Goal: Information Seeking & Learning: Learn about a topic

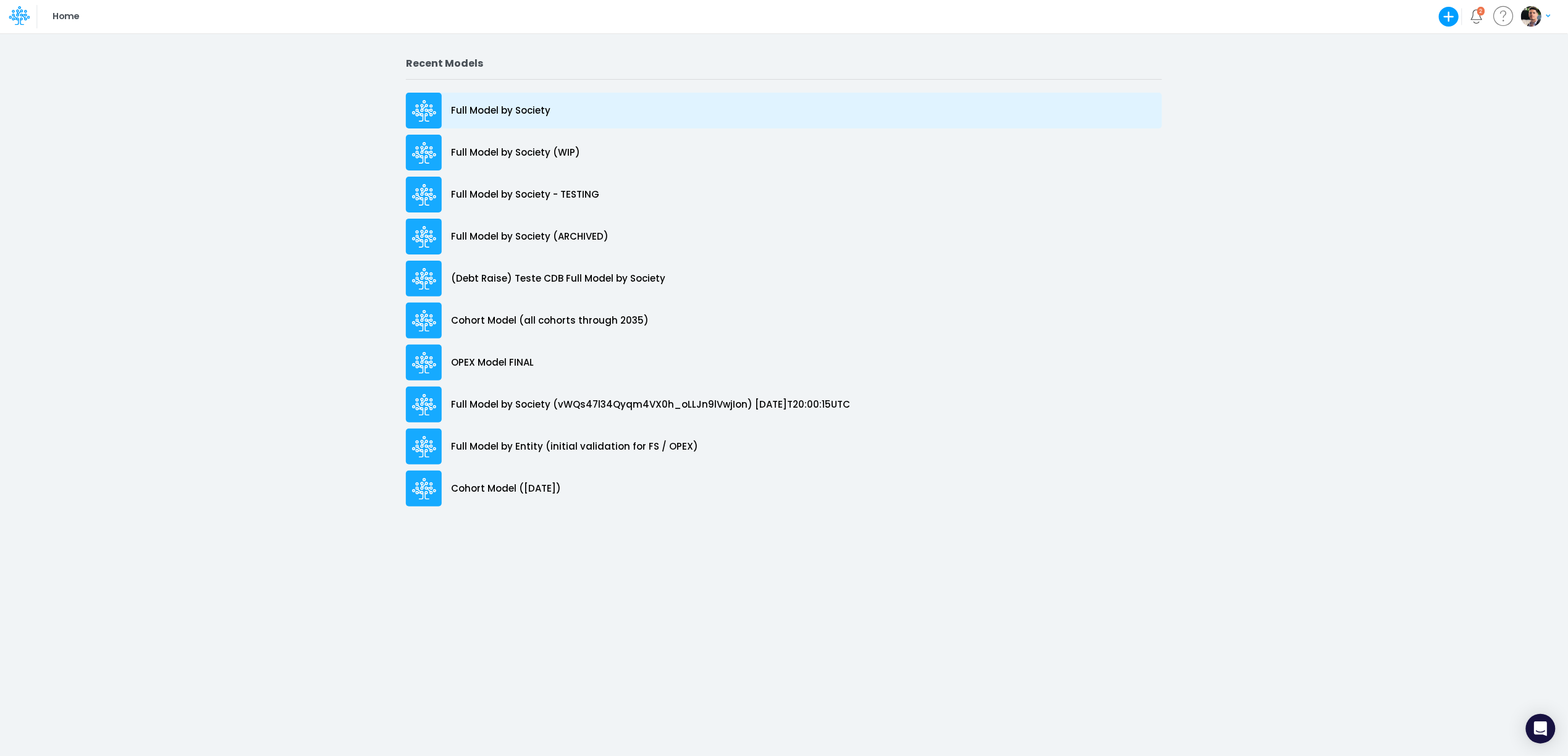
click at [502, 107] on p "Full Model by Society" at bounding box center [501, 110] width 100 height 14
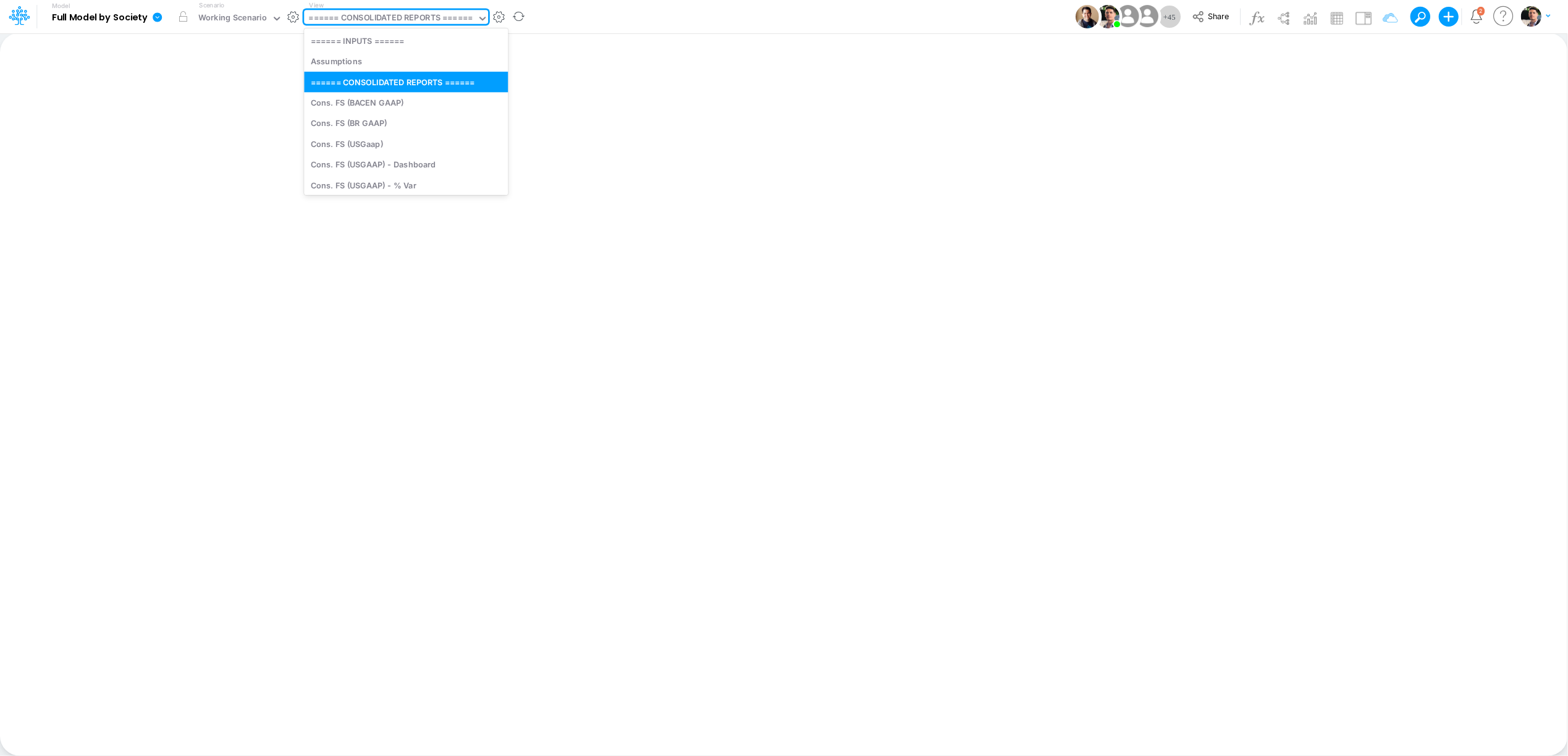
click at [415, 25] on div "====== CONSOLIDATED REPORTS ======" at bounding box center [390, 19] width 164 height 14
click at [415, 24] on div "====== CONSOLIDATED REPORTS ======" at bounding box center [390, 19] width 164 height 14
click at [424, 26] on div "====== CONSOLIDATED REPORTS ======" at bounding box center [390, 19] width 164 height 14
click at [228, 20] on div "Working Scenario" at bounding box center [232, 19] width 68 height 14
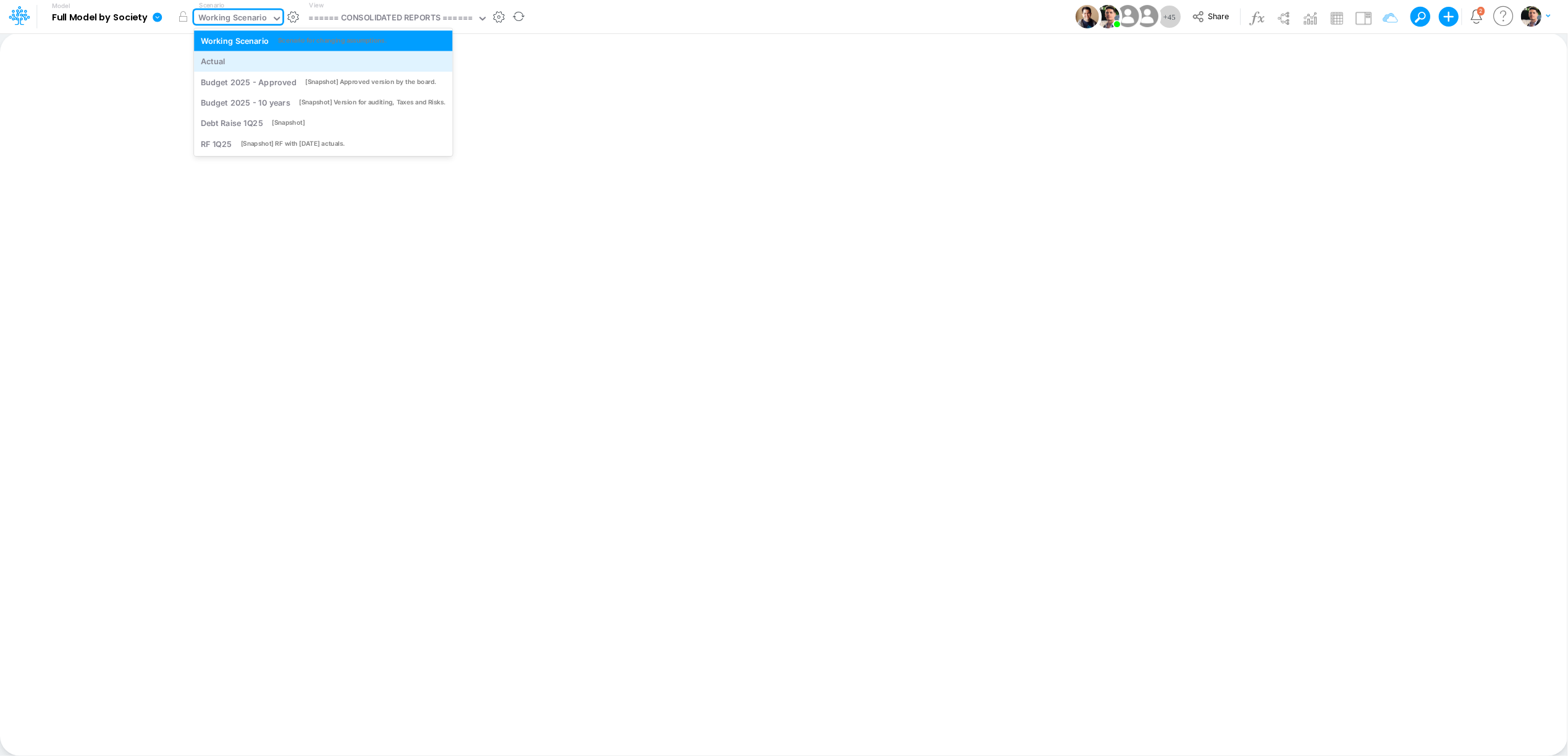
click at [226, 60] on div "Actual" at bounding box center [323, 61] width 245 height 12
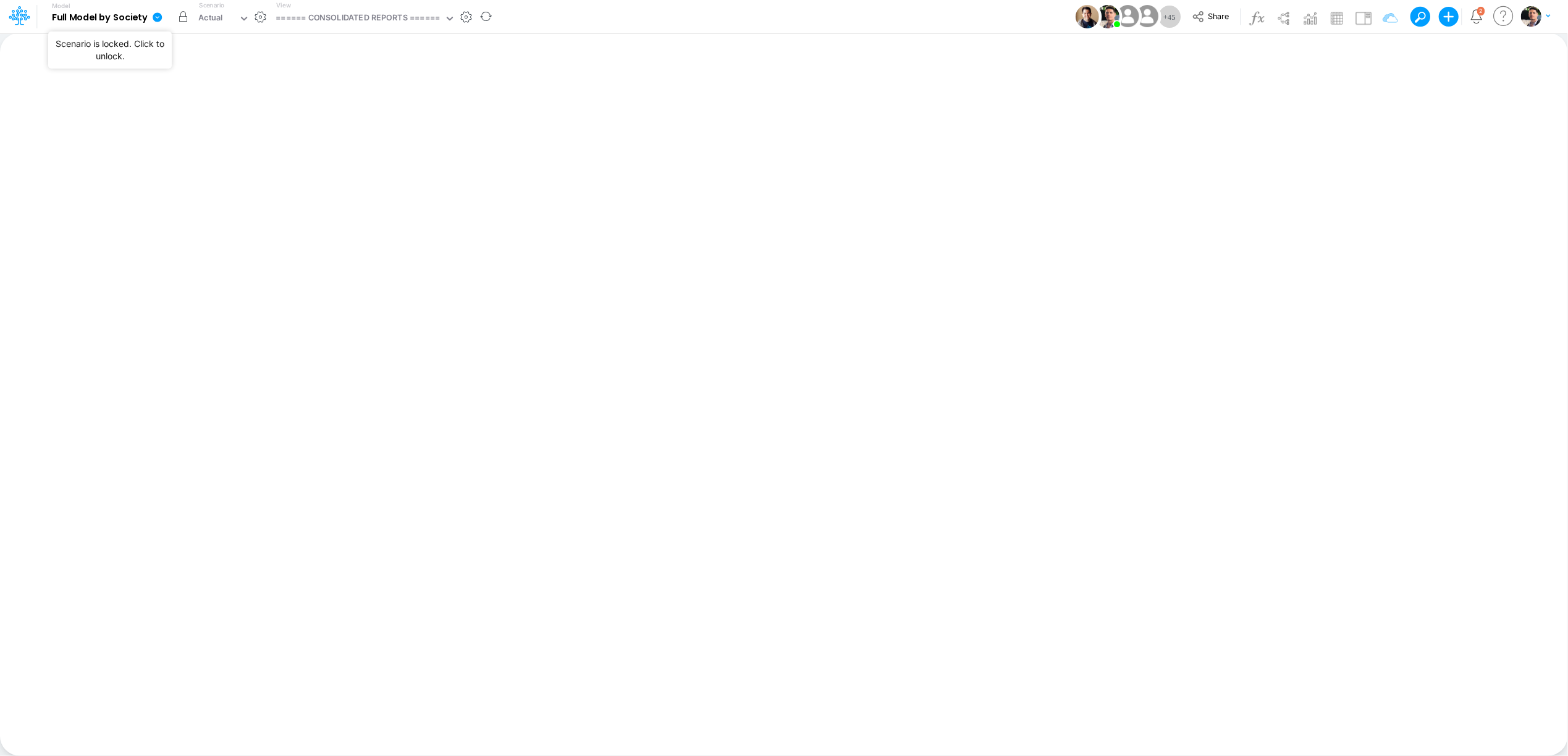
click at [186, 19] on button "button" at bounding box center [183, 16] width 22 height 22
drag, startPoint x: 154, startPoint y: 20, endPoint x: 157, endPoint y: 27, distance: 7.6
click at [154, 20] on icon at bounding box center [157, 17] width 9 height 9
click at [188, 147] on button "Sync Scenarios" at bounding box center [219, 147] width 132 height 19
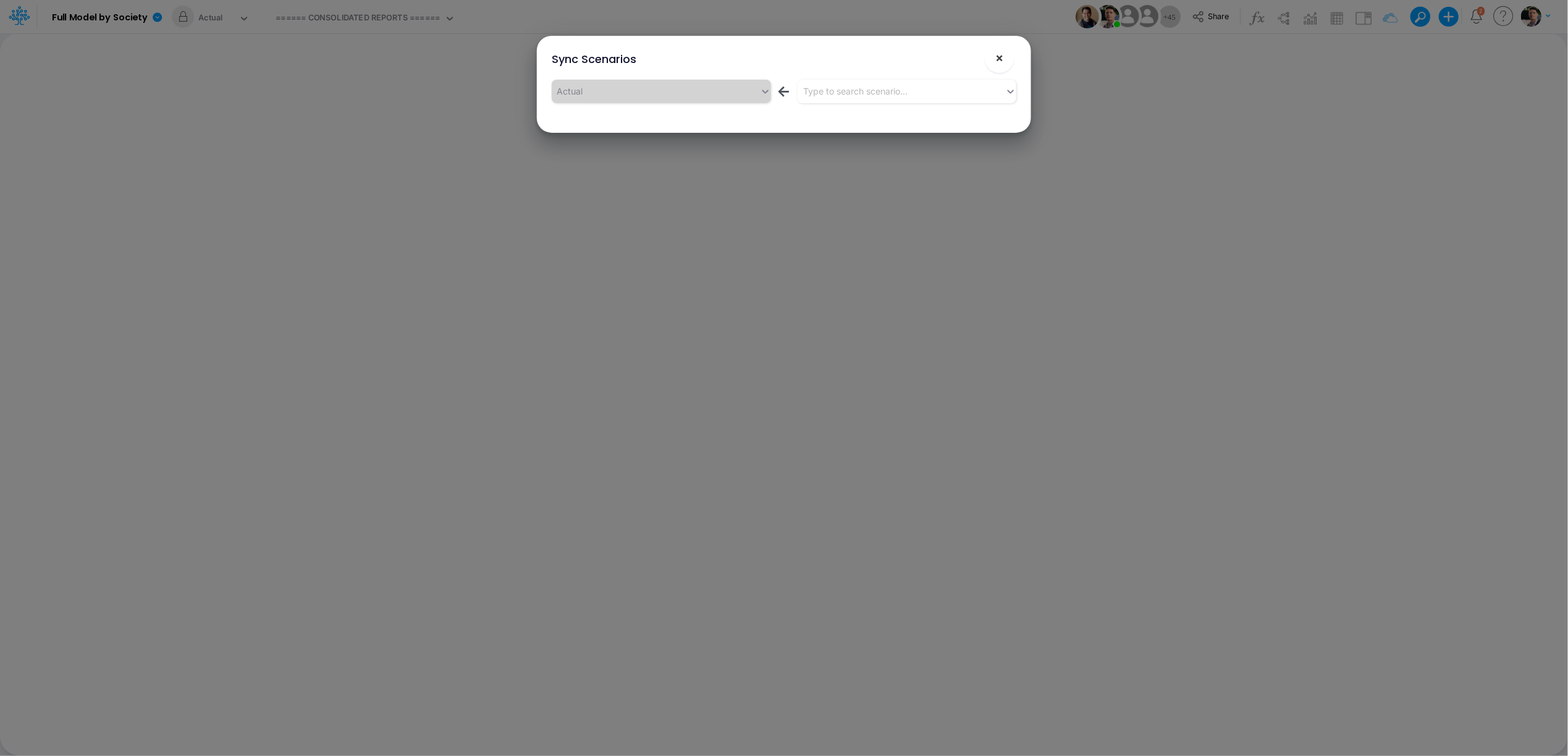
click at [1004, 63] on button "×" at bounding box center [1000, 58] width 29 height 29
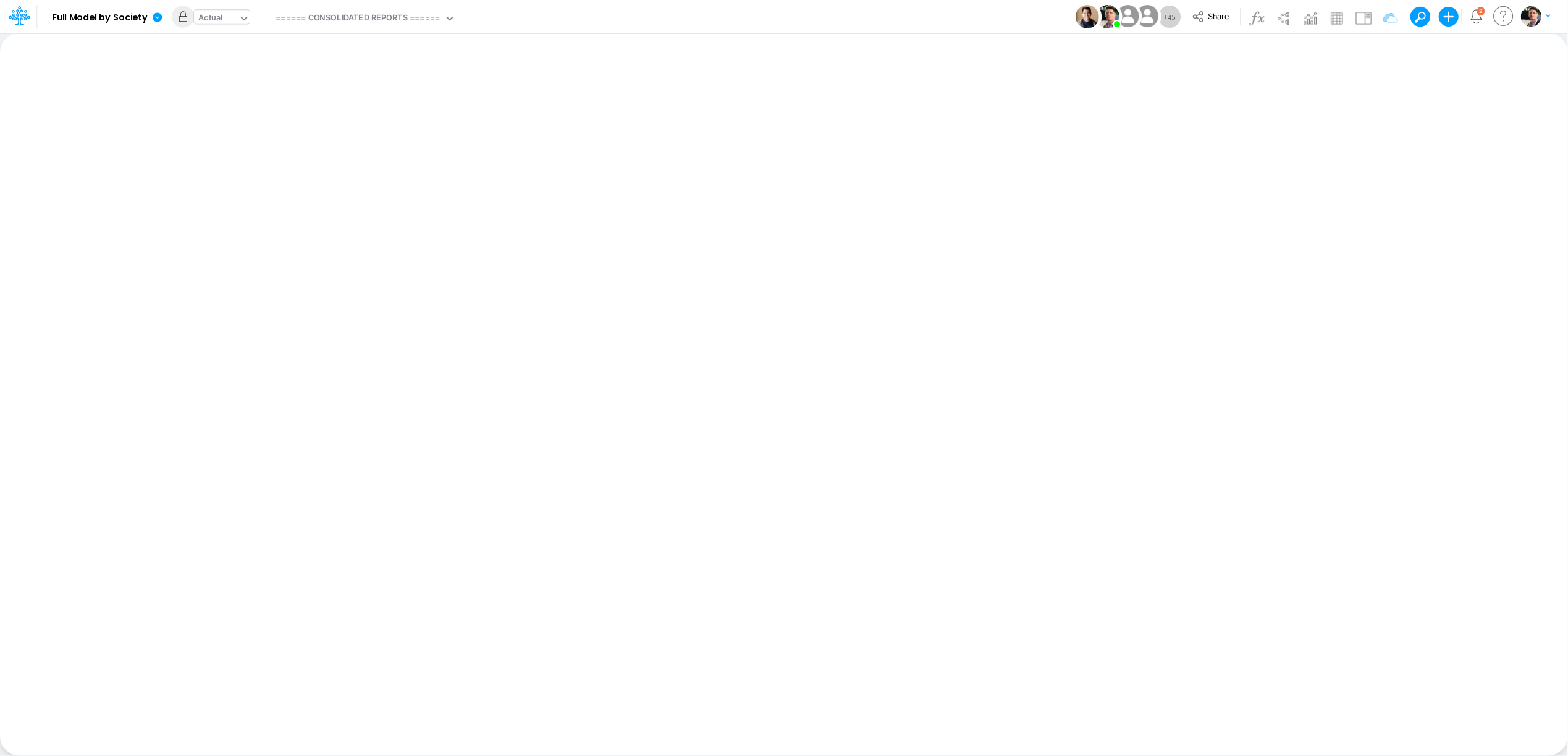
click at [238, 13] on div "Actual" at bounding box center [216, 19] width 45 height 19
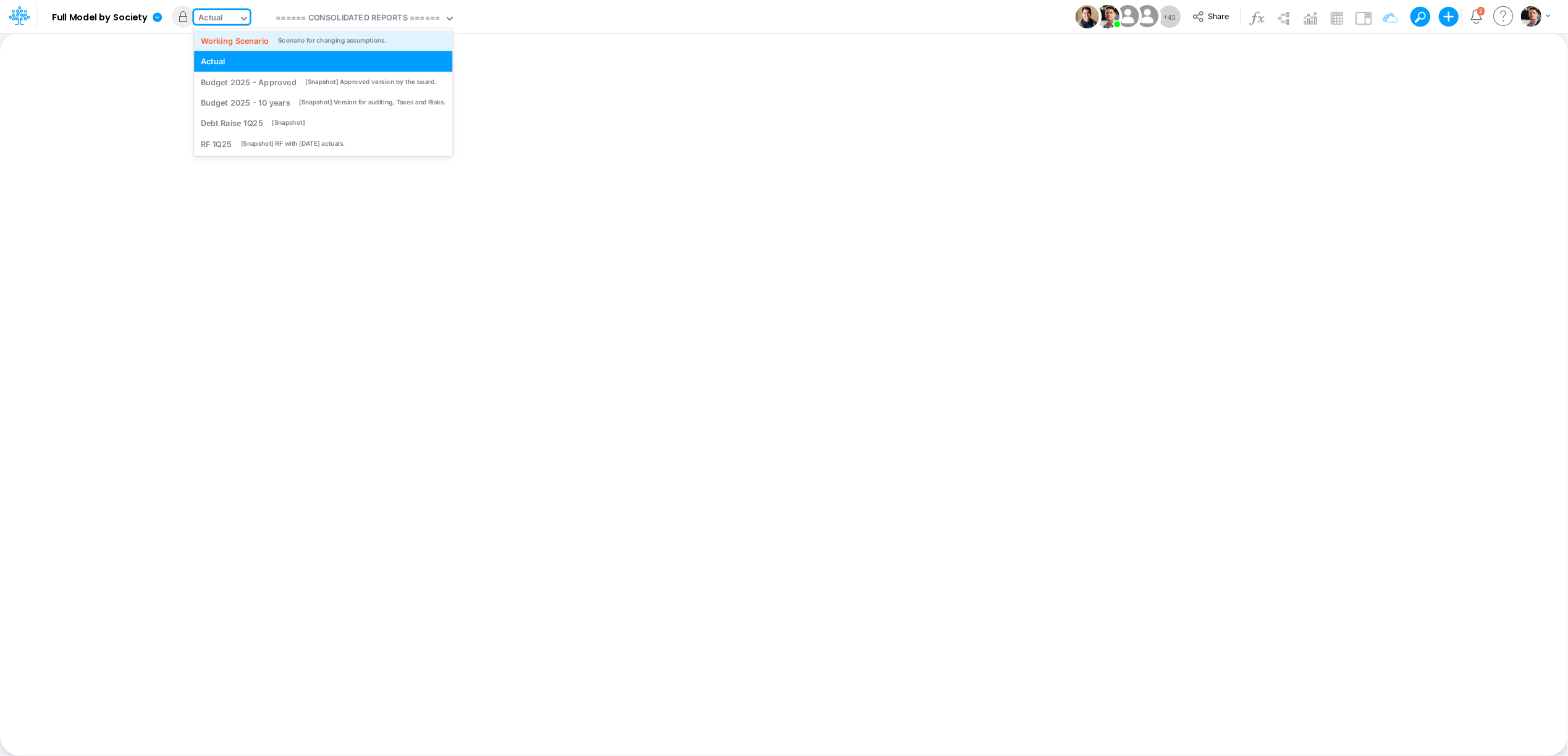
click at [242, 36] on div "Working Scenario" at bounding box center [235, 40] width 68 height 12
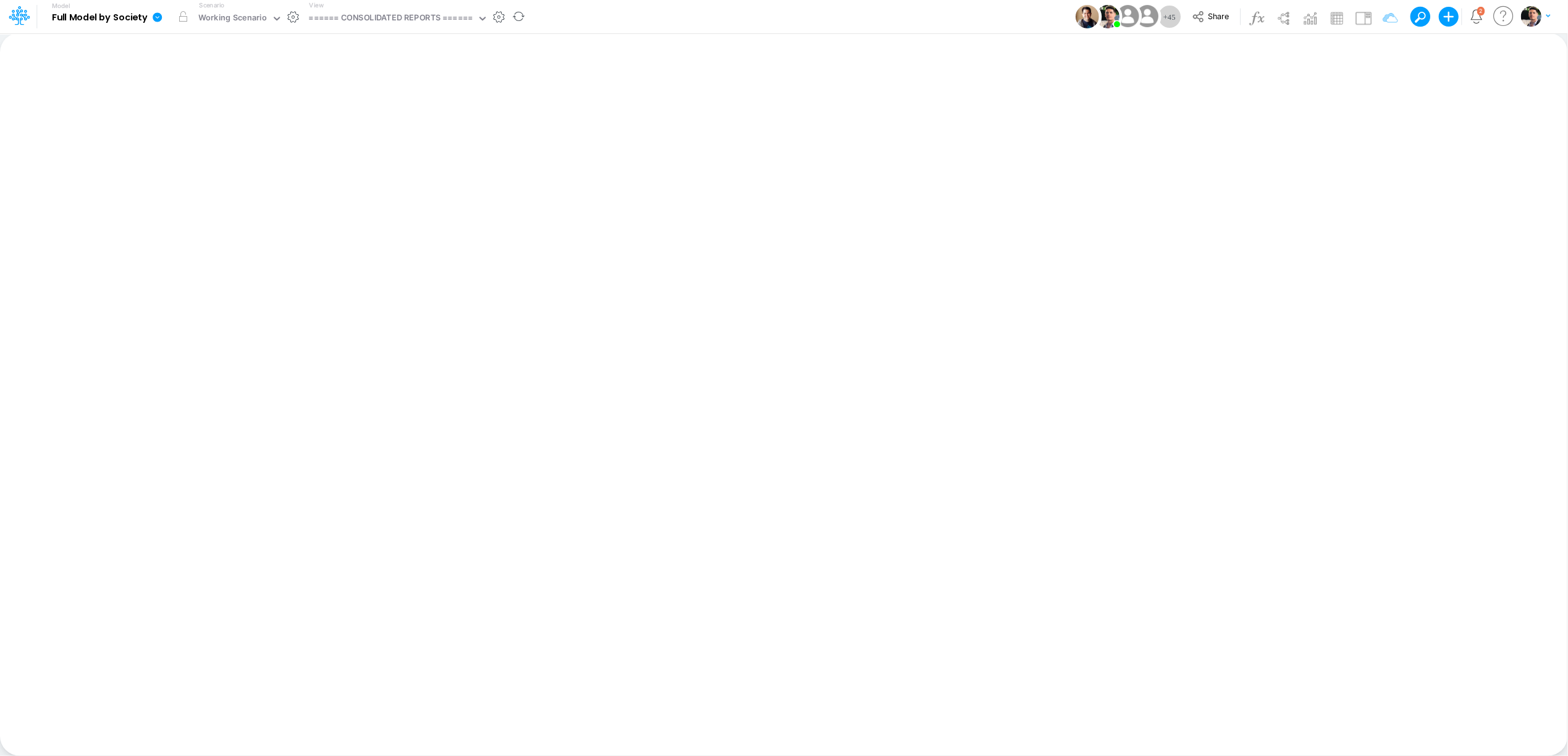
click at [156, 16] on icon at bounding box center [157, 17] width 9 height 9
click at [193, 146] on button "Sync Scenarios" at bounding box center [219, 147] width 132 height 19
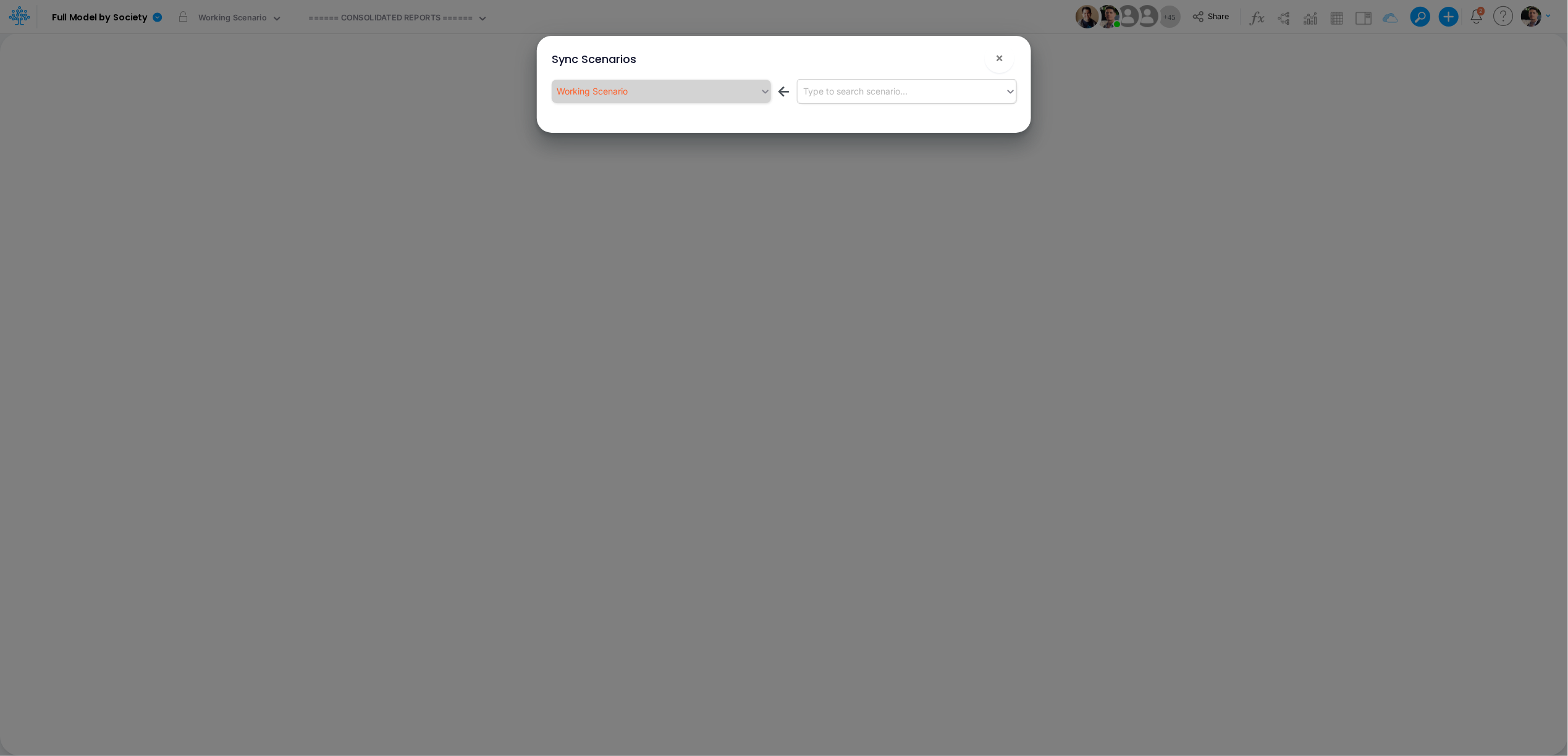
click at [885, 85] on div "Type to search scenario..." at bounding box center [856, 91] width 104 height 13
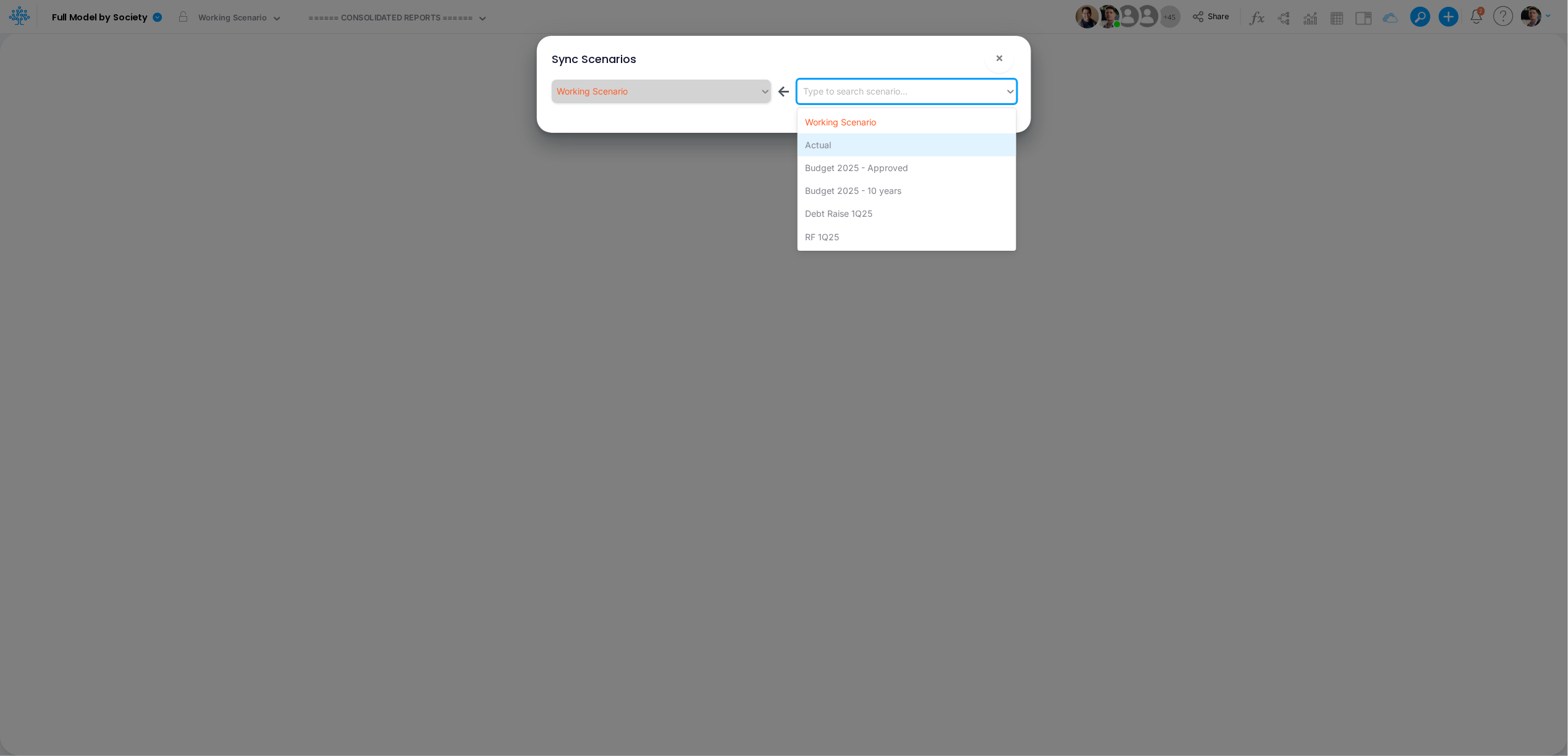
click at [846, 139] on div "Actual" at bounding box center [907, 145] width 219 height 23
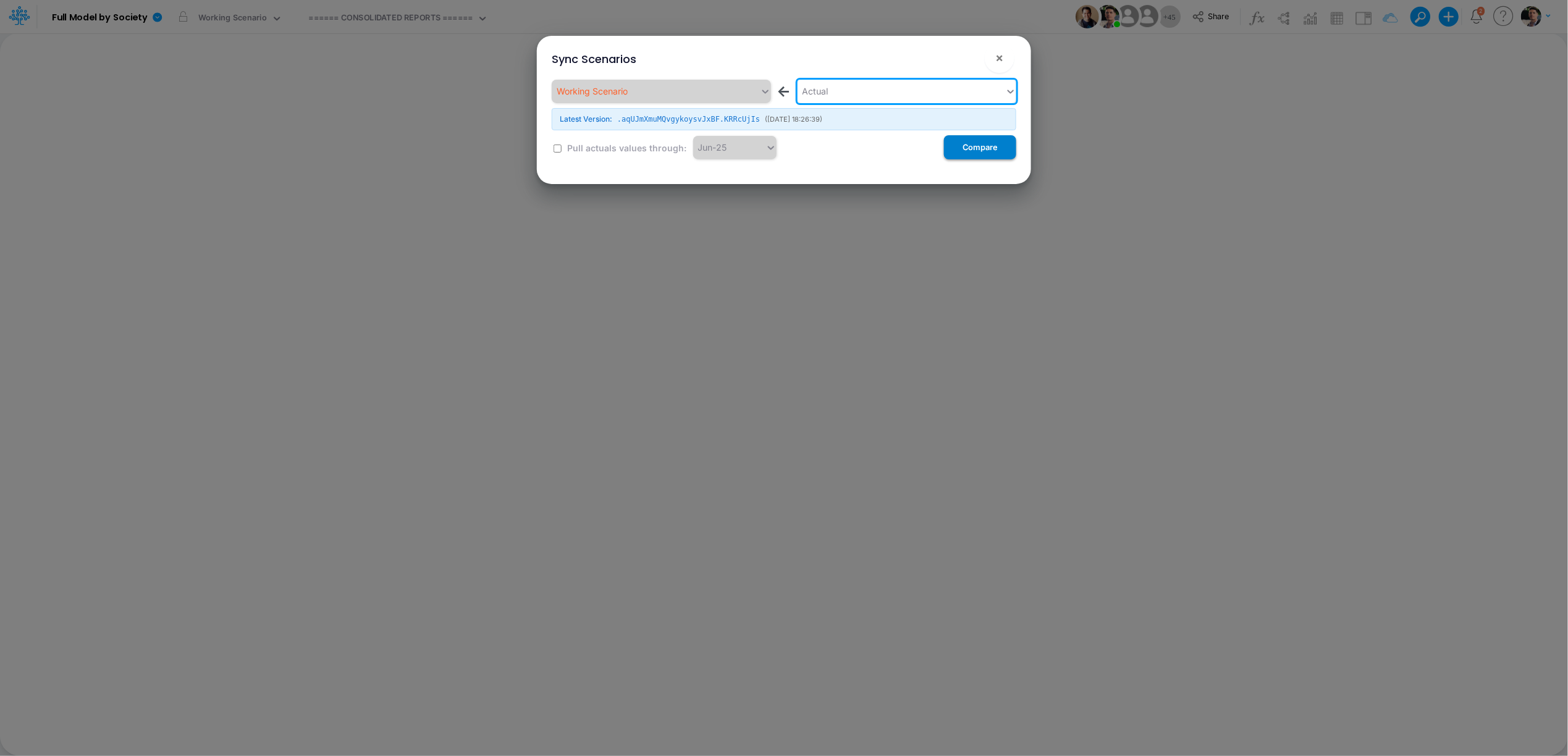
click at [998, 147] on button "Compare" at bounding box center [980, 147] width 72 height 24
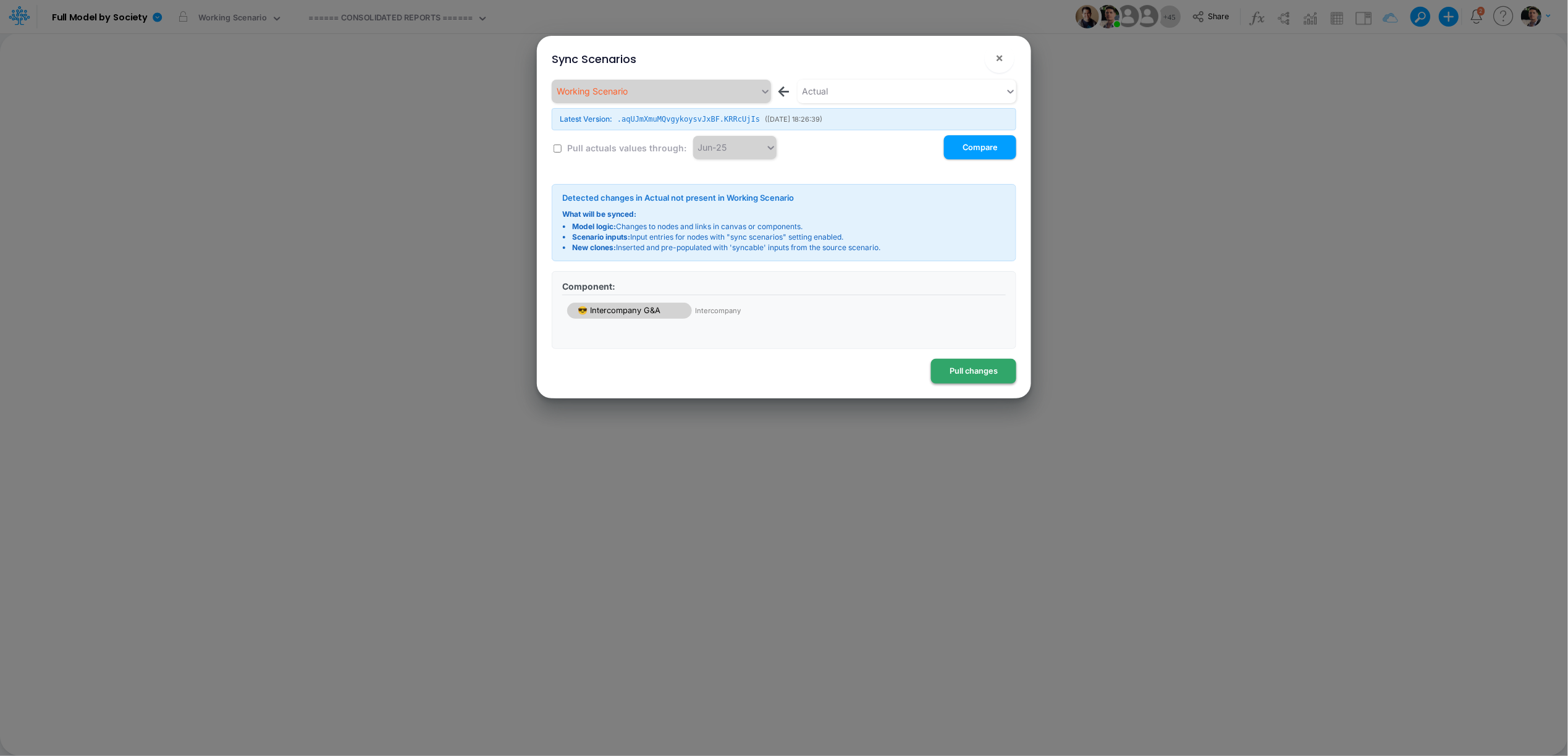
click at [964, 368] on button "Pull changes" at bounding box center [974, 371] width 85 height 24
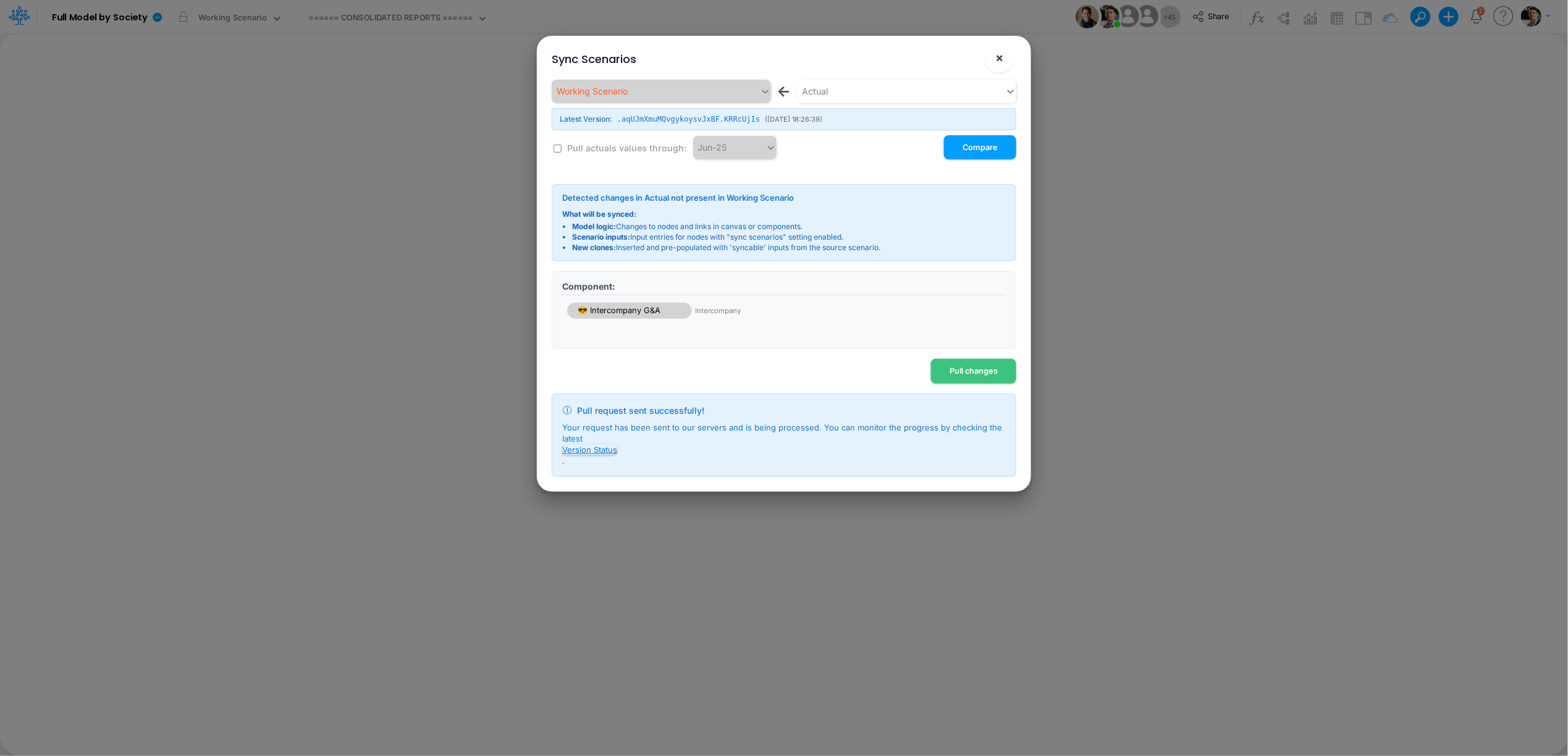
click at [998, 66] on button "×" at bounding box center [1000, 58] width 29 height 29
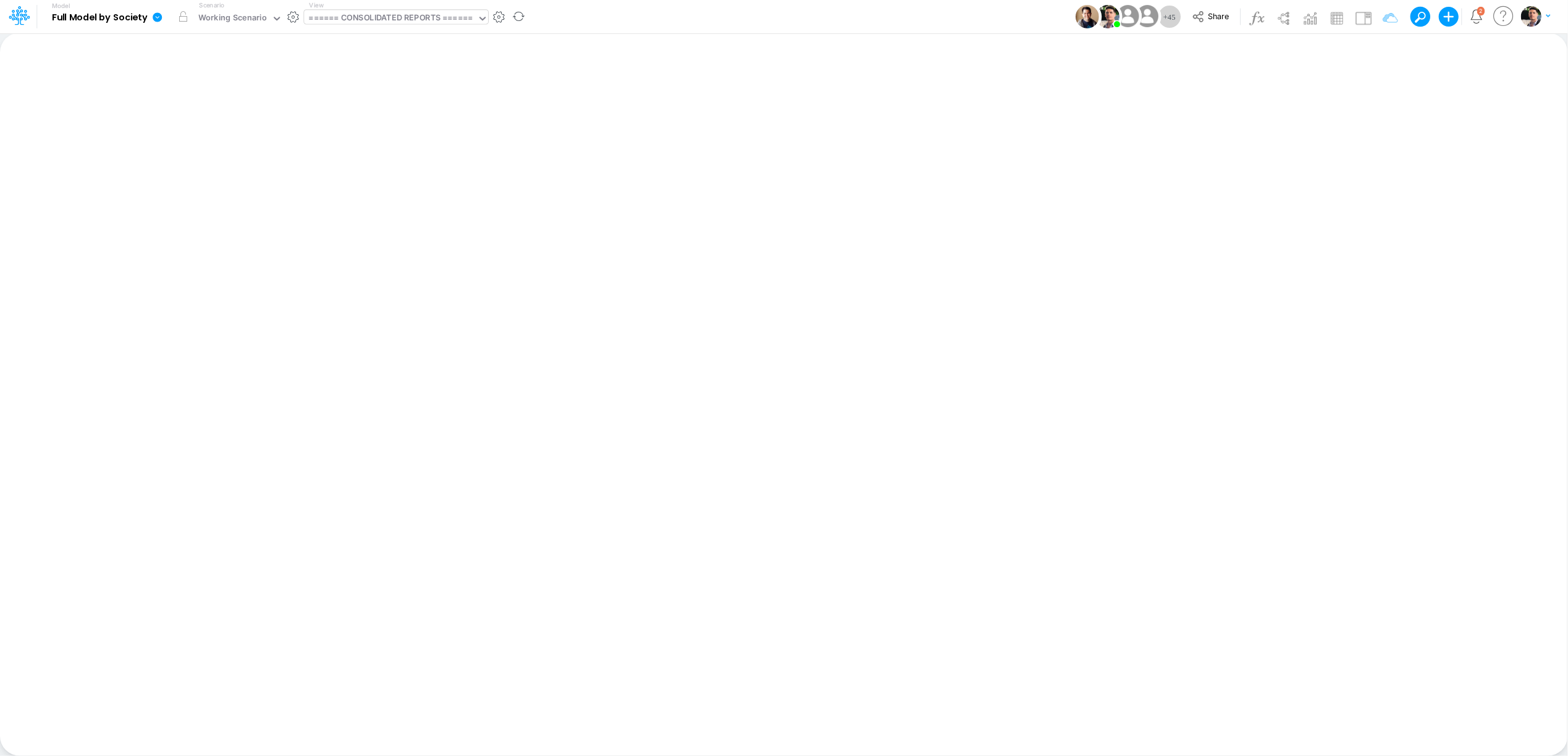
click at [368, 23] on div "====== CONSOLIDATED REPORTS ======" at bounding box center [390, 19] width 164 height 14
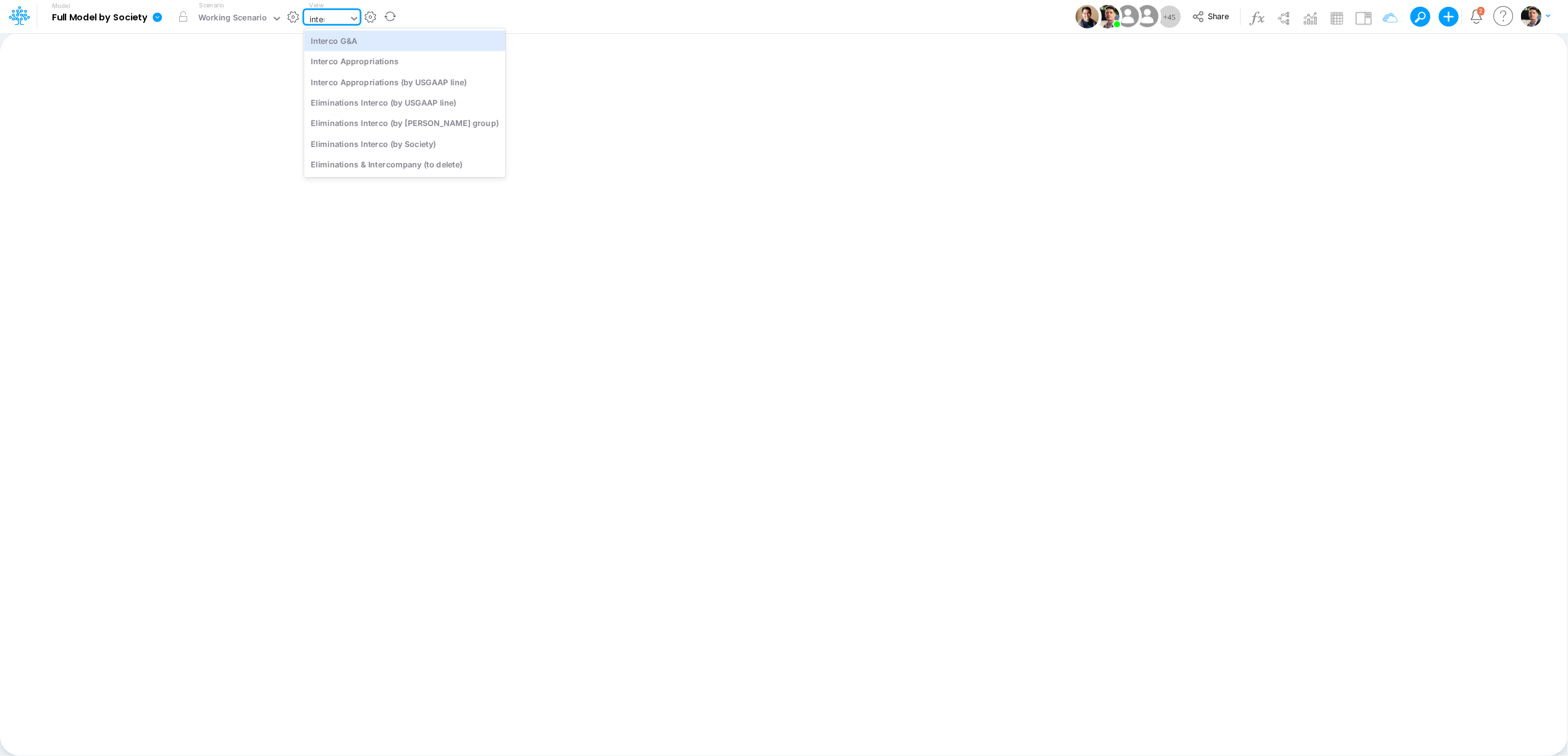
type input "interc"
click at [367, 40] on div "Interco G&A" at bounding box center [404, 40] width 201 height 20
type input "Intercos G&A"
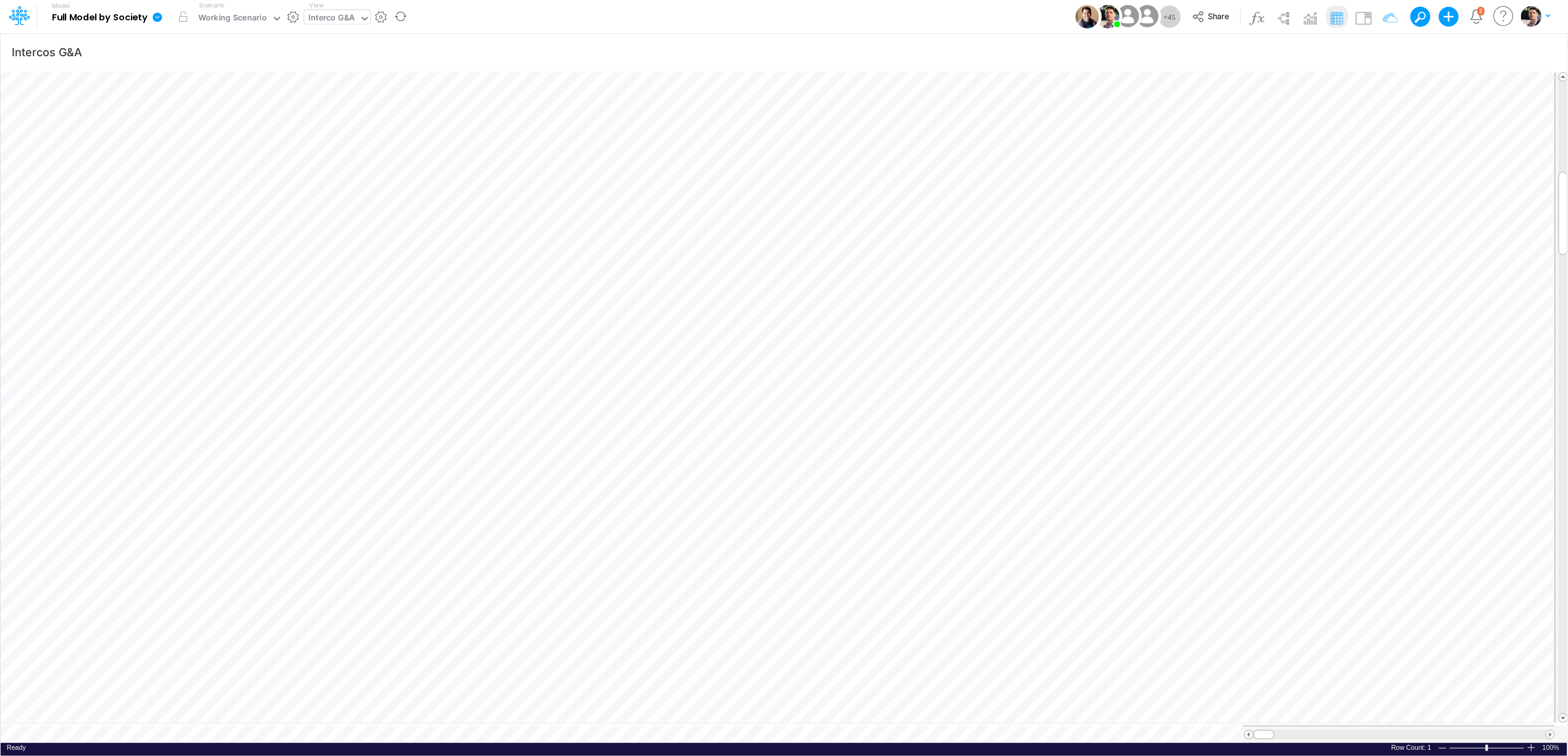
scroll to position [0, 1]
click at [161, 19] on icon at bounding box center [157, 18] width 11 height 11
click at [218, 127] on button "View model info" at bounding box center [219, 128] width 132 height 19
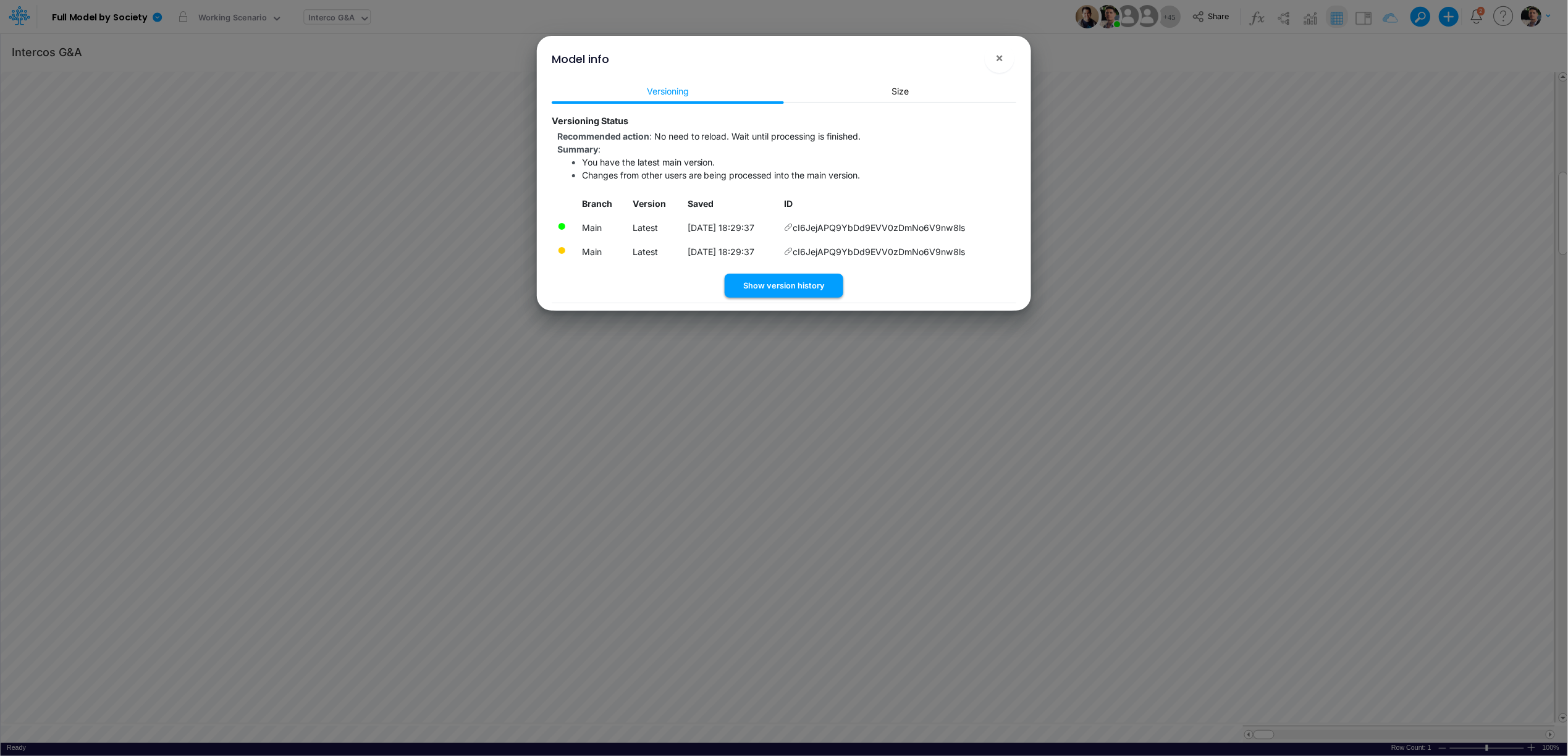
click at [799, 282] on button "Show version history" at bounding box center [784, 285] width 119 height 24
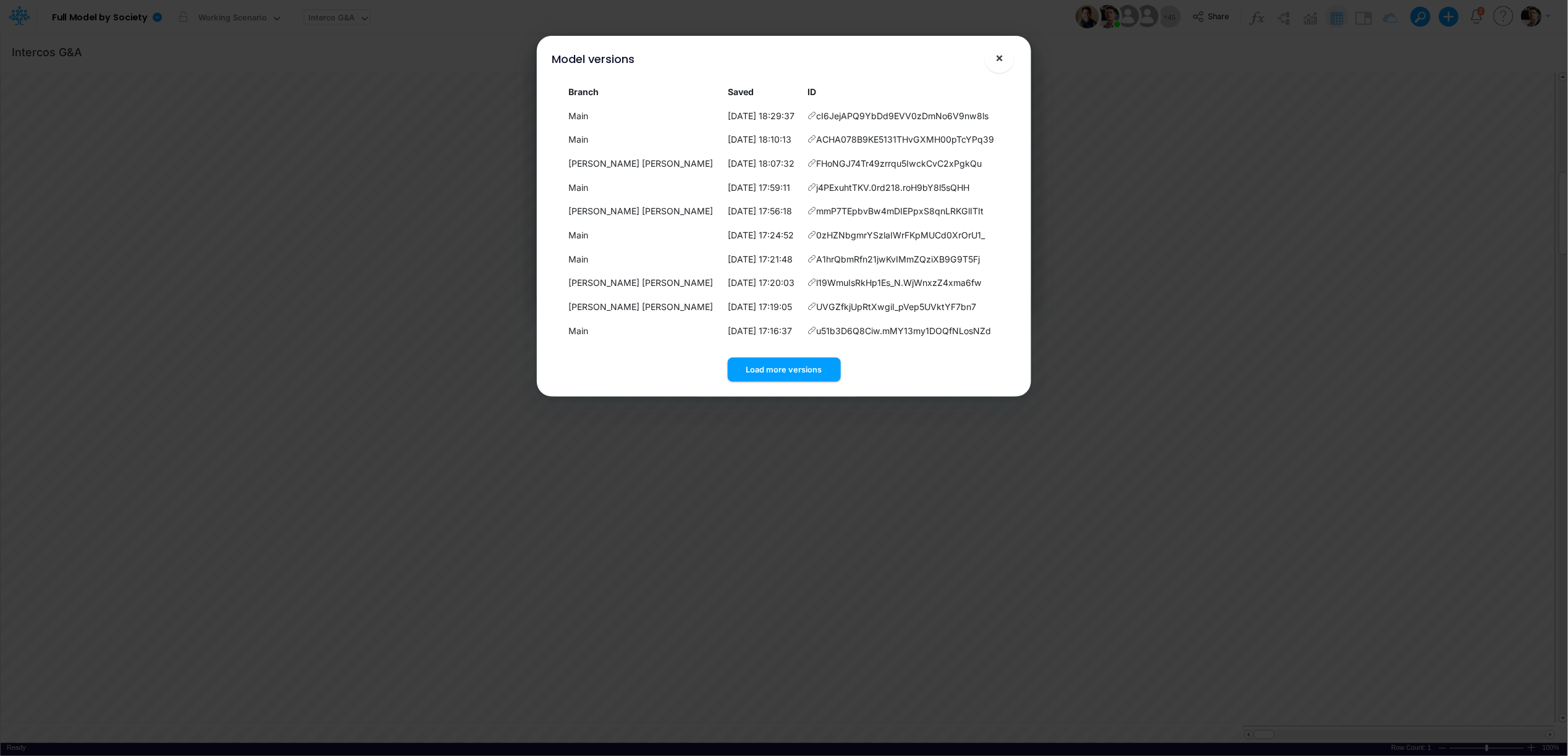
click at [1000, 60] on span "×" at bounding box center [1000, 58] width 8 height 15
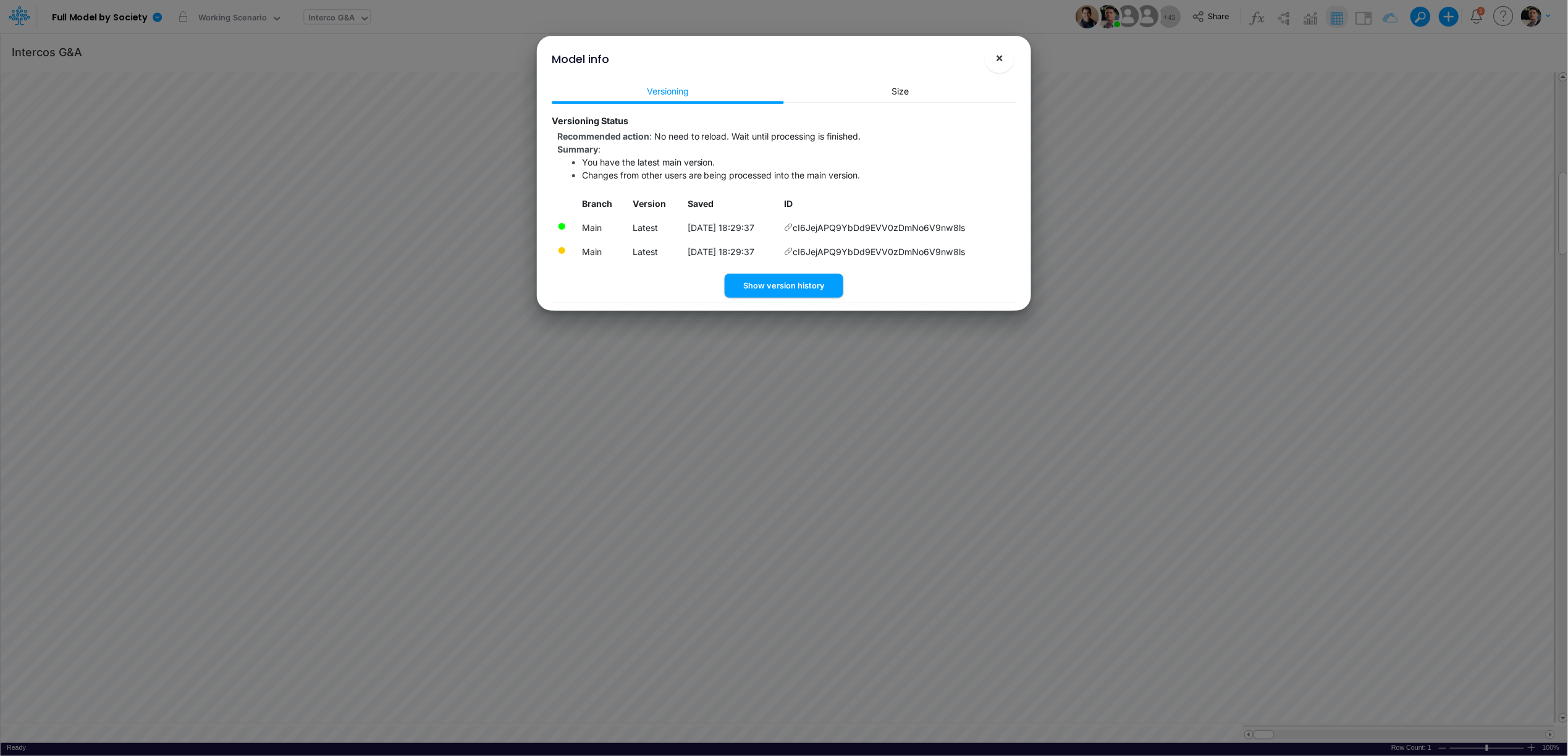
click at [1000, 60] on span "×" at bounding box center [1000, 58] width 8 height 15
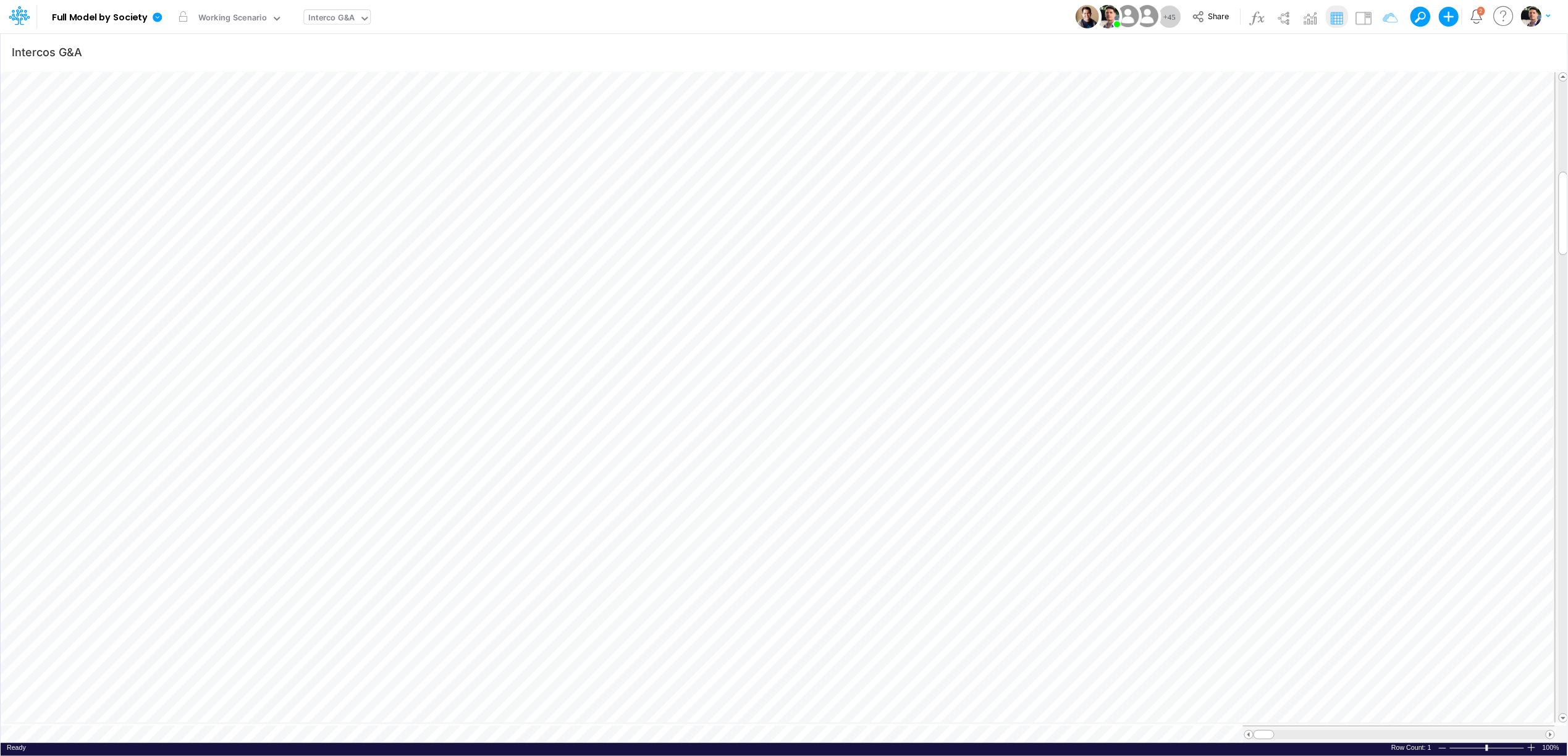
drag, startPoint x: 154, startPoint y: 21, endPoint x: 159, endPoint y: 33, distance: 13.0
click at [154, 21] on icon at bounding box center [157, 18] width 11 height 11
click at [210, 134] on button "View model info" at bounding box center [219, 128] width 132 height 19
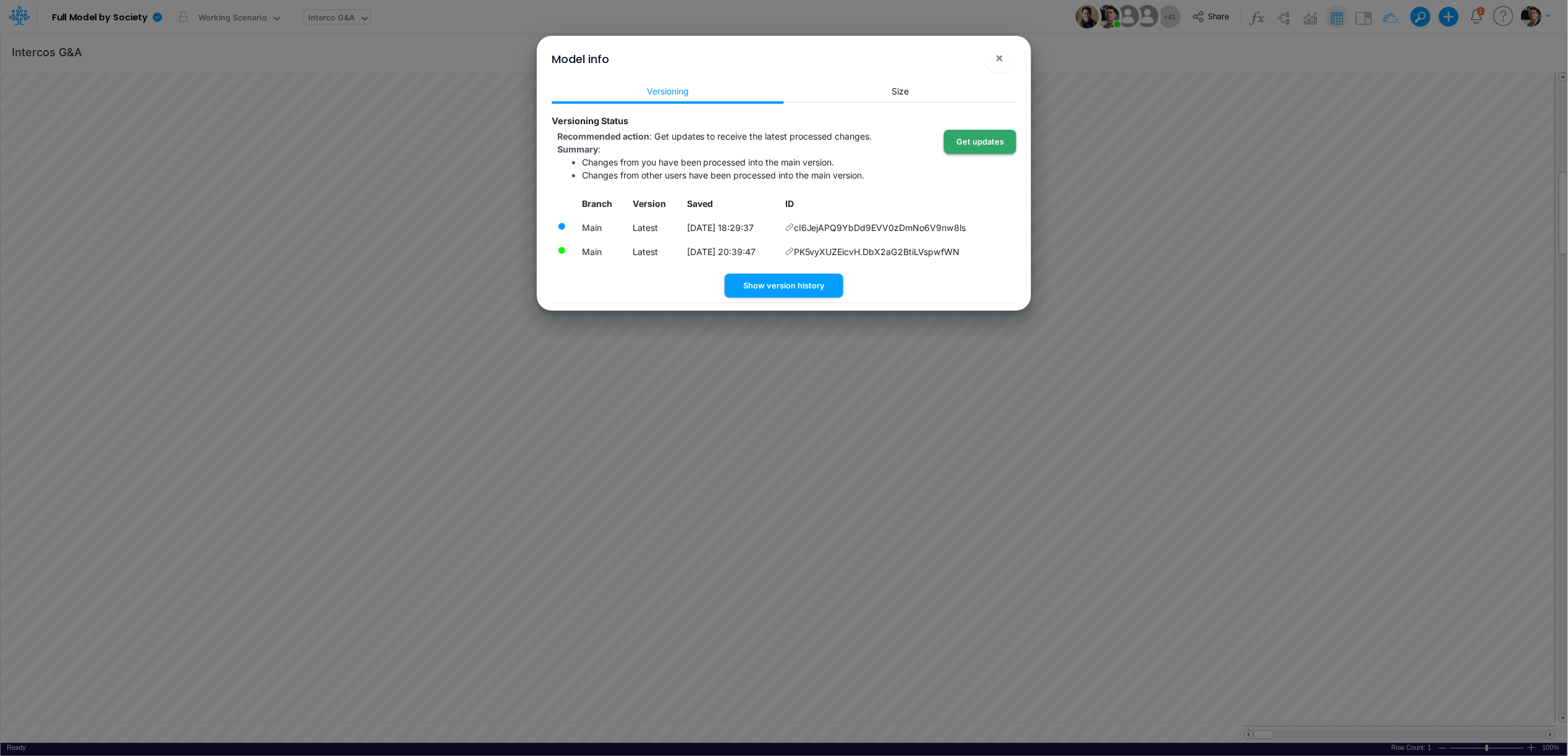
click at [979, 150] on button "Get updates" at bounding box center [980, 142] width 72 height 24
click at [1003, 63] on span "×" at bounding box center [1000, 58] width 8 height 15
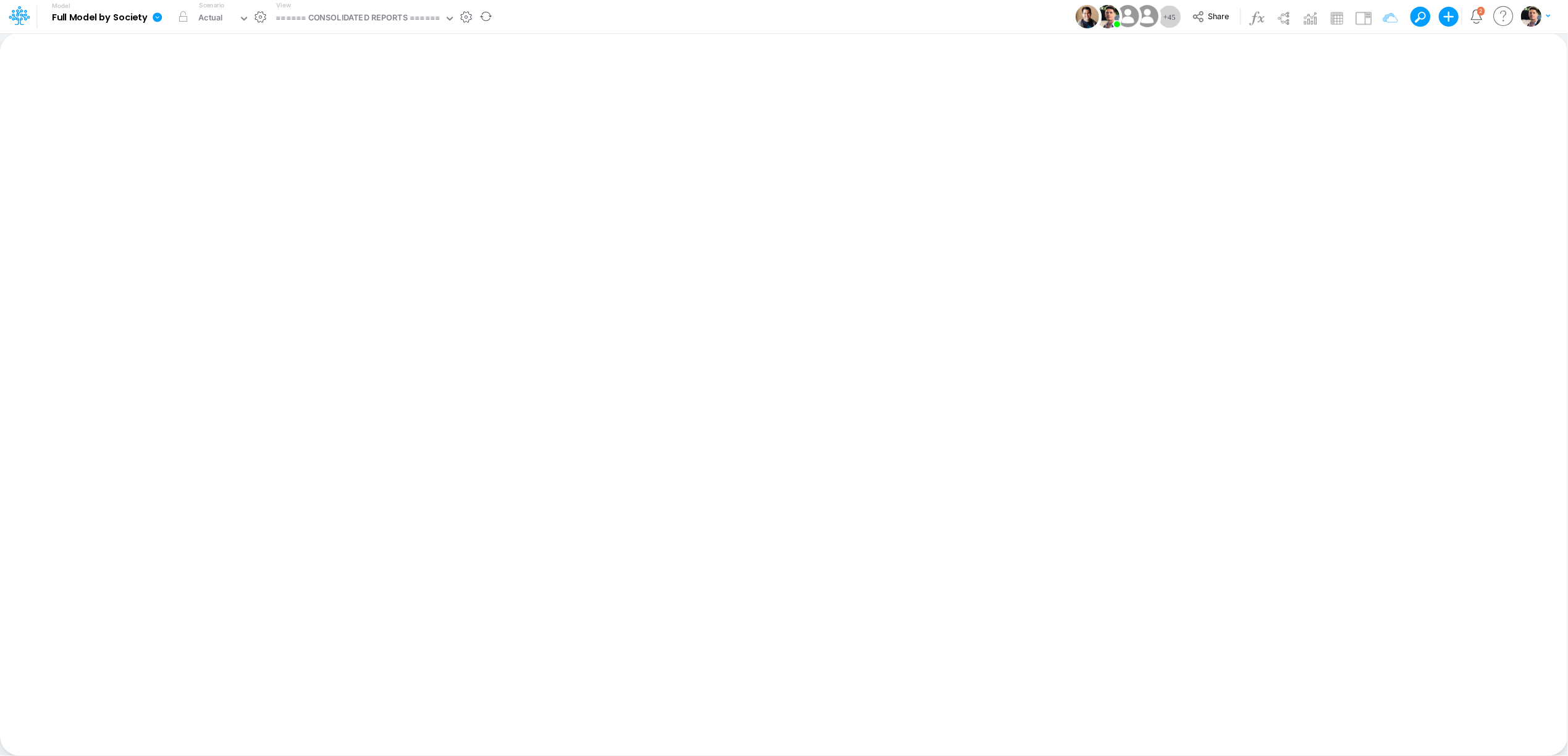
click at [155, 14] on icon at bounding box center [157, 17] width 9 height 9
click at [187, 128] on button "View model info" at bounding box center [219, 128] width 132 height 19
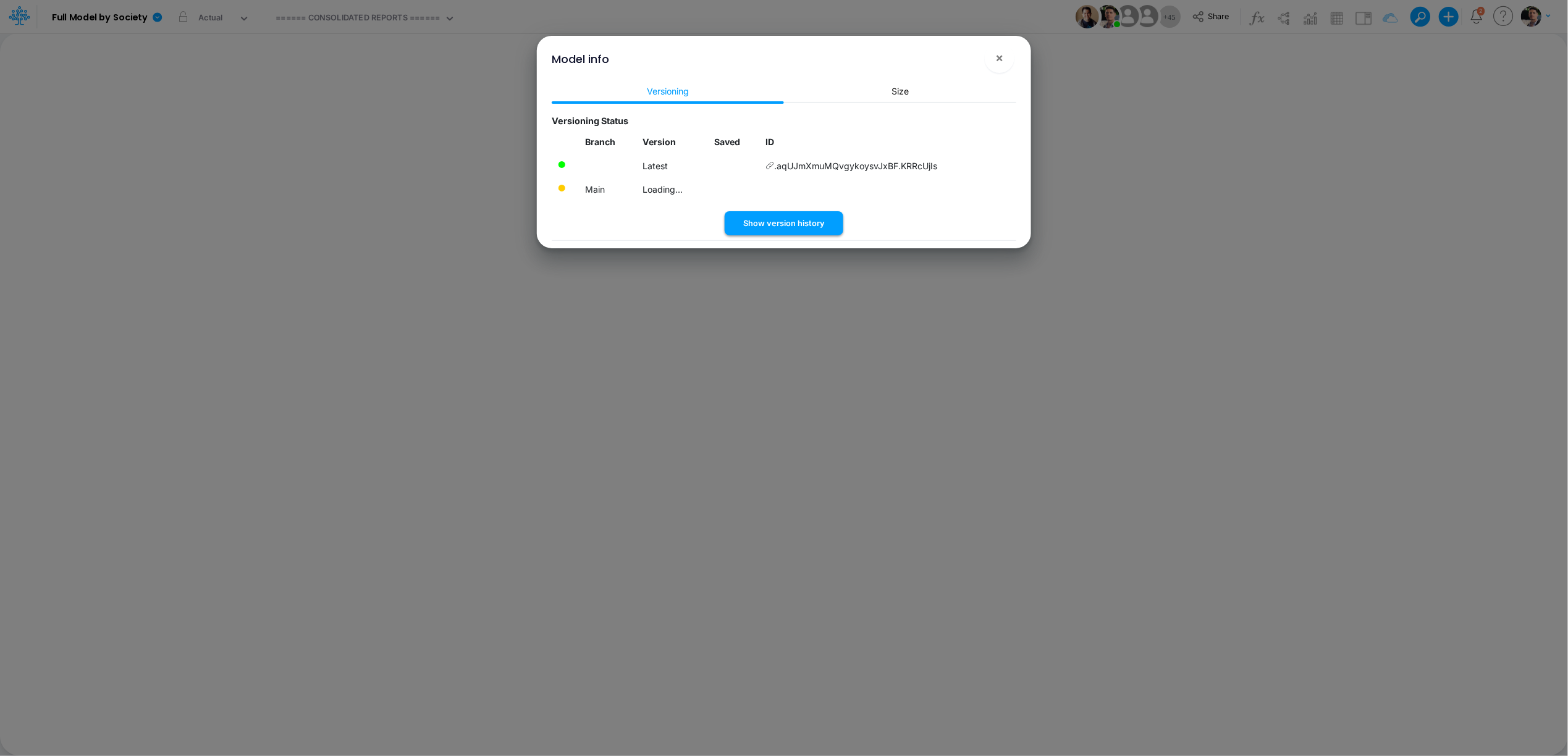
click at [787, 230] on button "Show version history" at bounding box center [784, 223] width 119 height 24
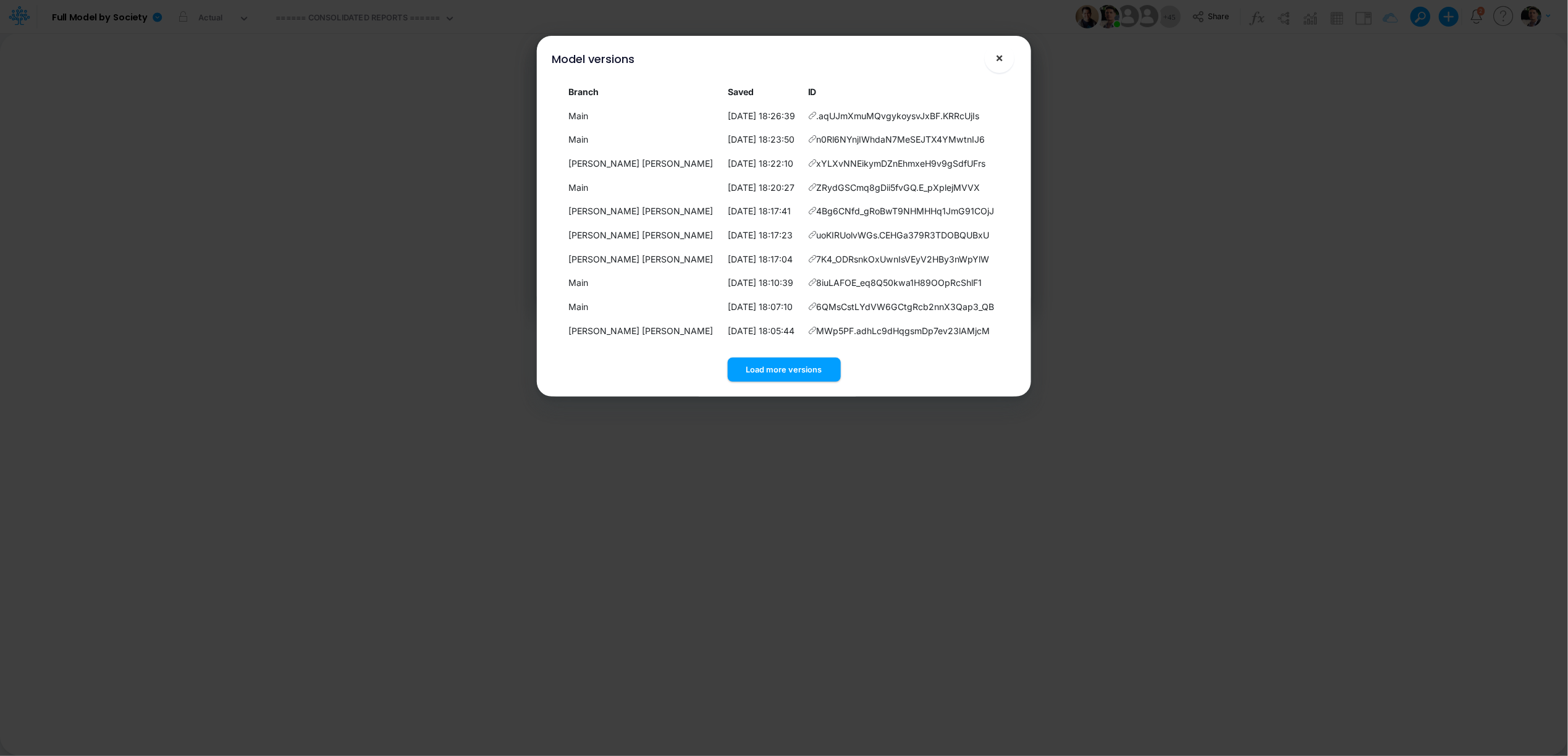
click at [996, 63] on span "×" at bounding box center [1000, 58] width 8 height 15
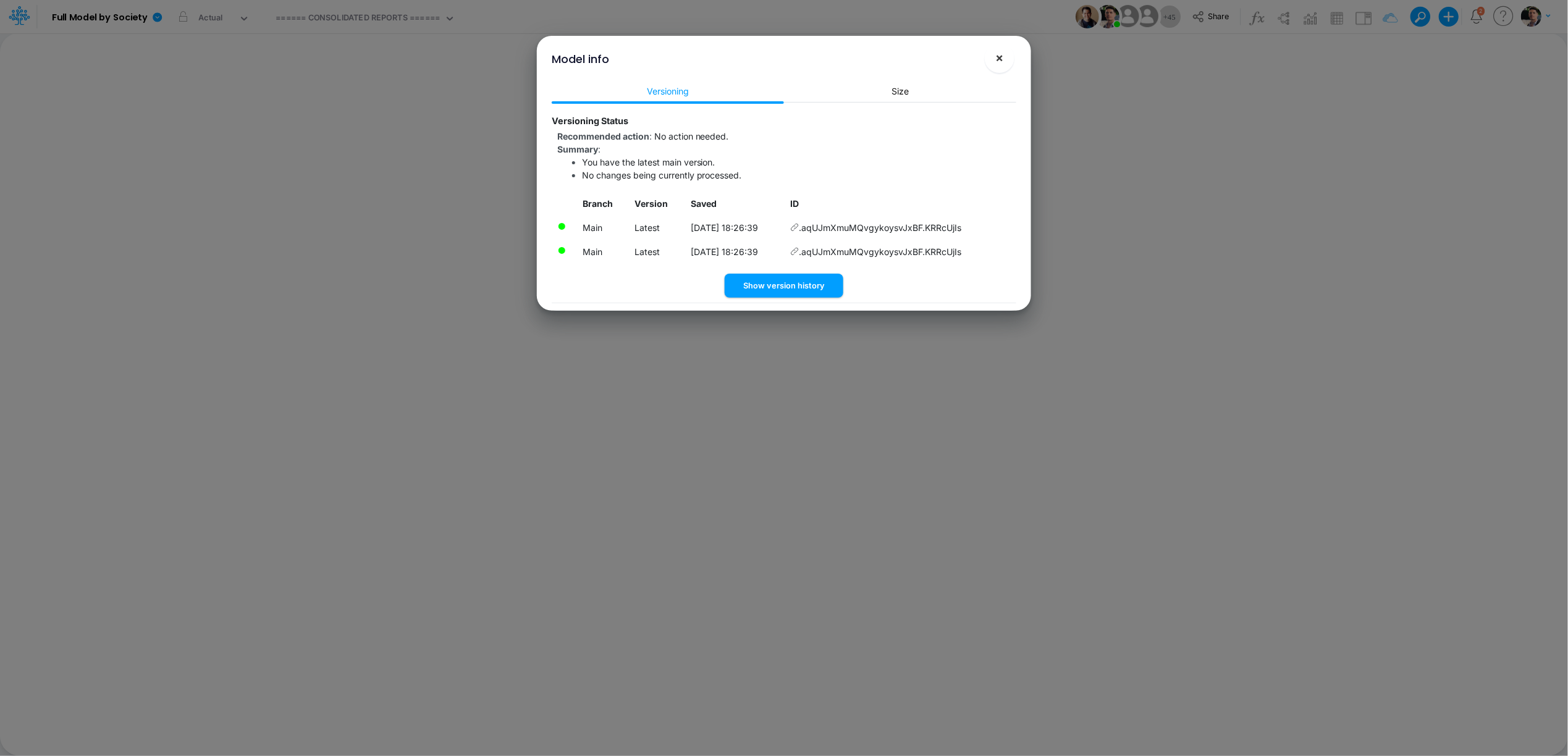
click at [1000, 58] on span "×" at bounding box center [1000, 58] width 8 height 15
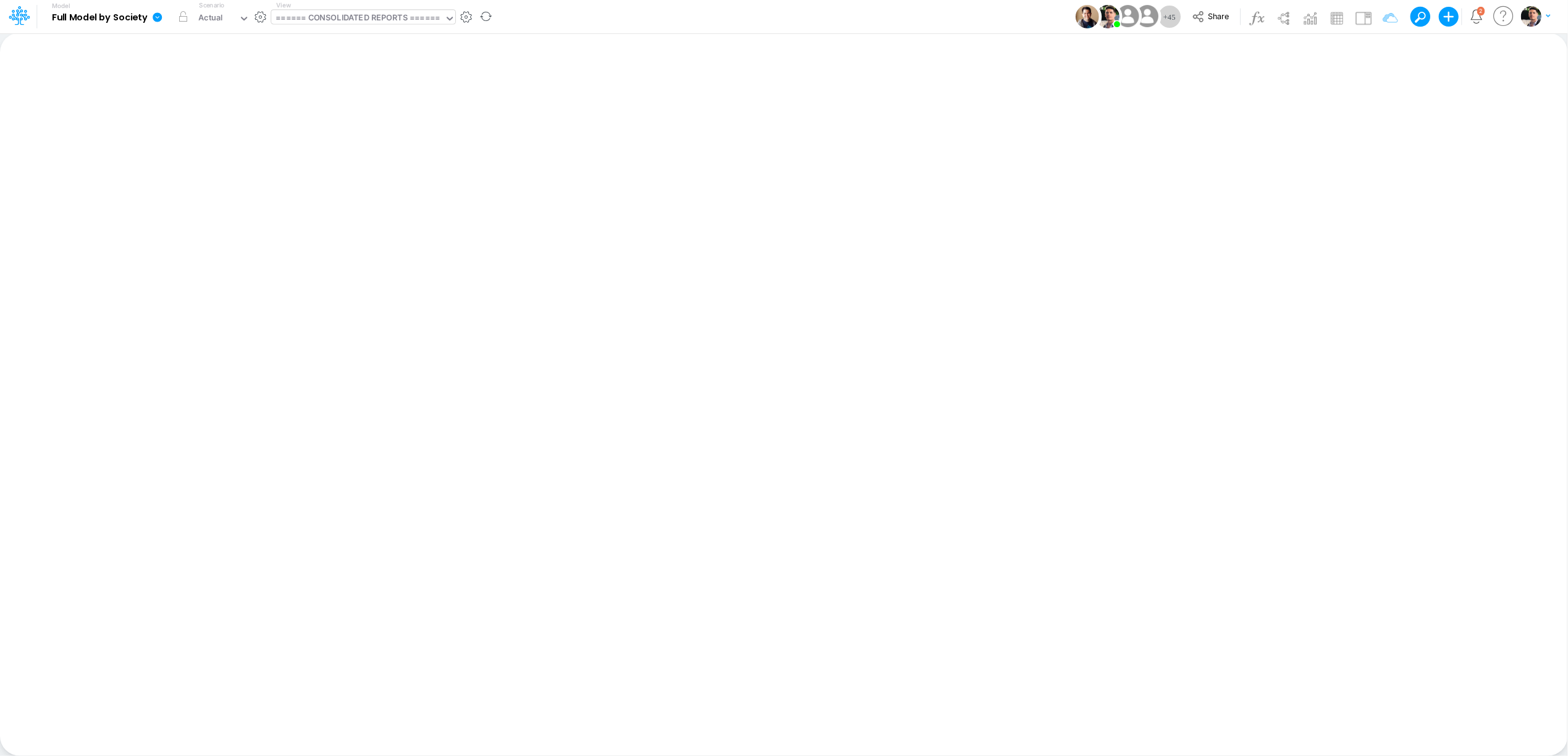
click at [389, 19] on div "====== CONSOLIDATED REPORTS ======" at bounding box center [357, 19] width 164 height 14
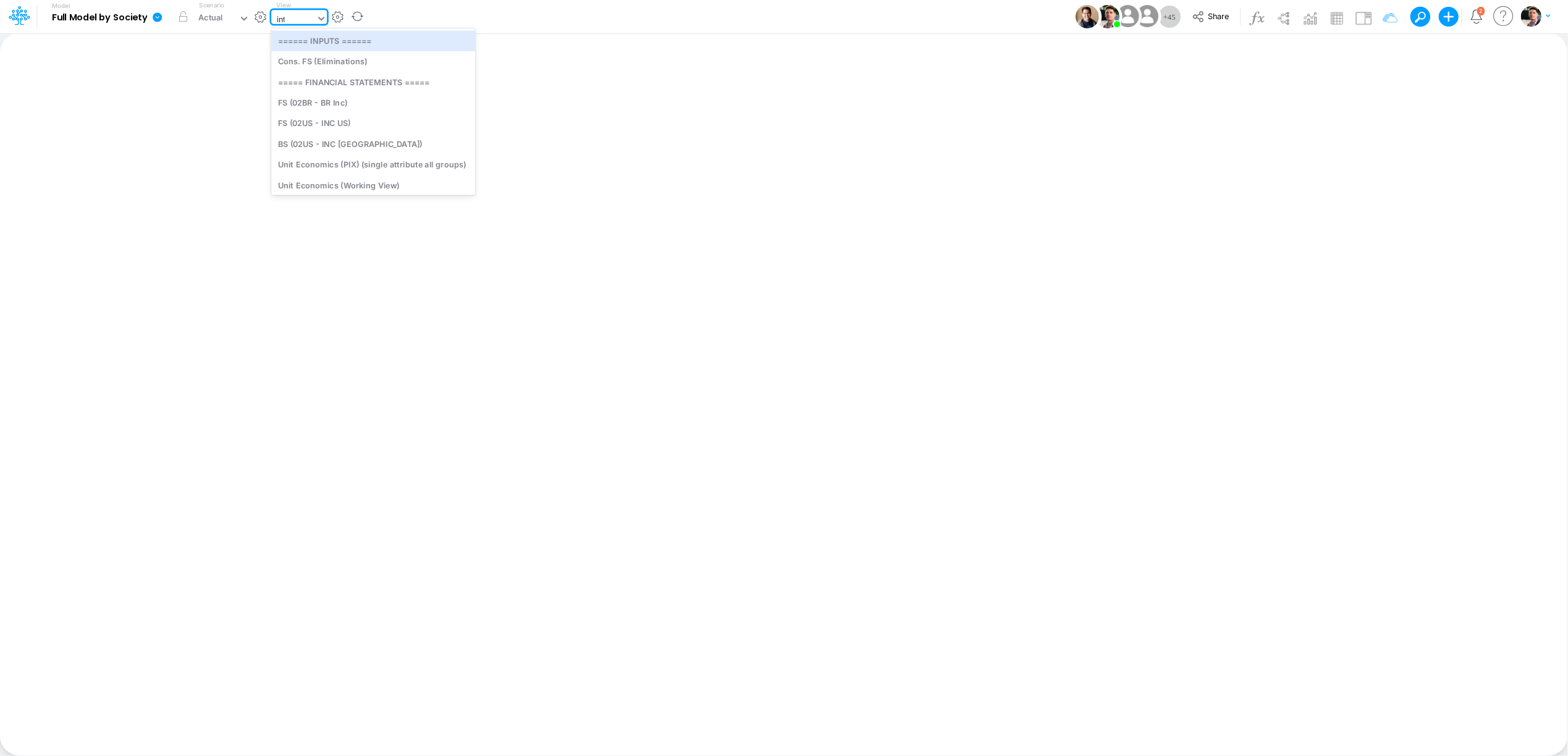
type input "inter"
click at [385, 39] on div "Interco G&A" at bounding box center [371, 40] width 201 height 20
type input "Intercos G&A"
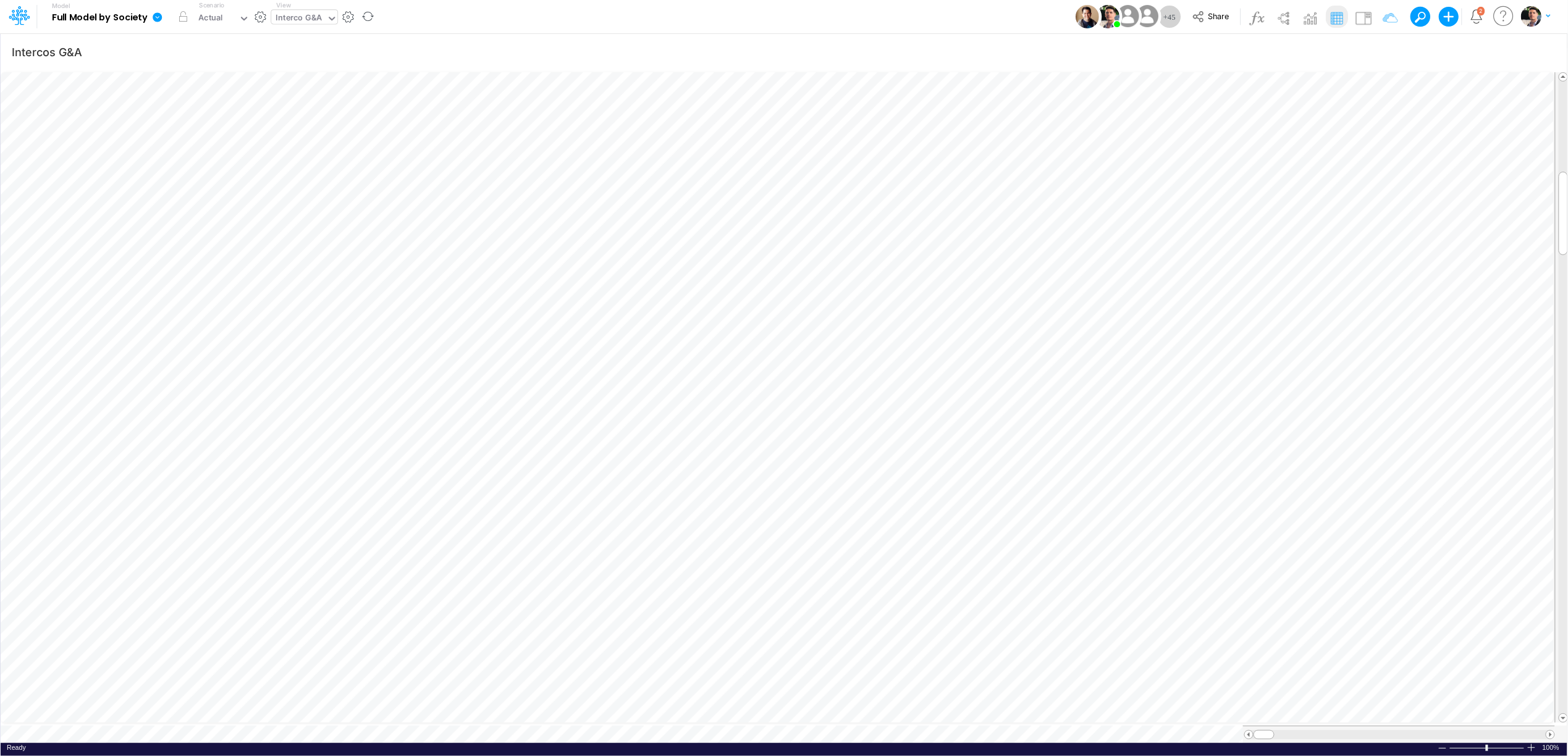
scroll to position [0, 1]
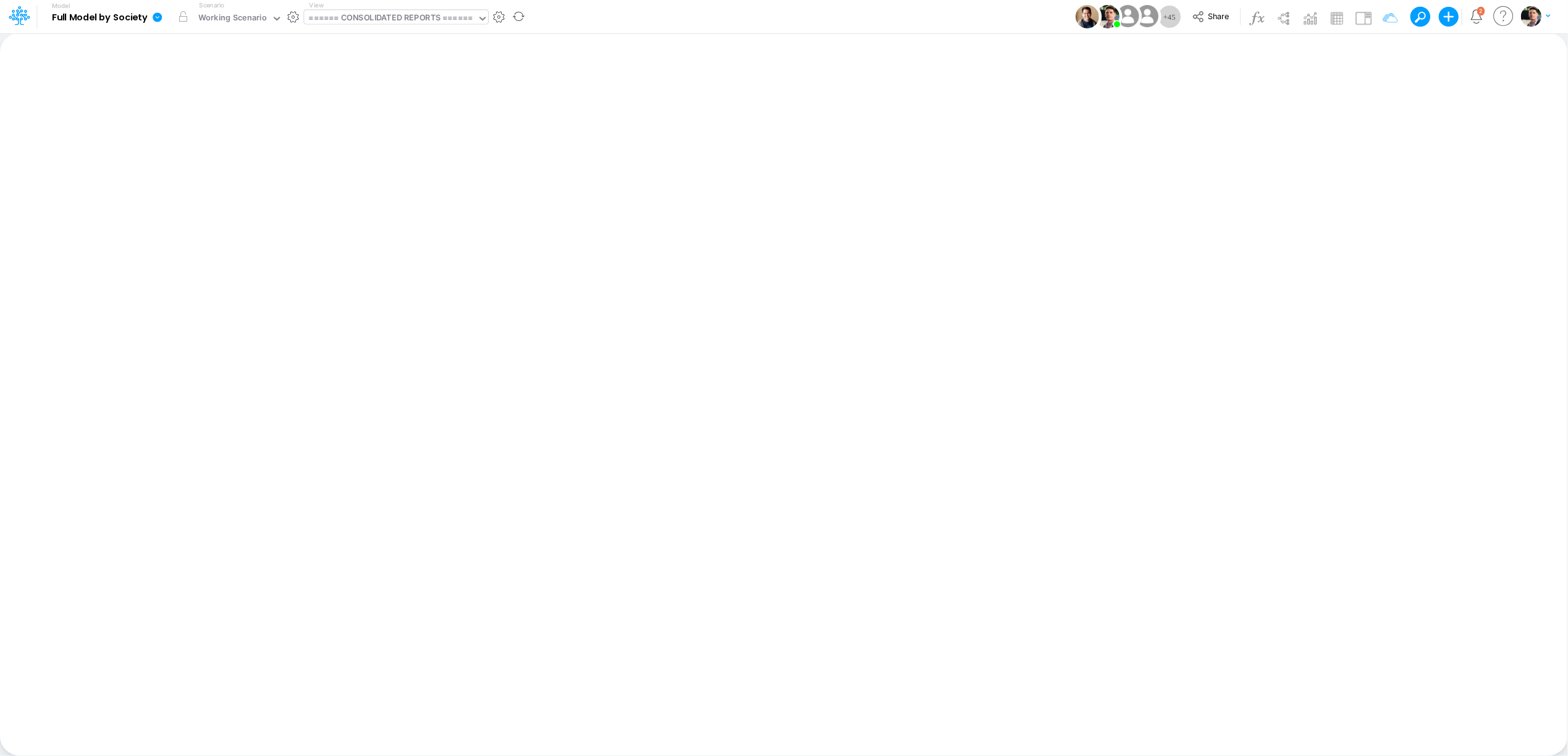
click at [379, 20] on div "====== CONSOLIDATED REPORTS ======" at bounding box center [390, 19] width 164 height 14
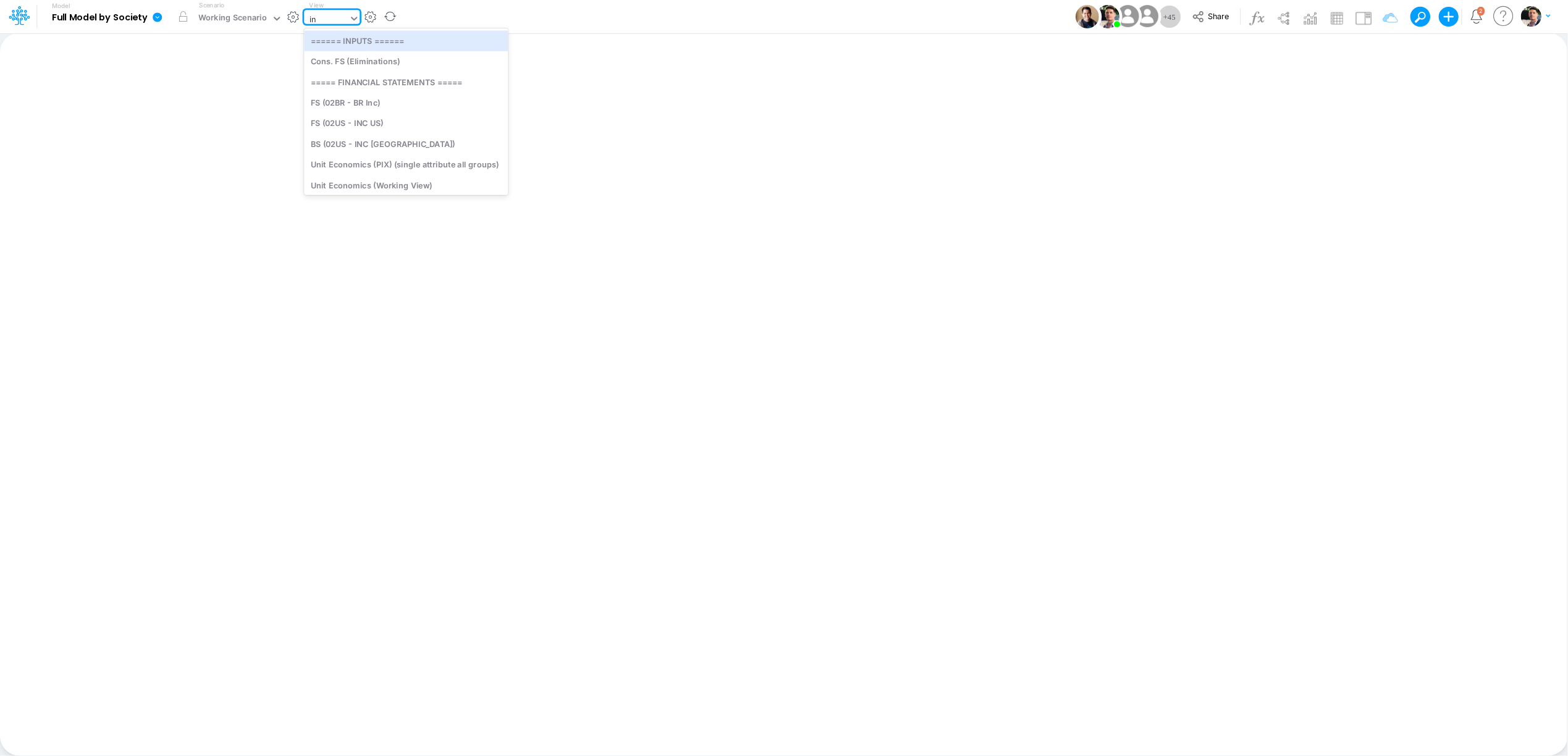
type input "int"
click at [326, 36] on div "Interco G&A" at bounding box center [404, 40] width 201 height 20
type input "Intercos G&A"
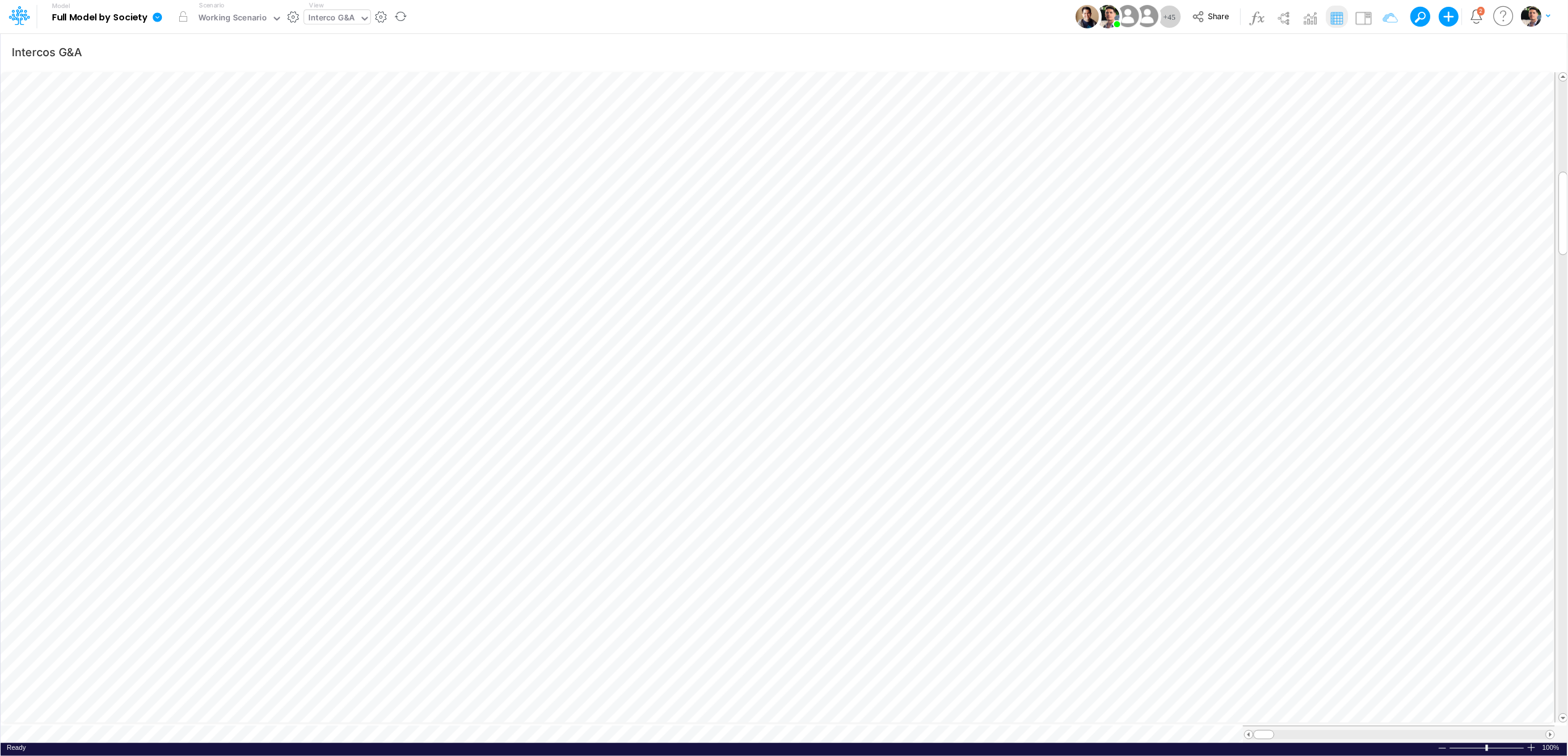
scroll to position [0, 1]
click at [156, 16] on icon at bounding box center [157, 17] width 9 height 9
click at [205, 130] on button "View model info" at bounding box center [219, 128] width 132 height 19
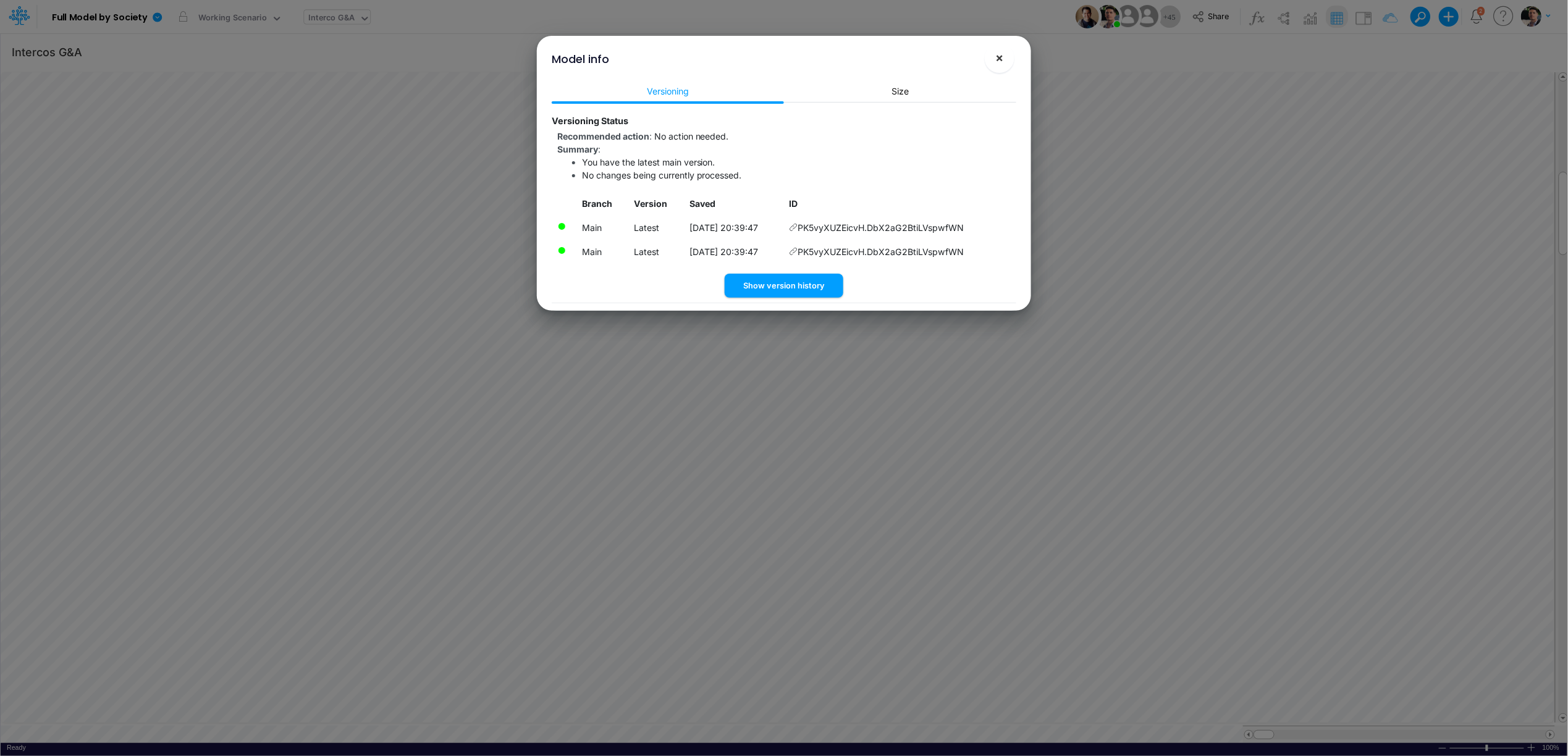
click at [998, 62] on span "×" at bounding box center [1000, 58] width 8 height 15
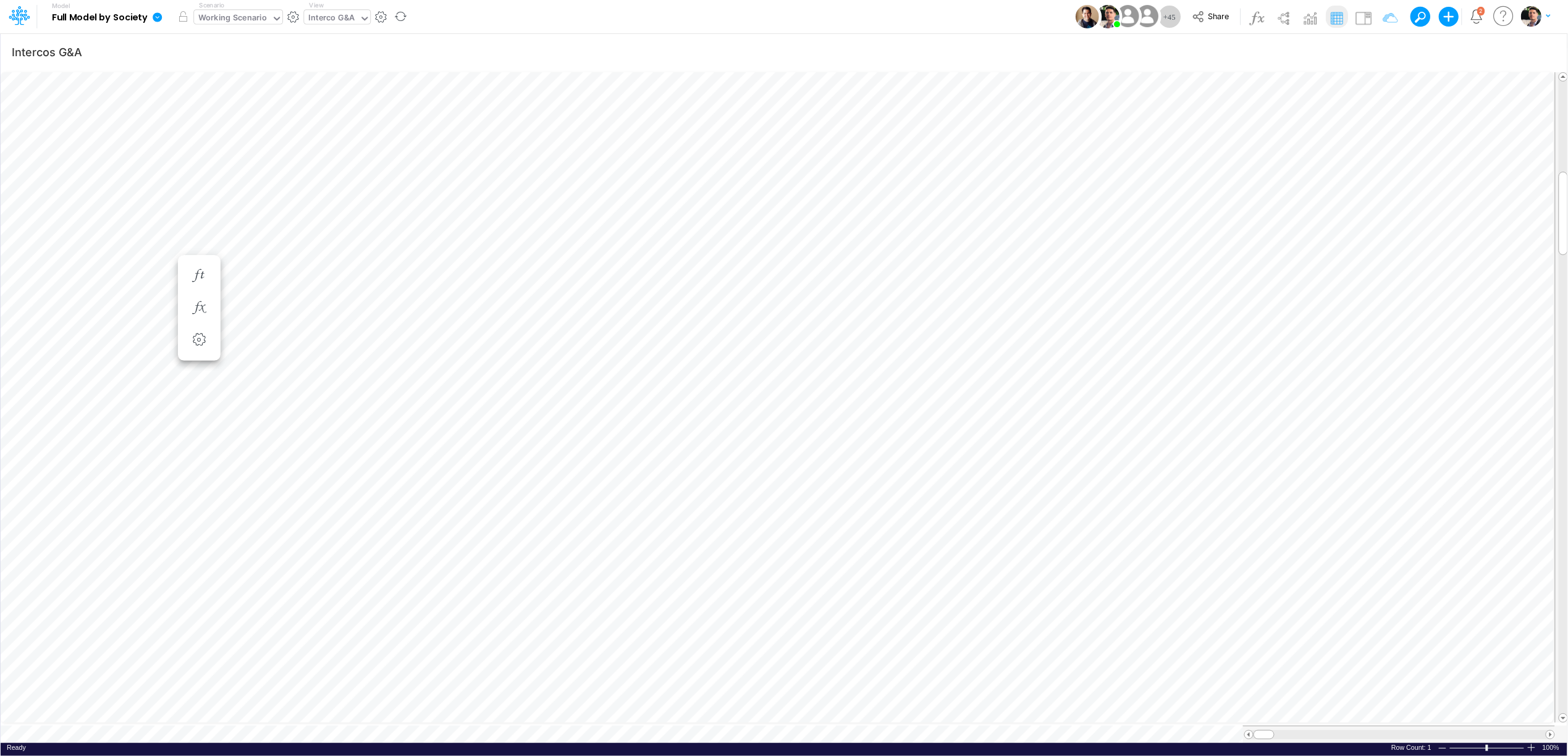
click at [247, 20] on div "Working Scenario" at bounding box center [232, 19] width 68 height 14
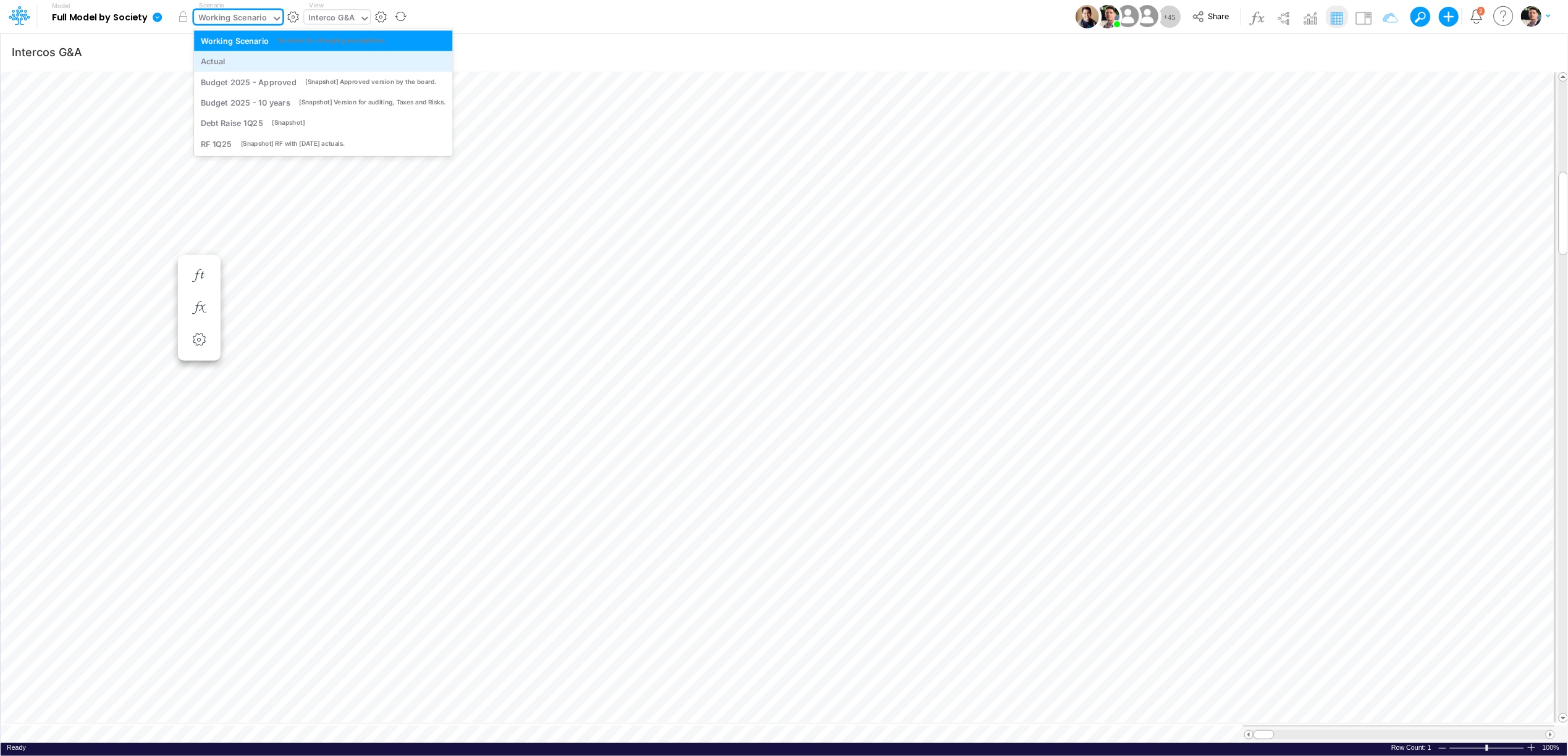
click at [240, 53] on div "Actual" at bounding box center [323, 61] width 259 height 20
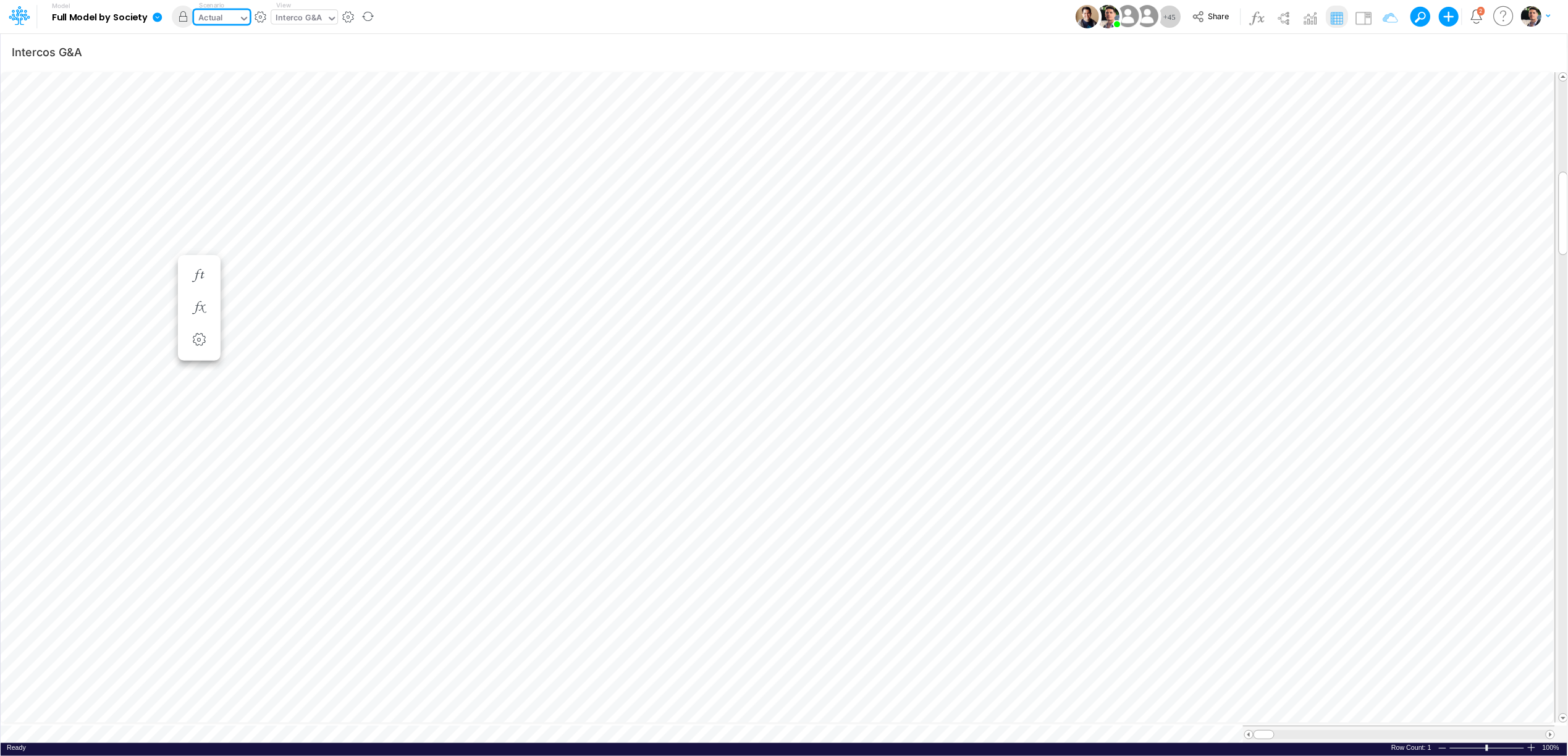
click at [232, 18] on div "Actual" at bounding box center [216, 19] width 45 height 19
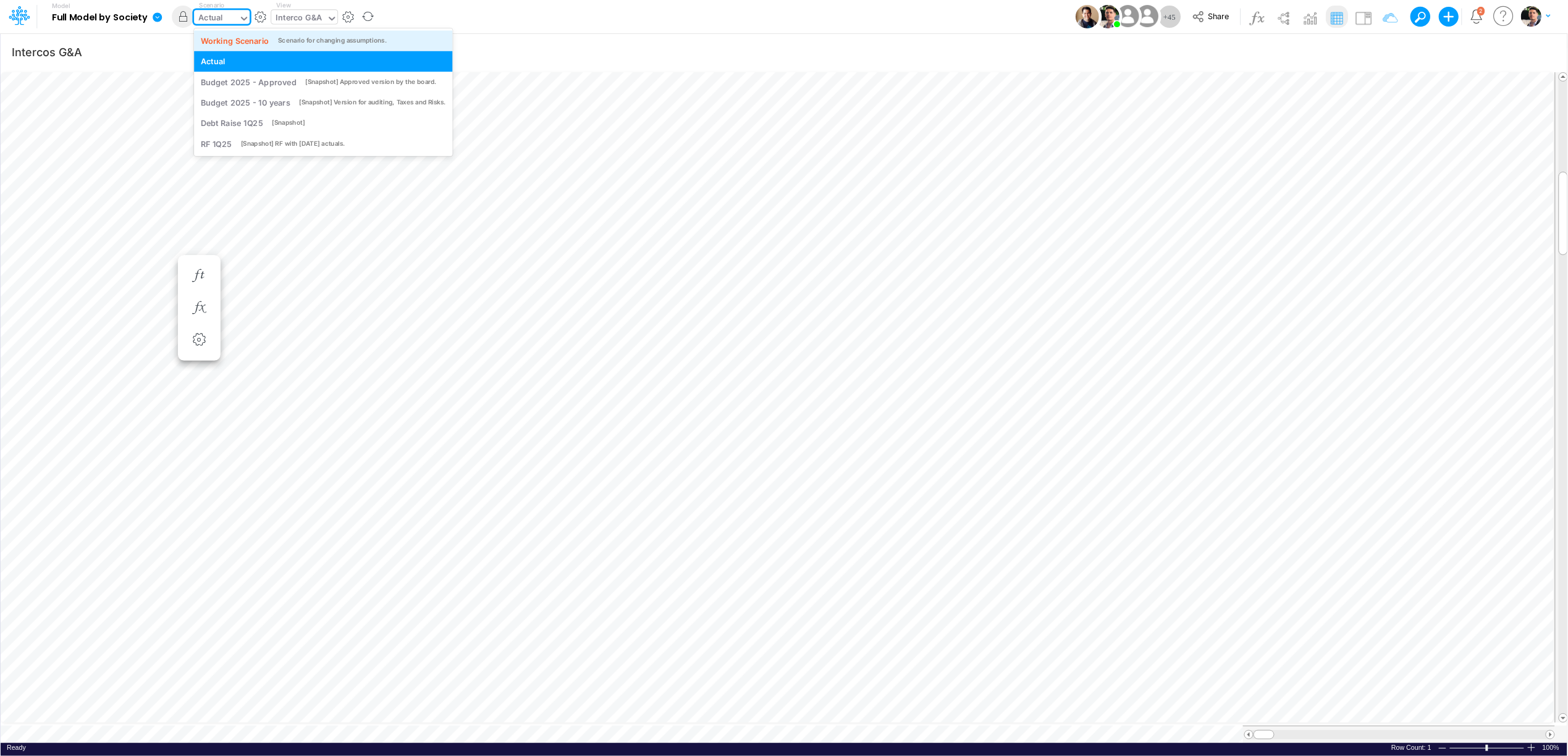
click at [247, 41] on div "Working Scenario" at bounding box center [235, 40] width 68 height 12
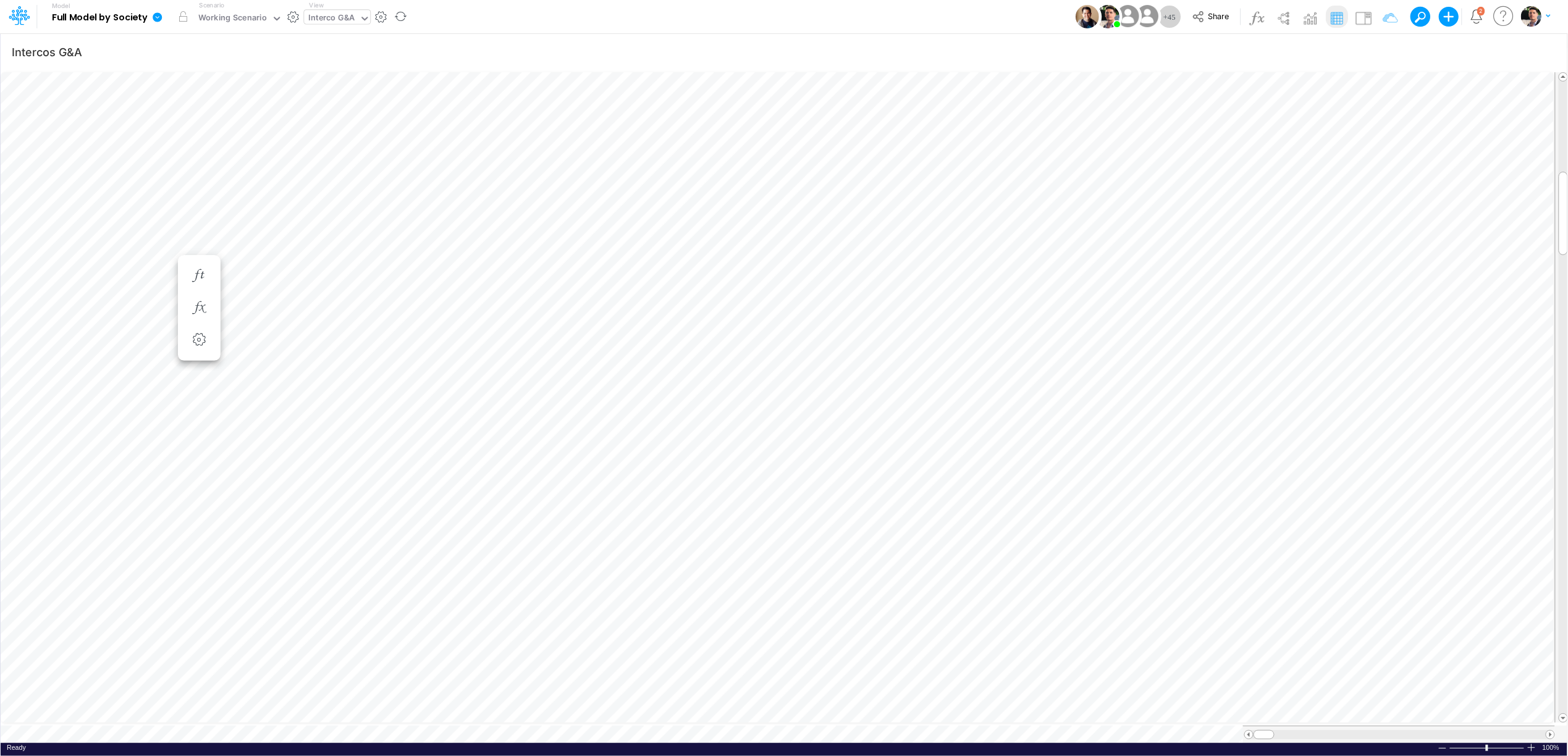
scroll to position [0, 1]
click at [1480, 278] on icon "button" at bounding box center [1475, 275] width 19 height 13
click at [1480, 280] on icon "button" at bounding box center [1475, 275] width 19 height 13
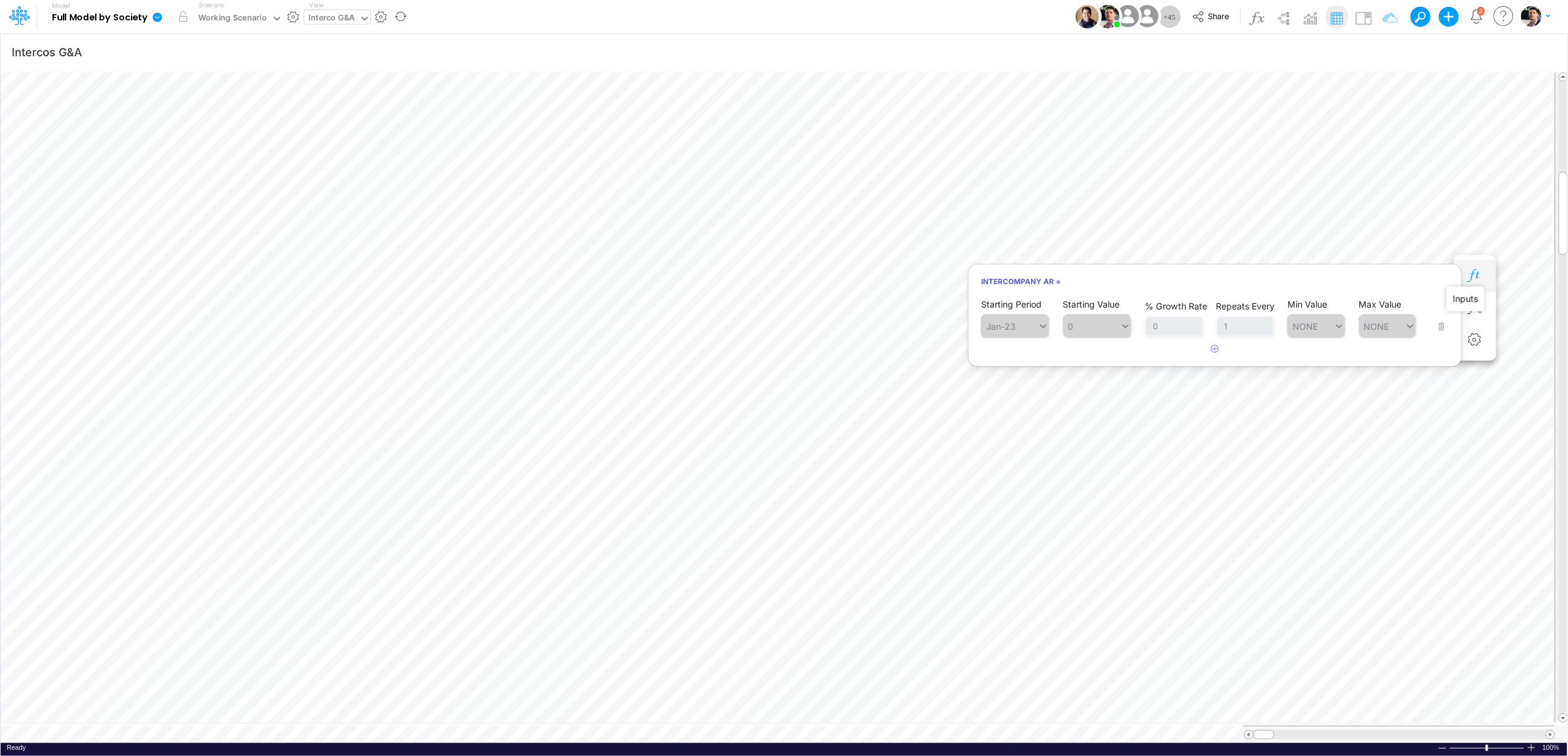
click at [1480, 280] on icon "button" at bounding box center [1475, 275] width 19 height 13
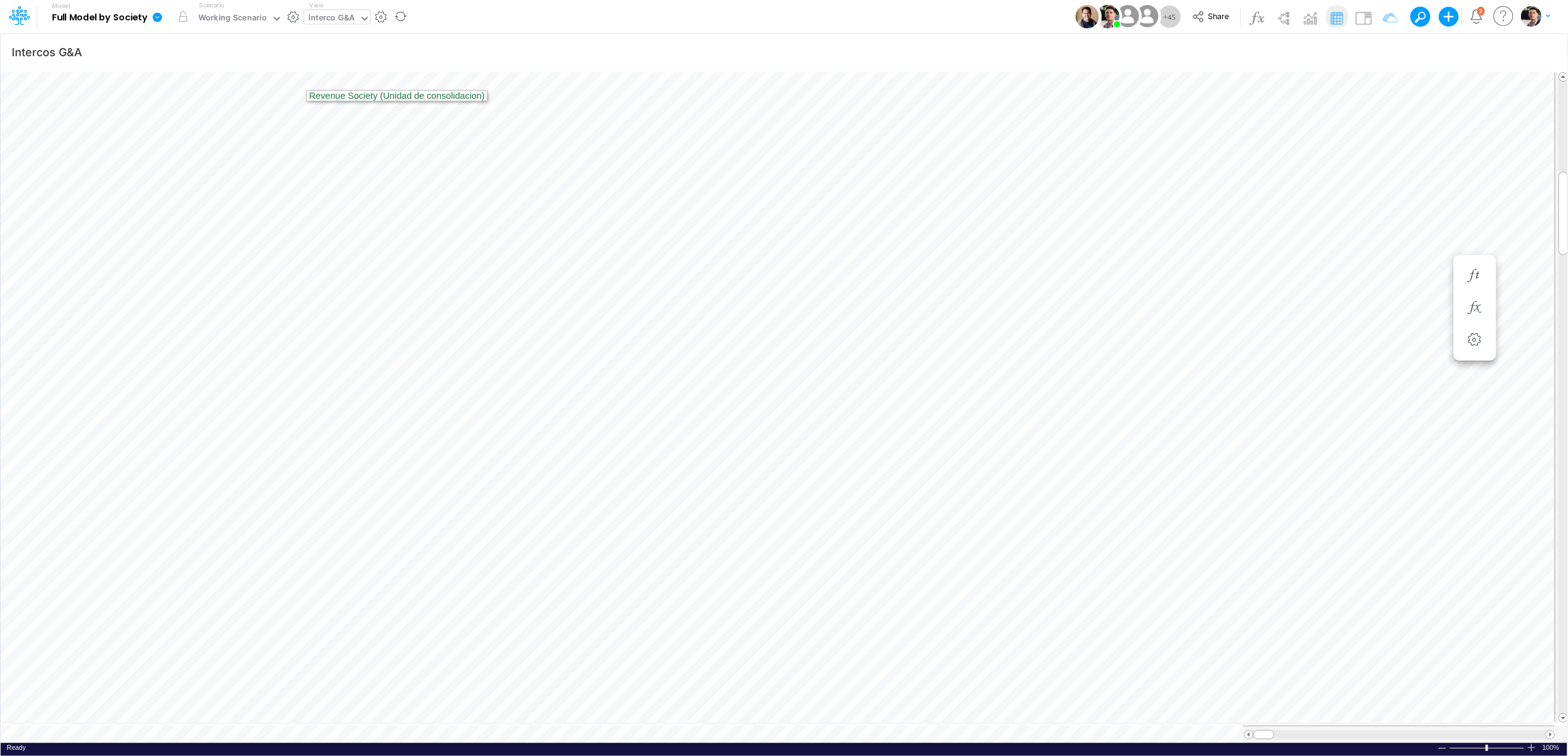
click at [342, 16] on div "Interco G&A" at bounding box center [332, 19] width 46 height 14
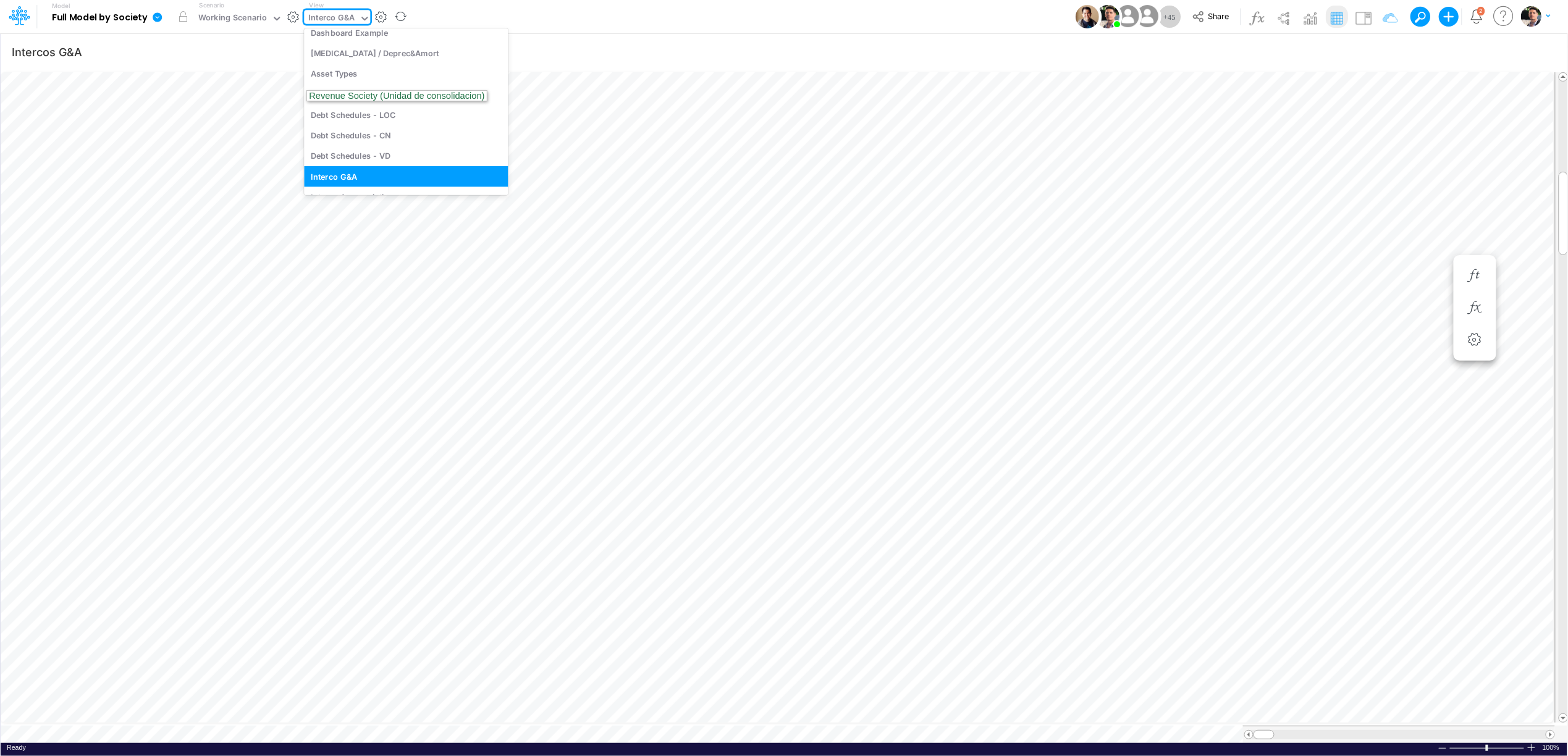
click at [342, 16] on div "Interco G&A" at bounding box center [332, 19] width 46 height 14
click at [244, 24] on div "Working Scenario" at bounding box center [232, 19] width 68 height 14
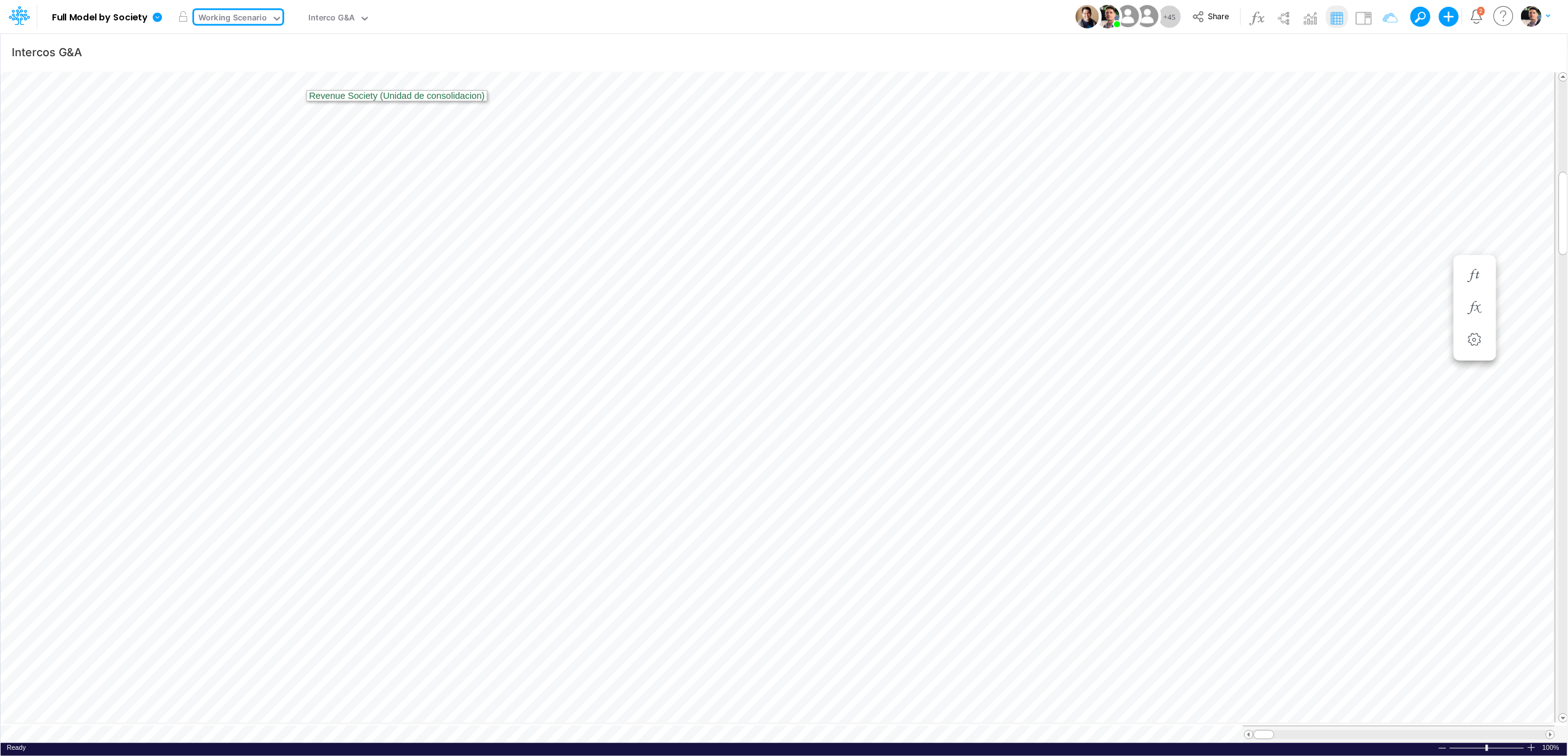
click at [245, 22] on div "Working Scenario" at bounding box center [232, 19] width 68 height 14
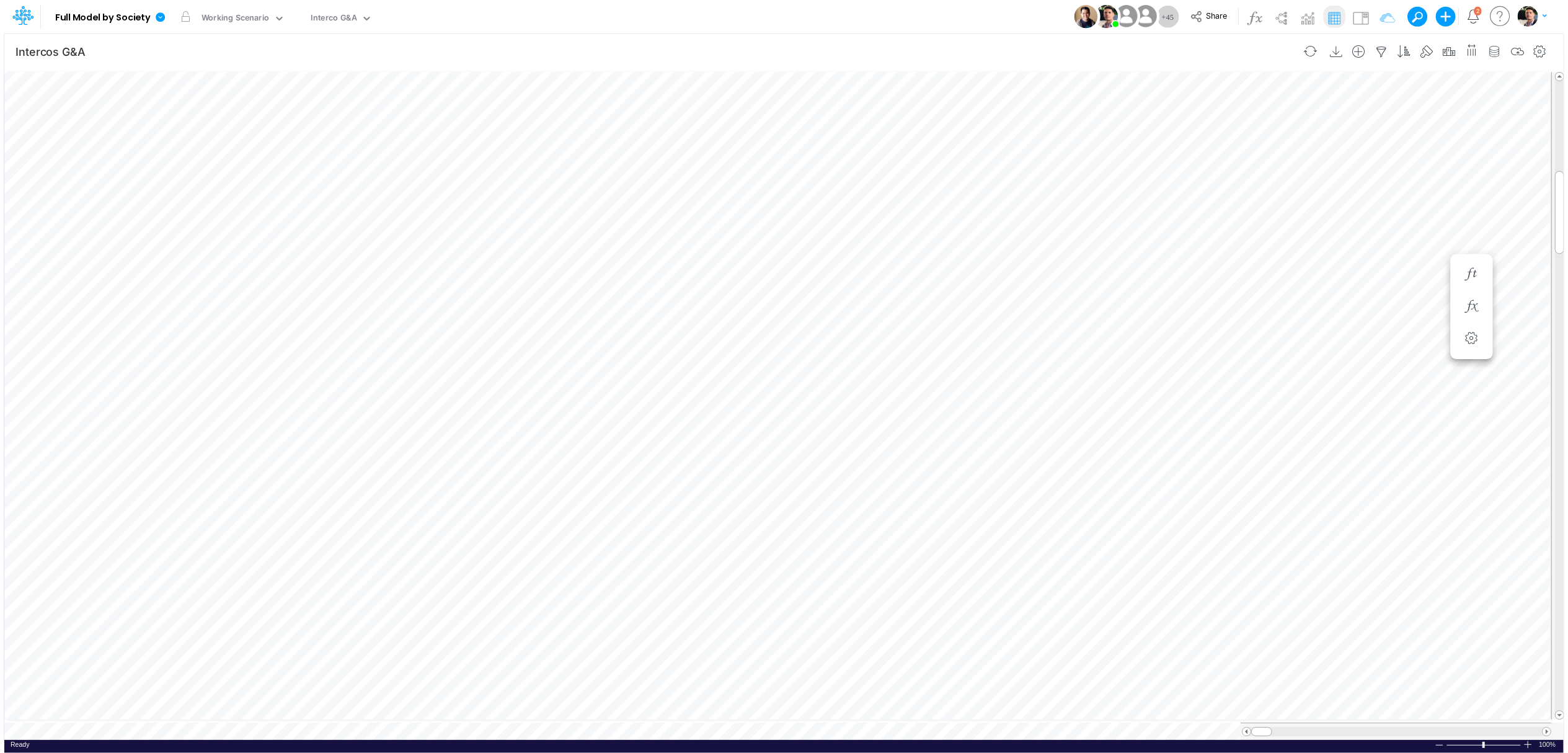
scroll to position [0, 1]
click at [1556, 176] on icon "button" at bounding box center [1555, 178] width 19 height 13
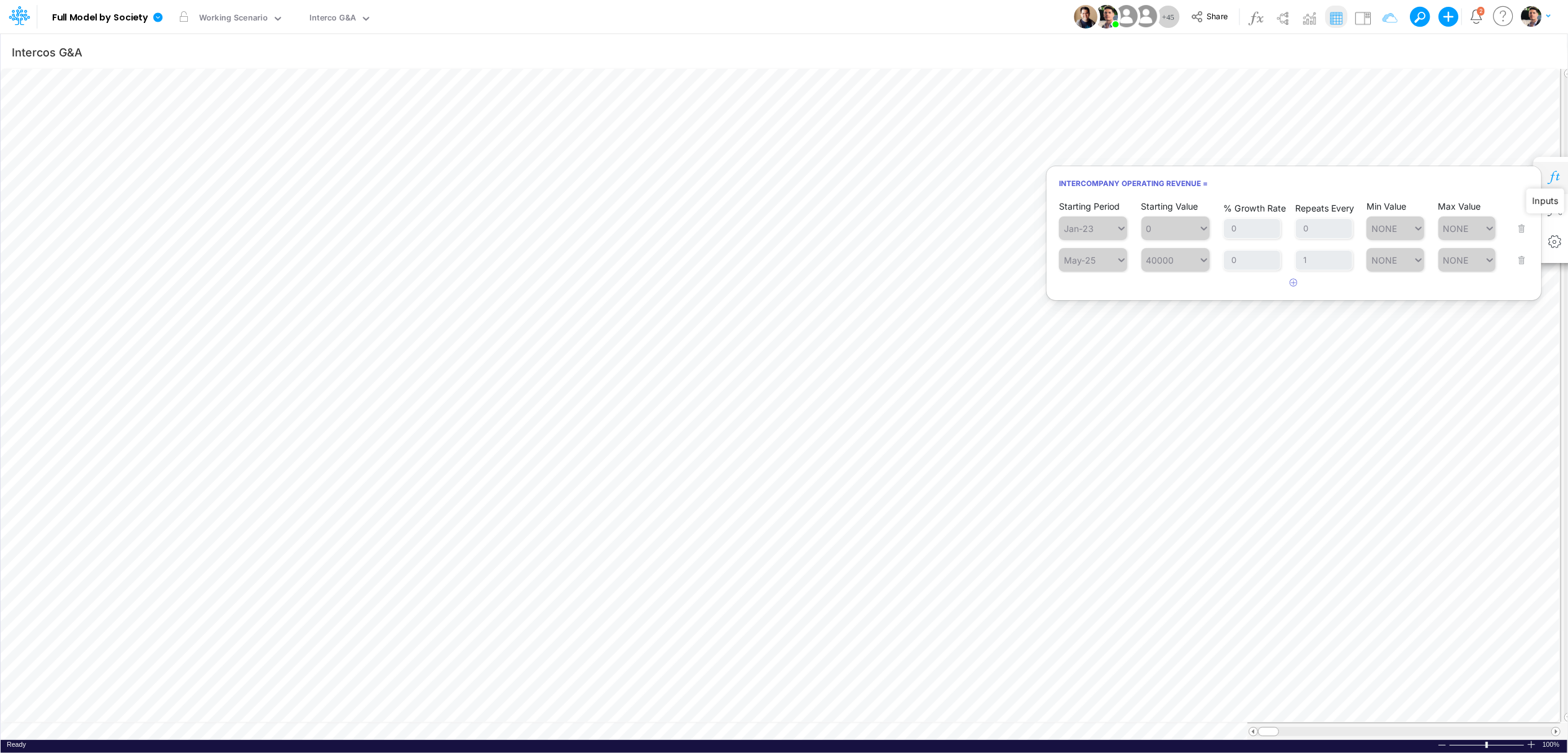
click at [1556, 176] on icon "button" at bounding box center [1555, 178] width 19 height 13
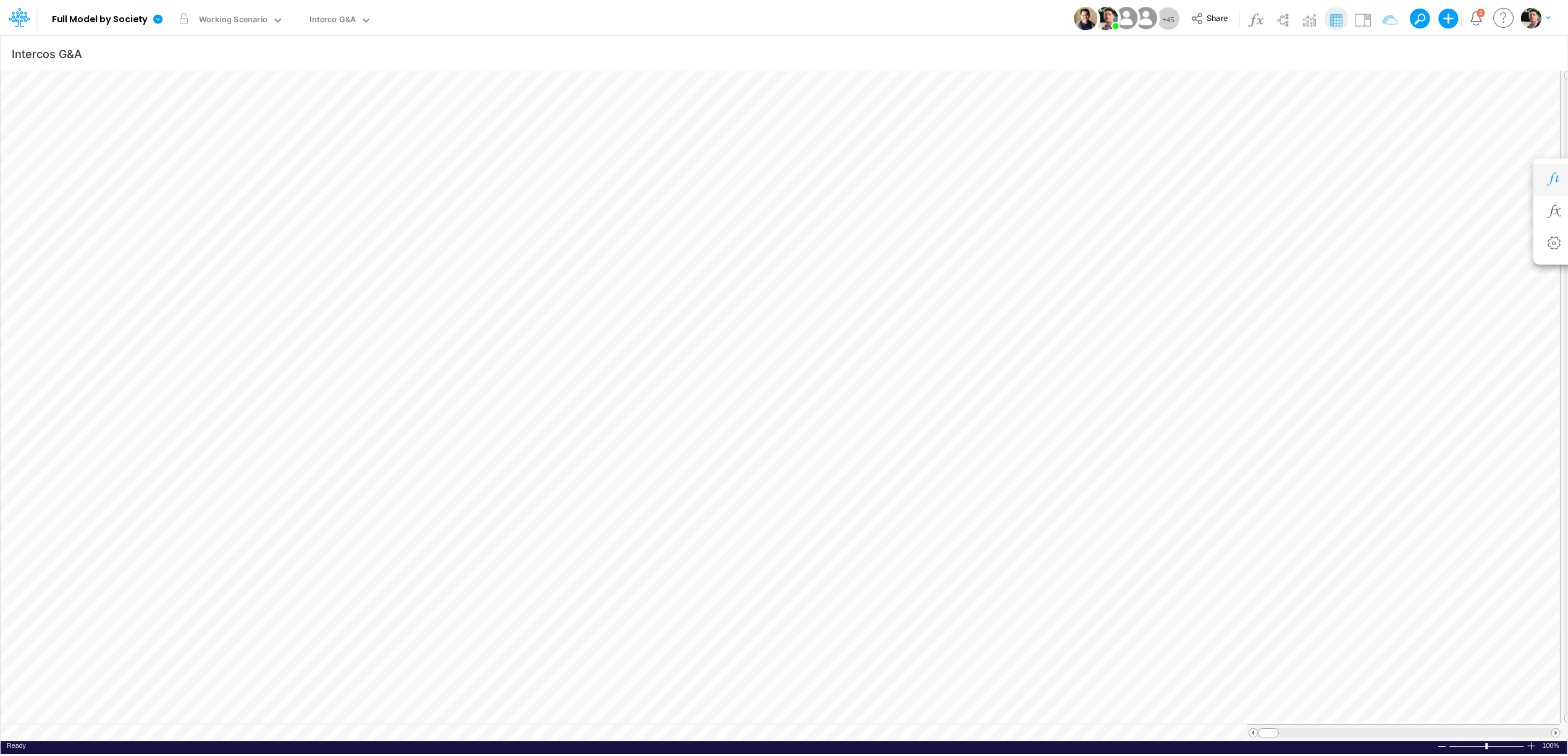
scroll to position [0, 1]
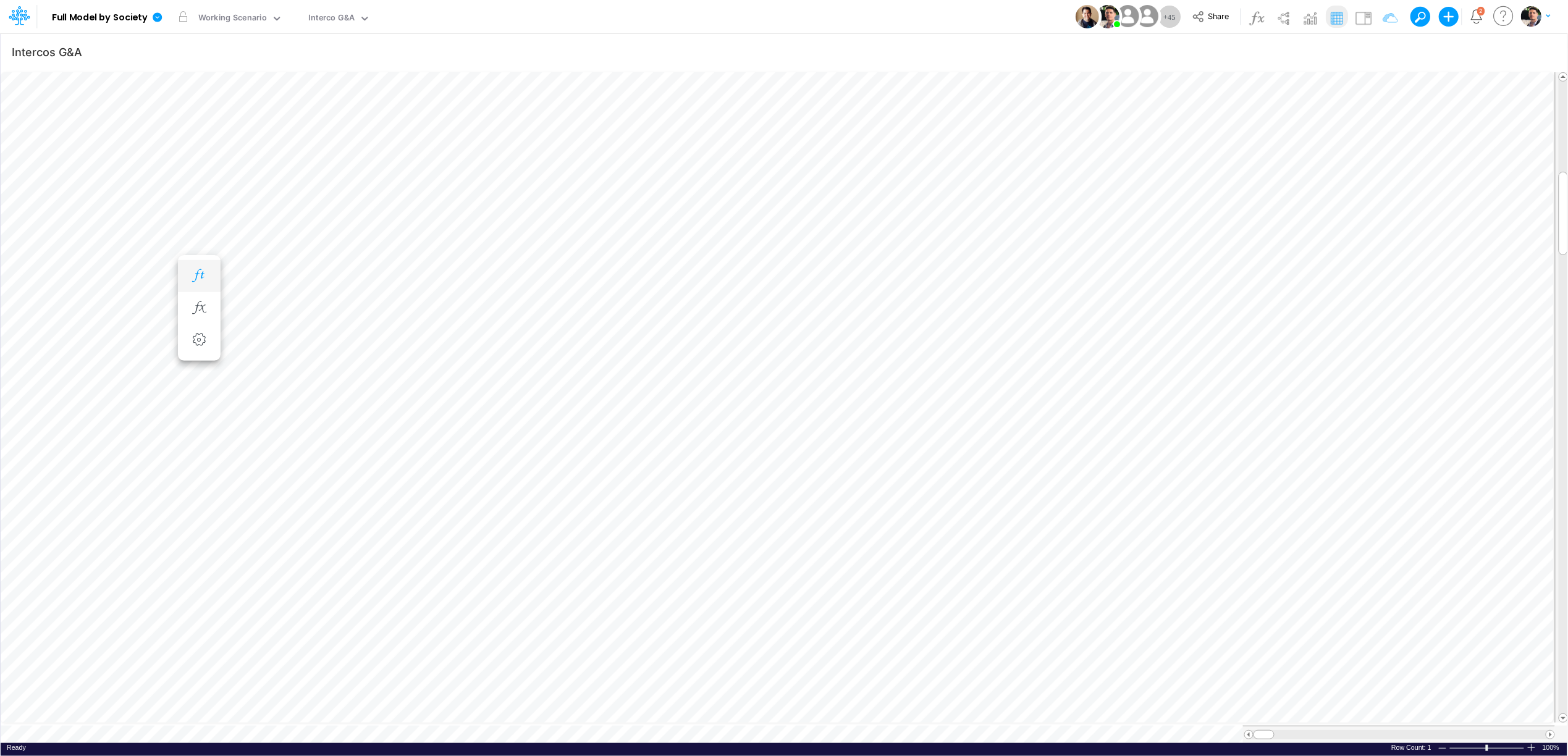
scroll to position [0, 1]
drag, startPoint x: 161, startPoint y: 20, endPoint x: 164, endPoint y: 37, distance: 17.3
click at [161, 19] on icon at bounding box center [157, 17] width 9 height 9
click at [191, 133] on button "View model info" at bounding box center [219, 128] width 132 height 19
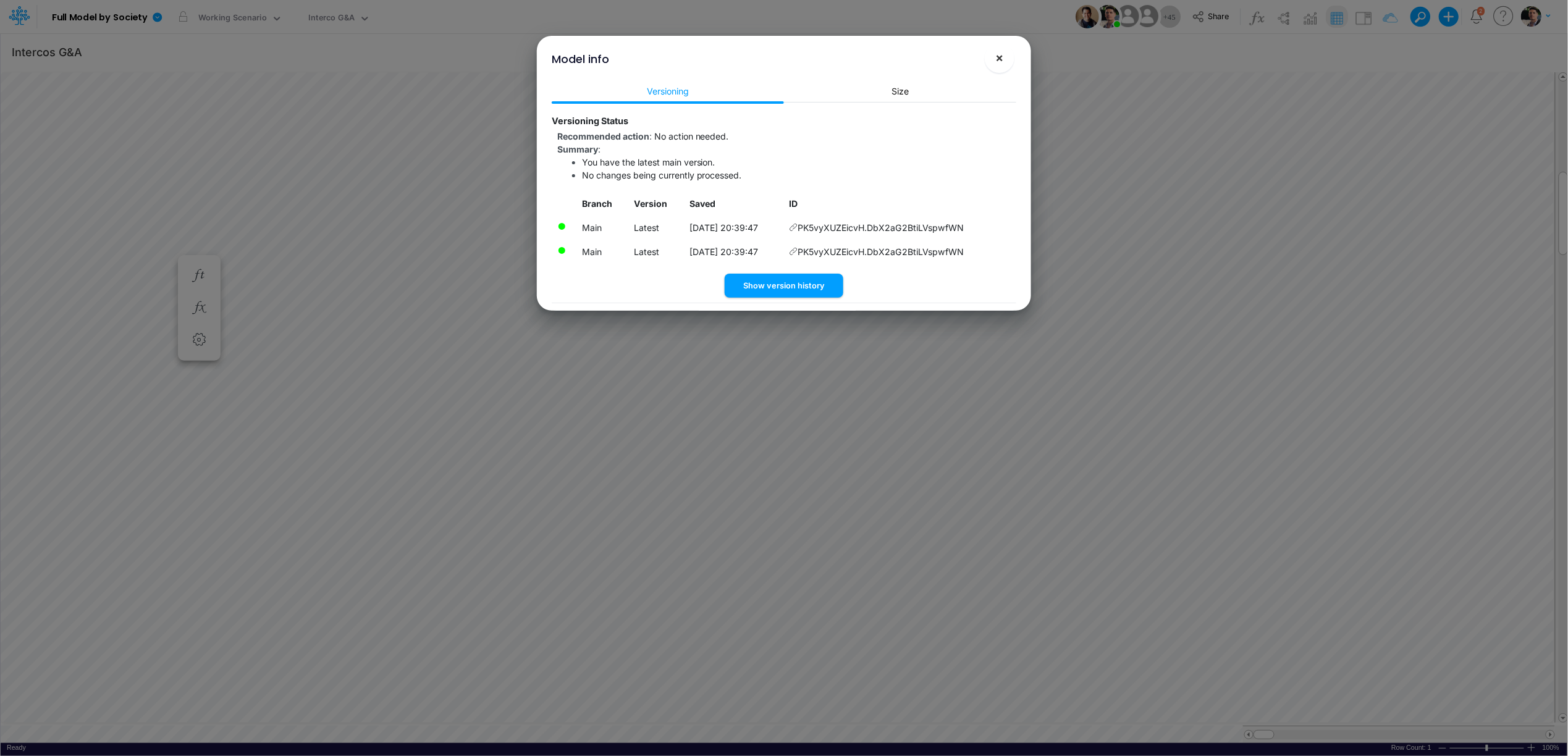
click at [1001, 66] on button "×" at bounding box center [1000, 58] width 29 height 29
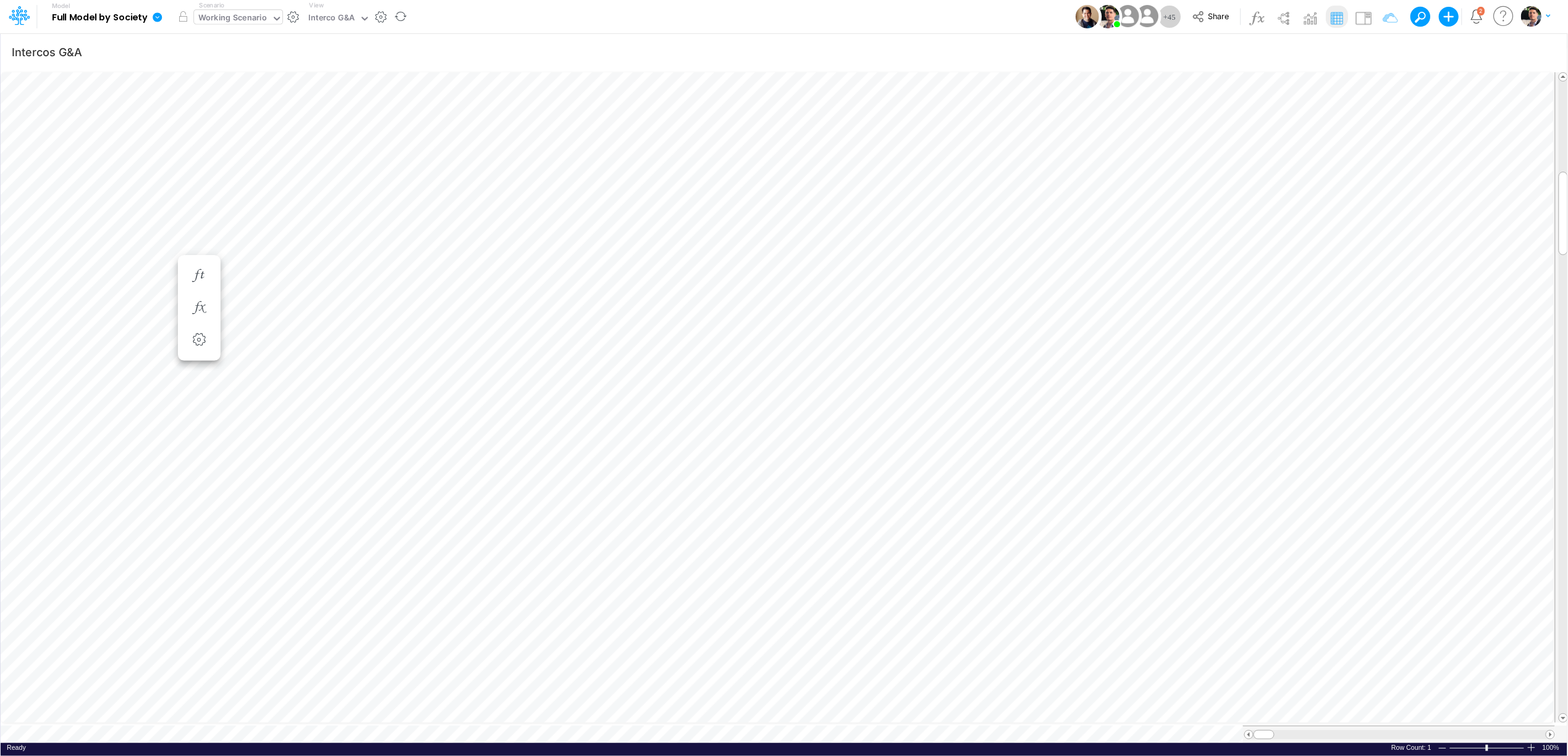
click at [238, 20] on div "Working Scenario" at bounding box center [232, 19] width 68 height 14
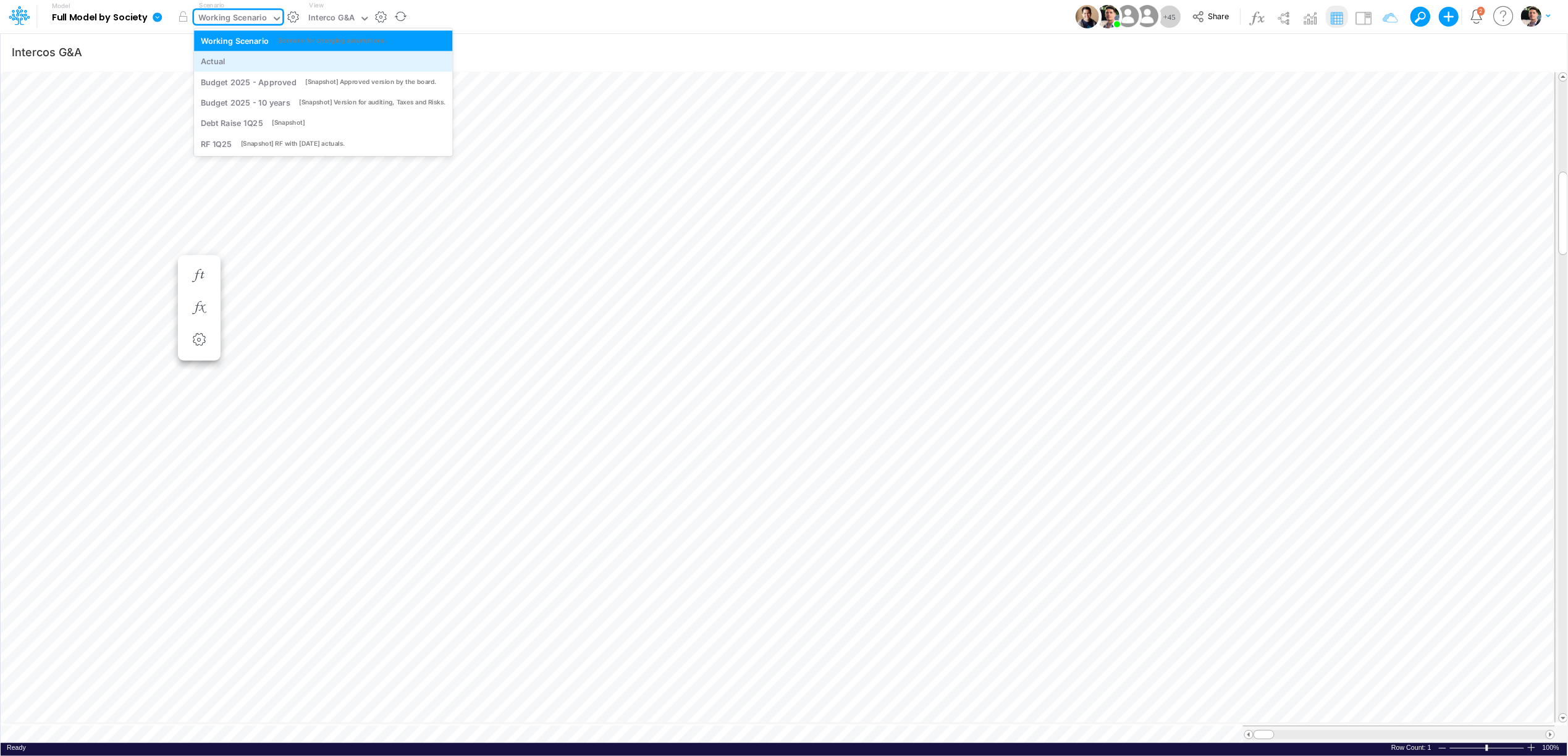
click at [237, 55] on div "Actual" at bounding box center [323, 61] width 259 height 20
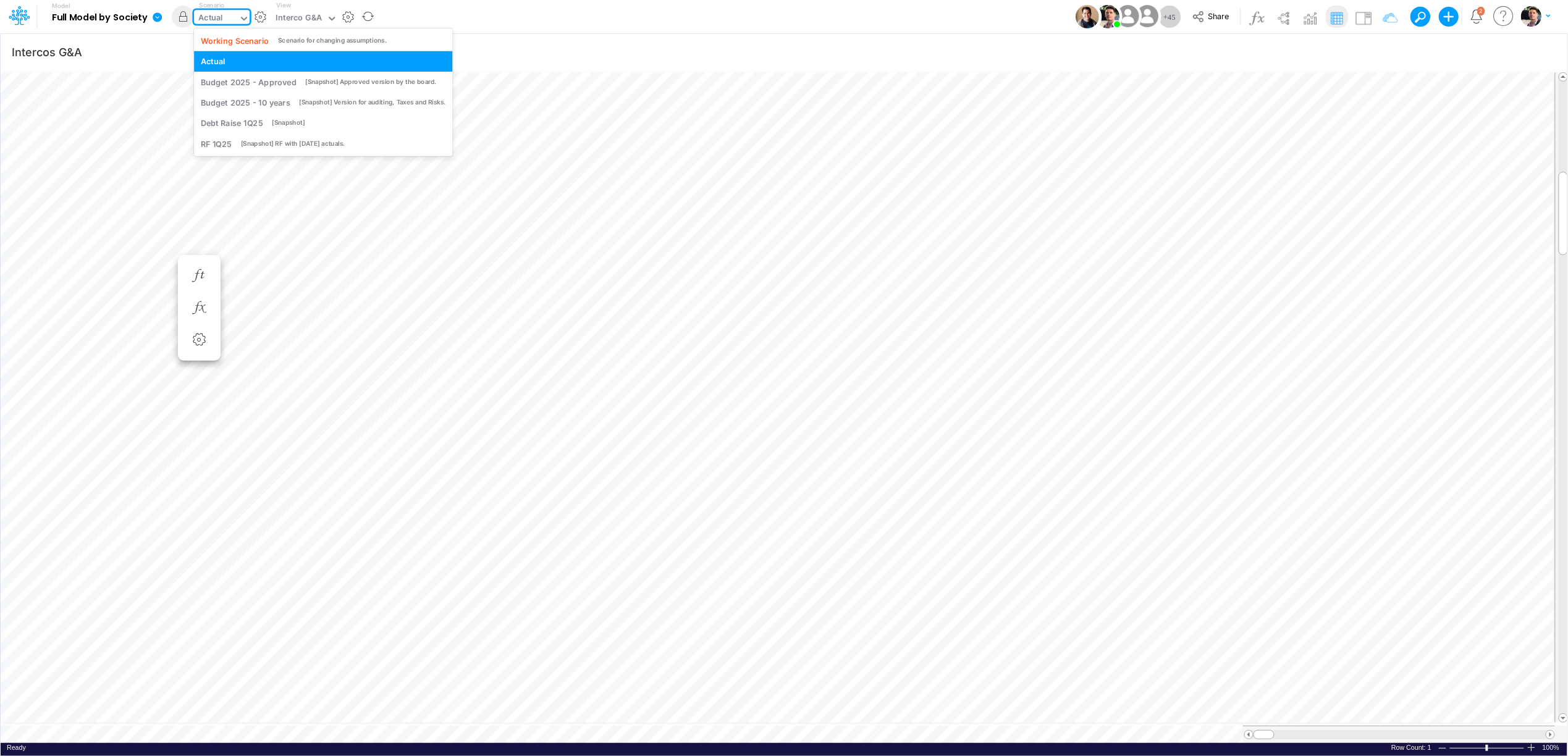
click at [234, 19] on div "Actual" at bounding box center [216, 19] width 45 height 19
click at [232, 43] on div "Working Scenario" at bounding box center [235, 40] width 68 height 12
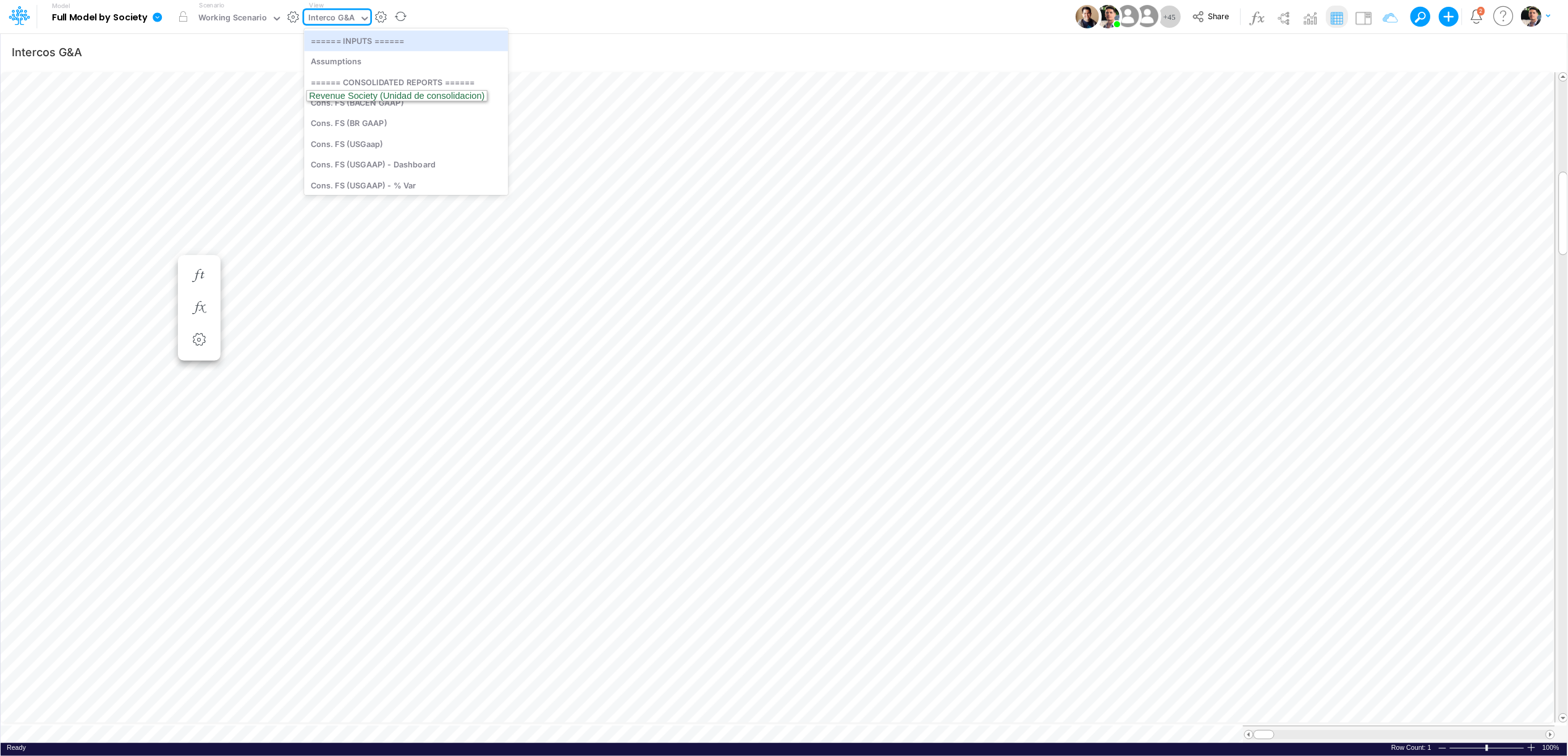
click at [335, 18] on div "Interco G&A" at bounding box center [332, 19] width 46 height 14
type input "usga"
click at [355, 184] on div "BS (USGAAP)" at bounding box center [393, 185] width 180 height 20
type input "BS (USGAAP) - Detailed"
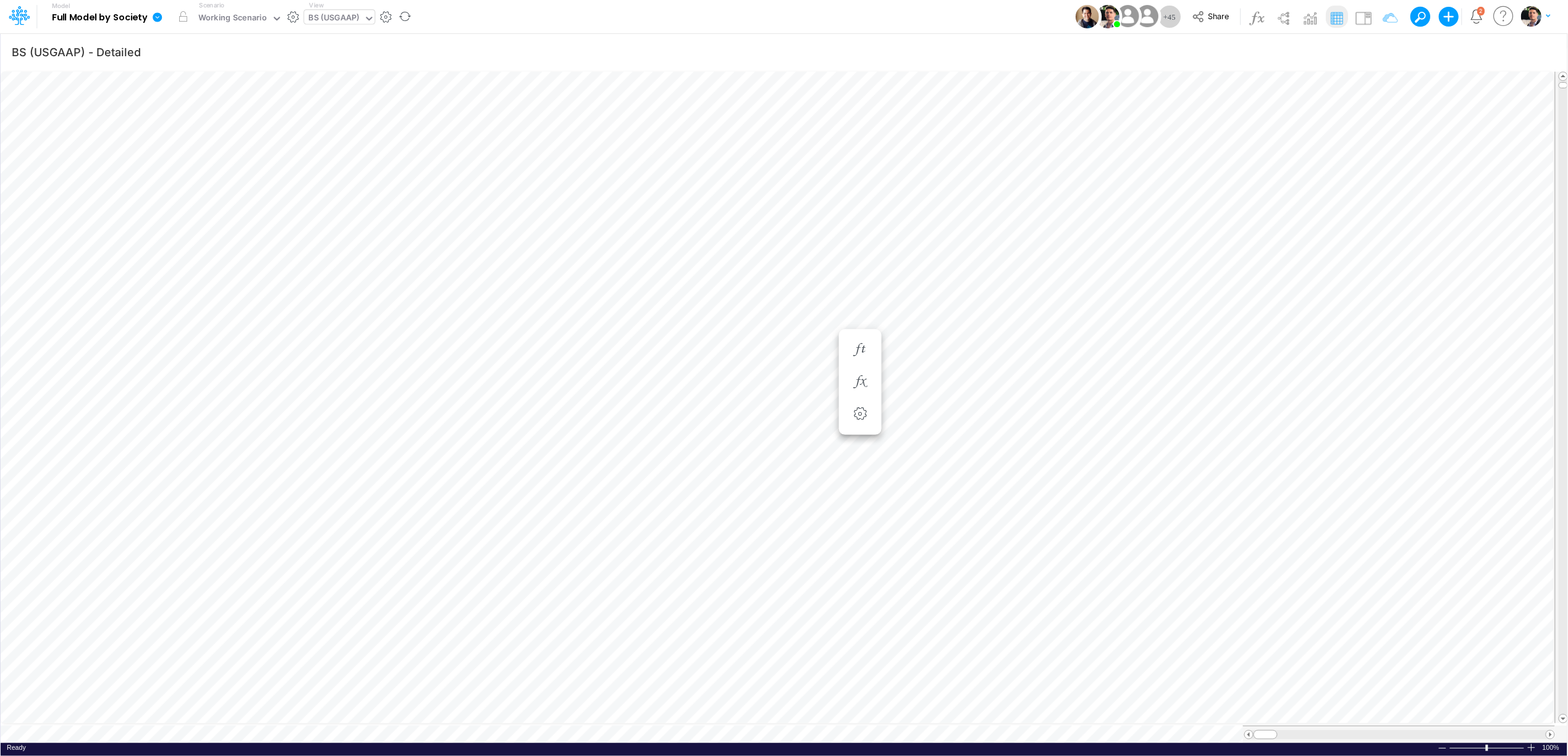
scroll to position [0, 1]
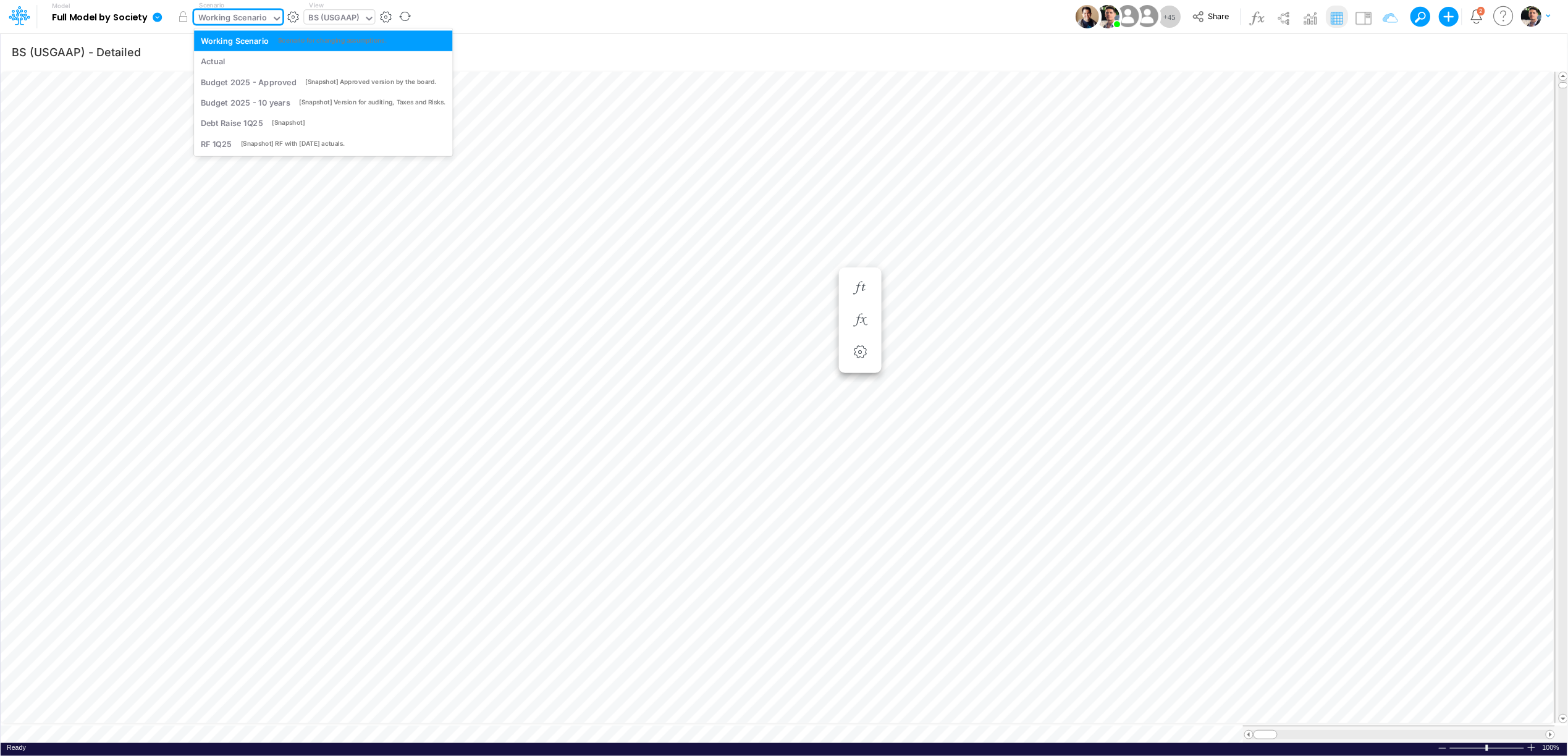
drag, startPoint x: 237, startPoint y: 21, endPoint x: 241, endPoint y: 28, distance: 8.1
click at [237, 21] on div "Working Scenario" at bounding box center [232, 19] width 68 height 14
click at [240, 60] on div "Actual" at bounding box center [323, 61] width 245 height 12
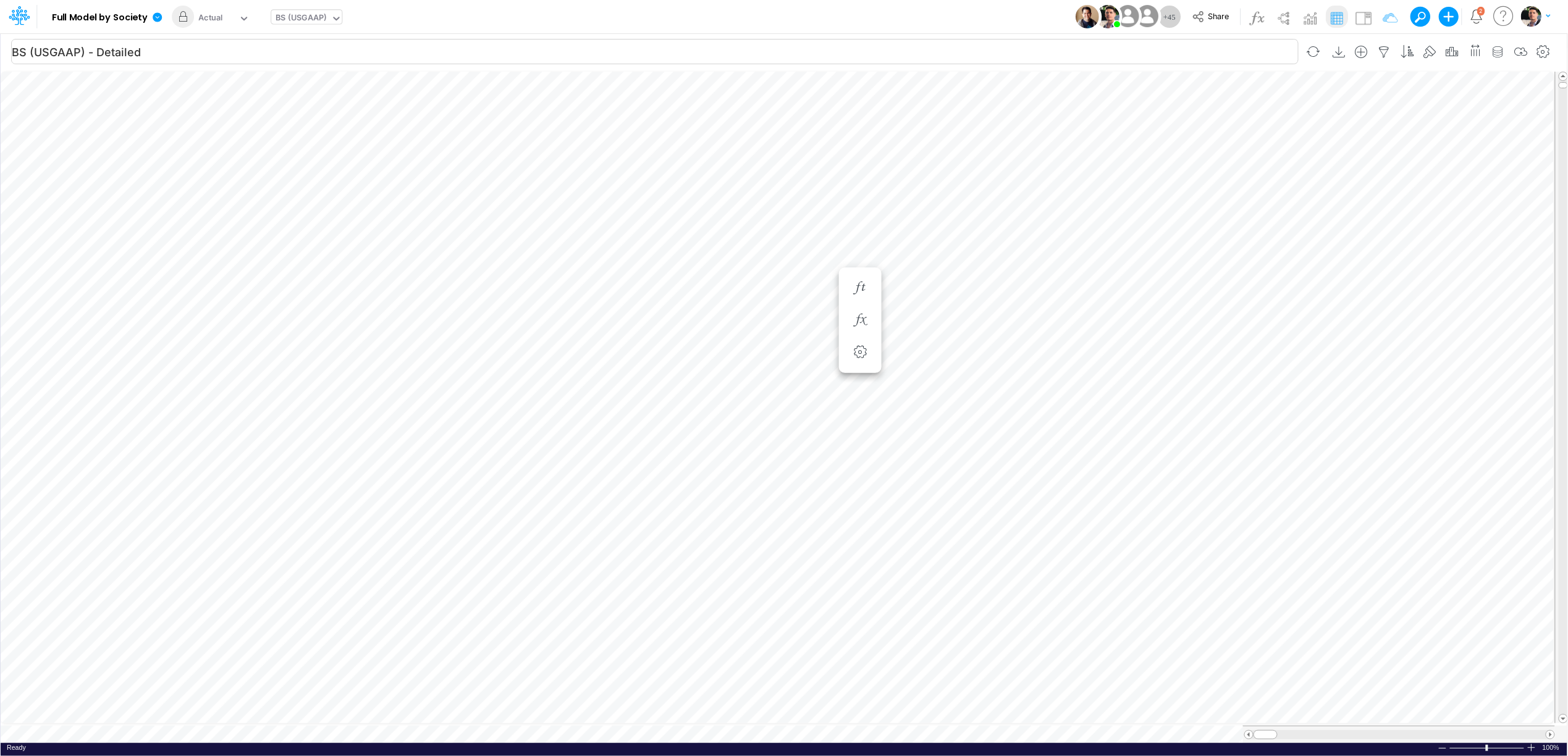
scroll to position [0, 1]
click at [225, 19] on input "text" at bounding box center [226, 19] width 1 height 12
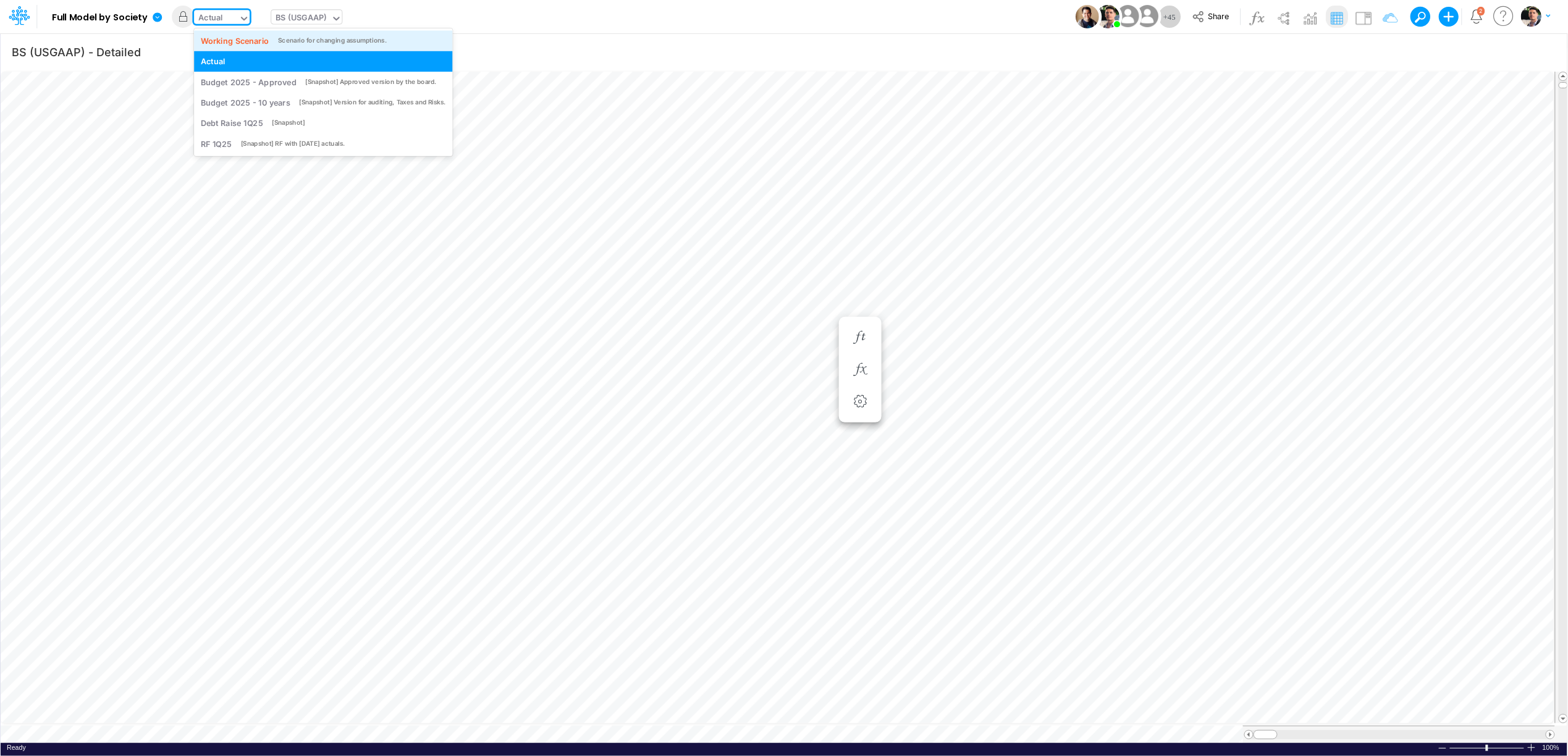
click at [247, 36] on div "Working Scenario" at bounding box center [235, 40] width 68 height 12
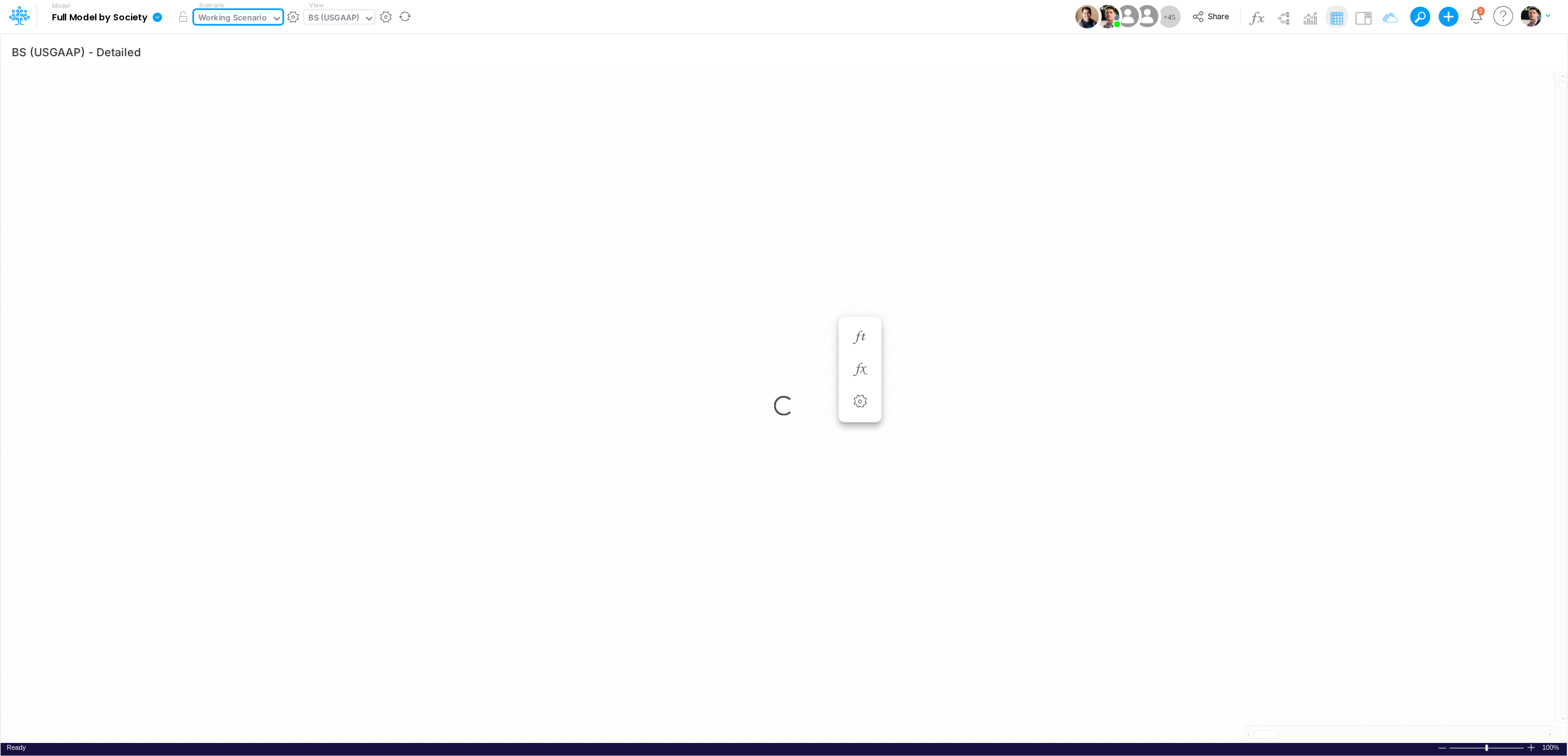
click at [159, 18] on icon at bounding box center [157, 17] width 9 height 9
click at [198, 132] on button "View model info" at bounding box center [219, 128] width 132 height 19
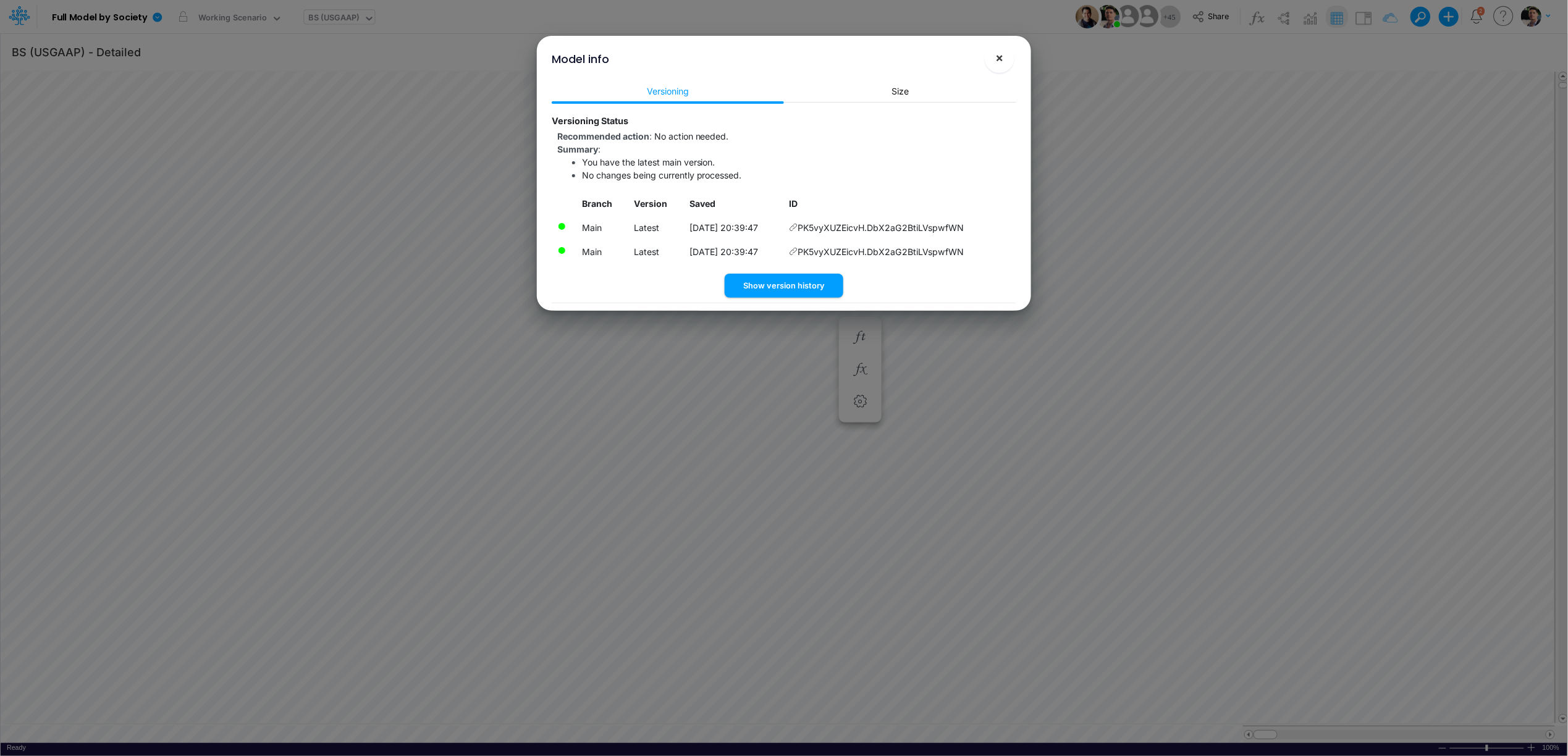
click at [1005, 61] on button "×" at bounding box center [1000, 58] width 29 height 29
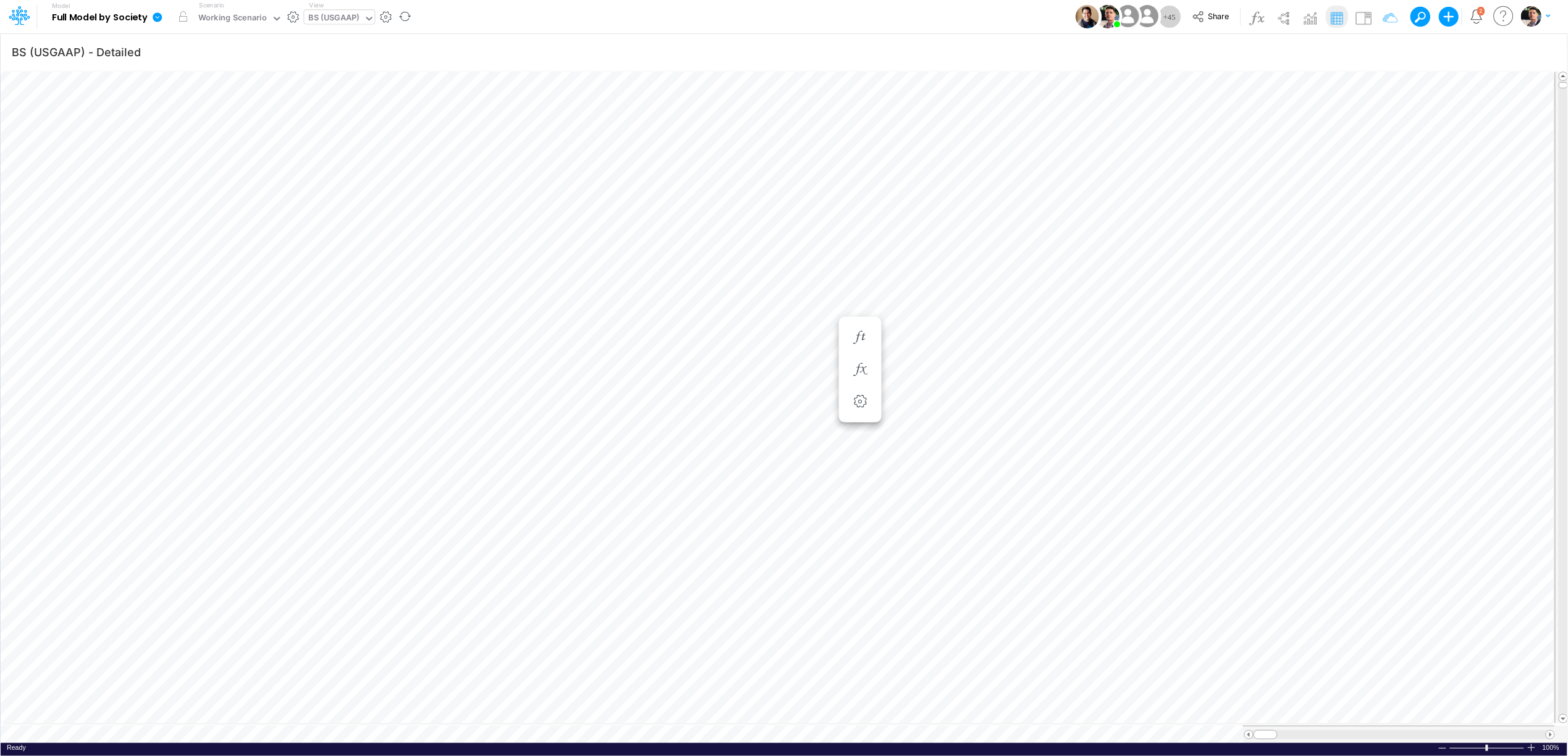
click at [153, 19] on icon at bounding box center [157, 17] width 9 height 9
click at [209, 126] on button "View model info" at bounding box center [219, 128] width 132 height 19
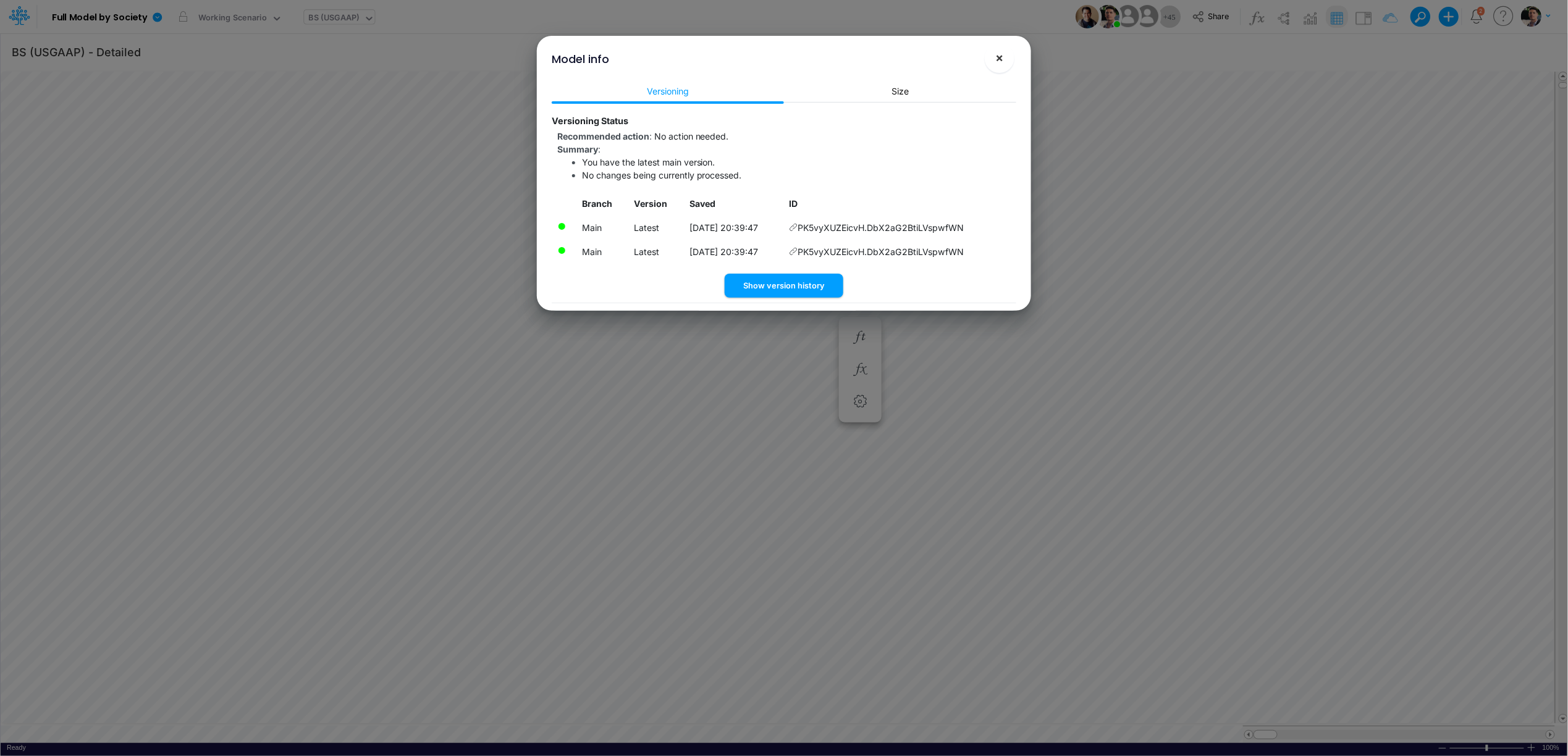
click at [1004, 63] on button "×" at bounding box center [1000, 58] width 29 height 29
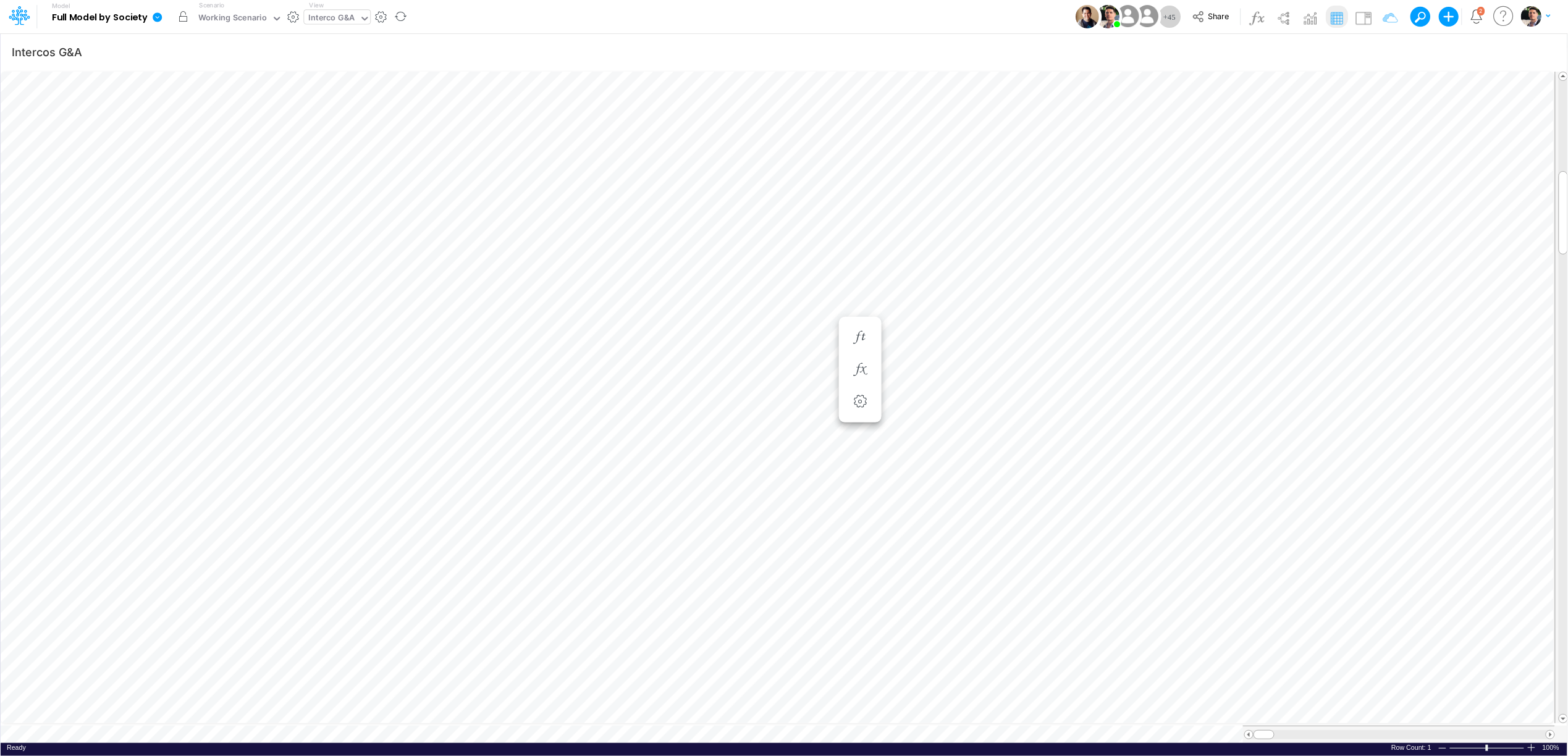
scroll to position [0, 1]
click at [157, 14] on icon at bounding box center [157, 17] width 9 height 9
click at [236, 19] on div "Working Scenario" at bounding box center [232, 19] width 68 height 14
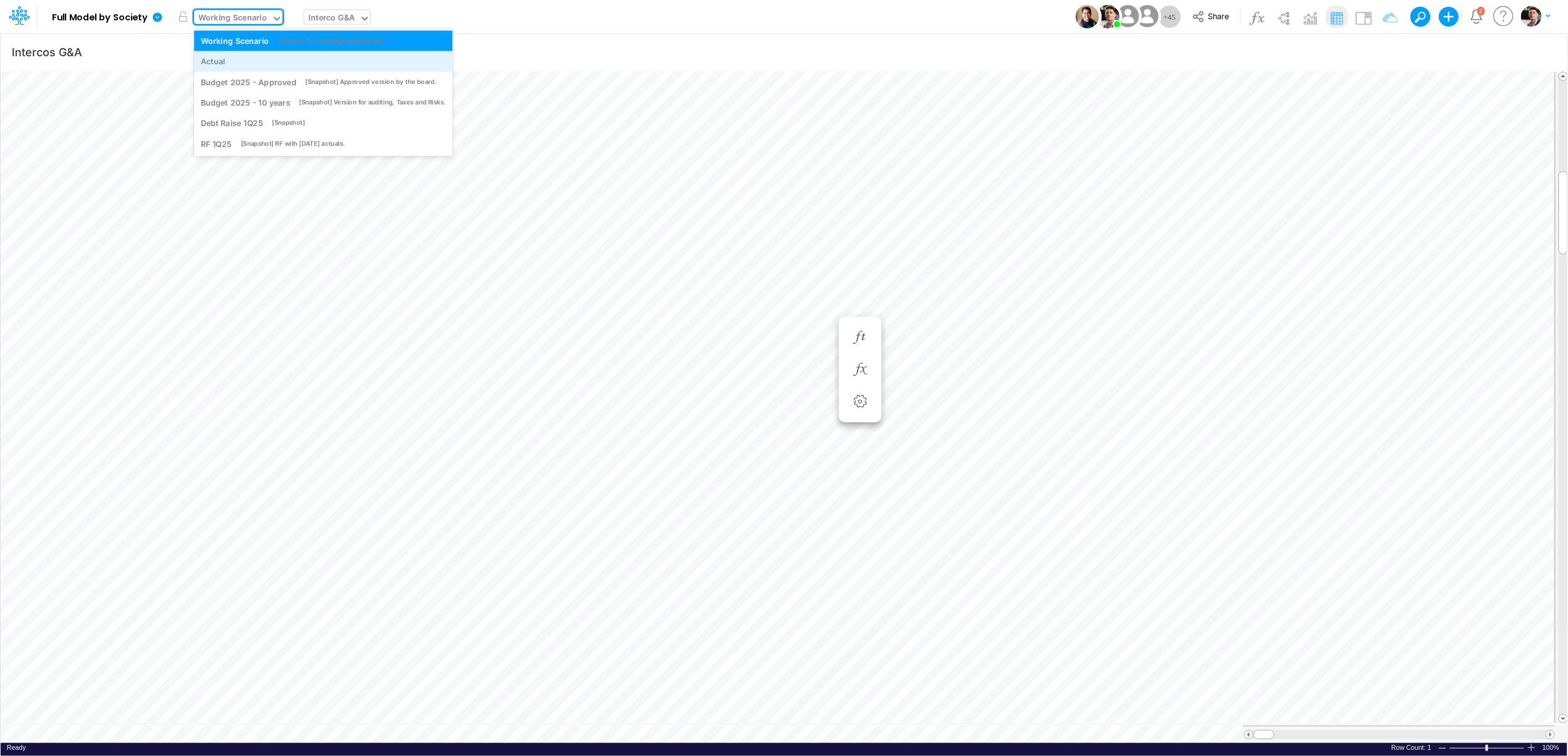
click at [242, 60] on div "Actual" at bounding box center [323, 61] width 245 height 12
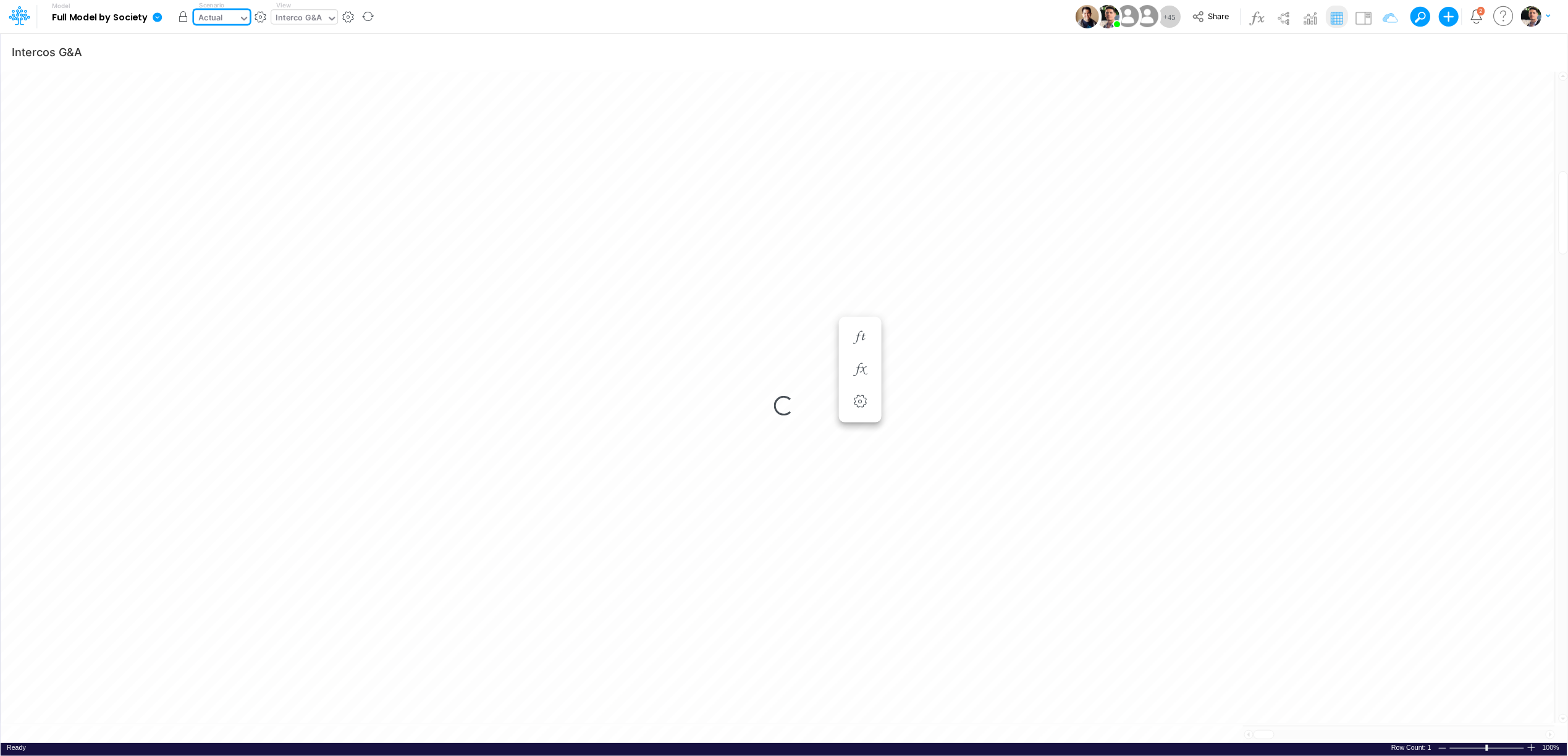
click at [177, 19] on button "button" at bounding box center [183, 16] width 22 height 22
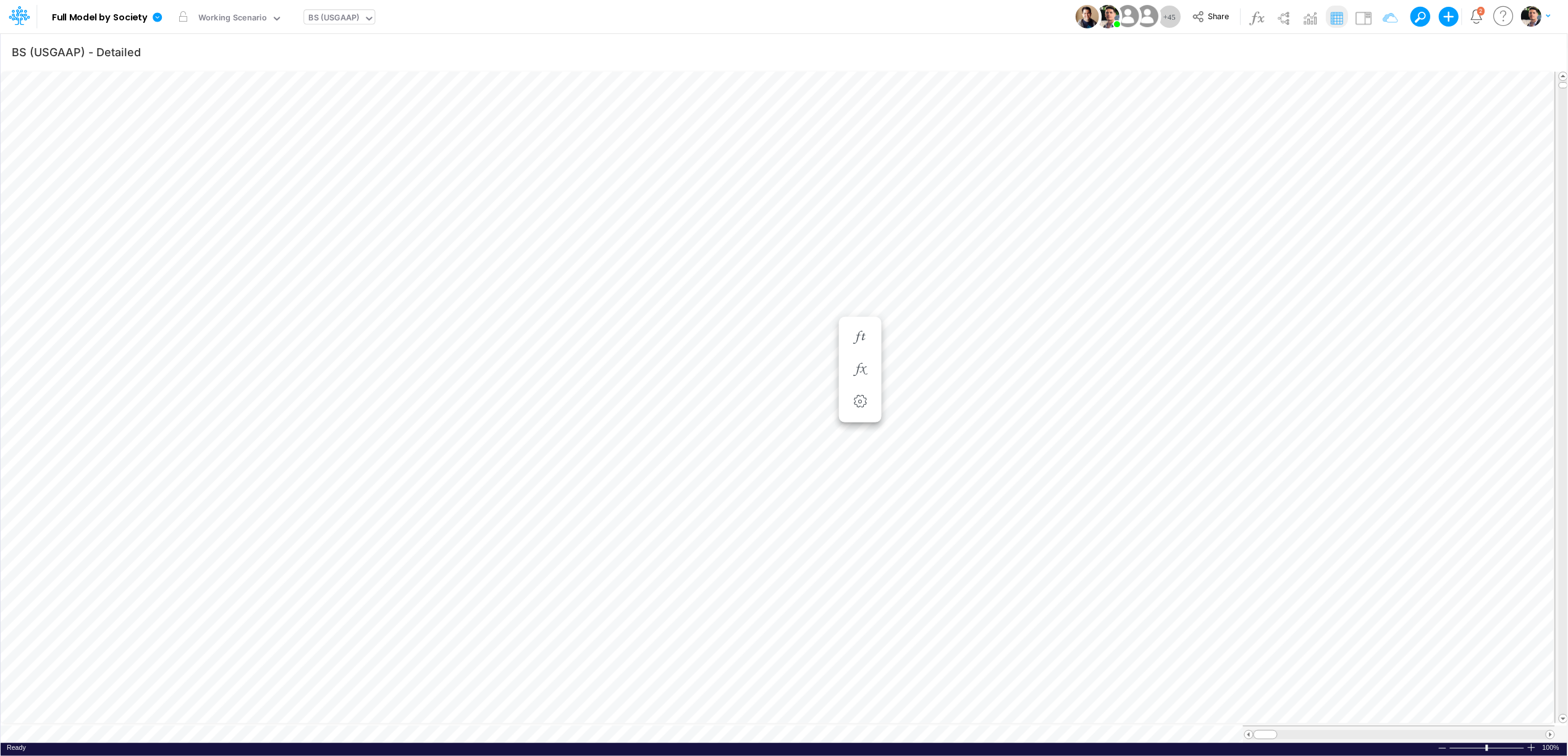
scroll to position [0, 1]
click at [276, 730] on div "Paste Cut Copy AutoFill -487331.53999997233 Ready 100% Sum: null Max: null Min:…" at bounding box center [784, 406] width 1567 height 674
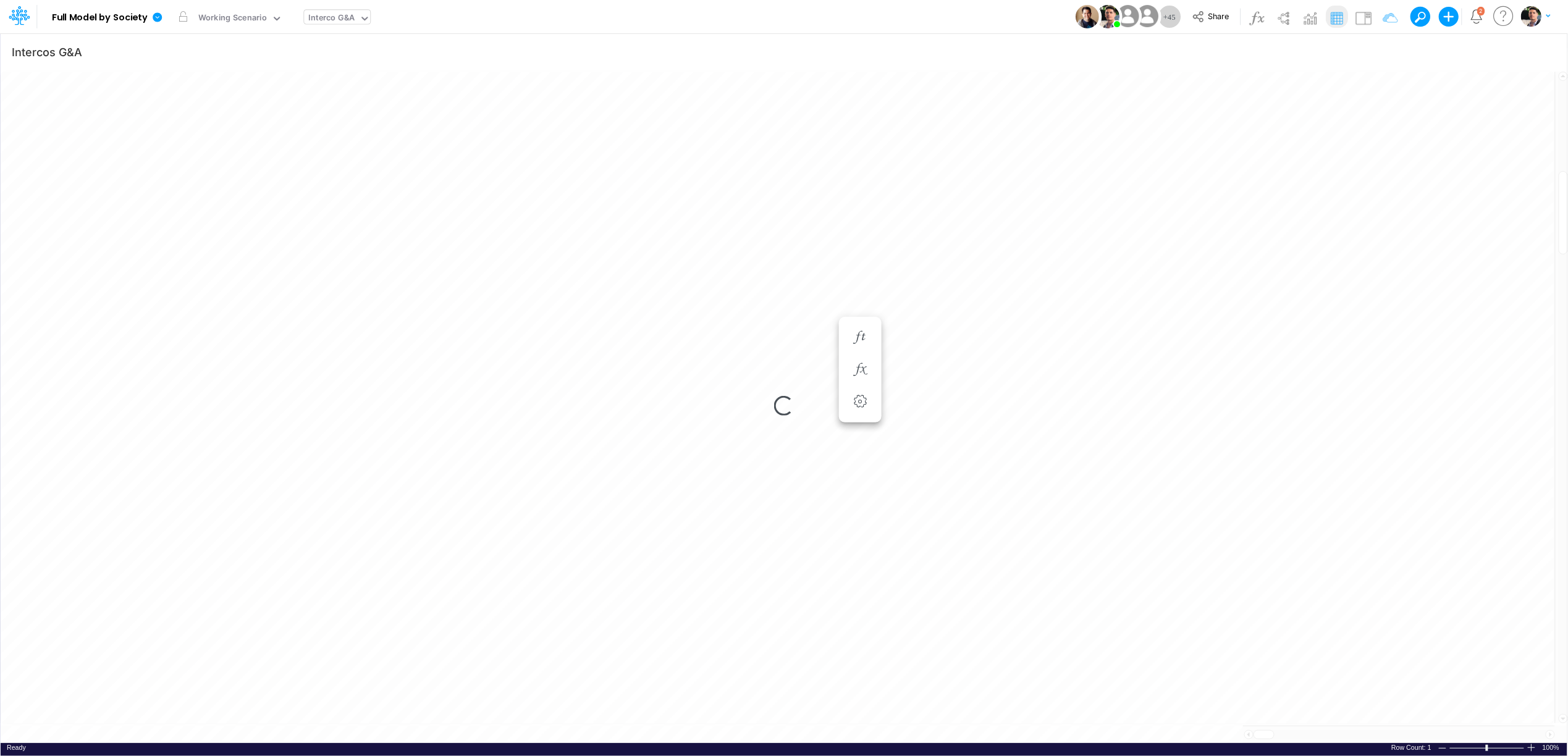
scroll to position [0, 1]
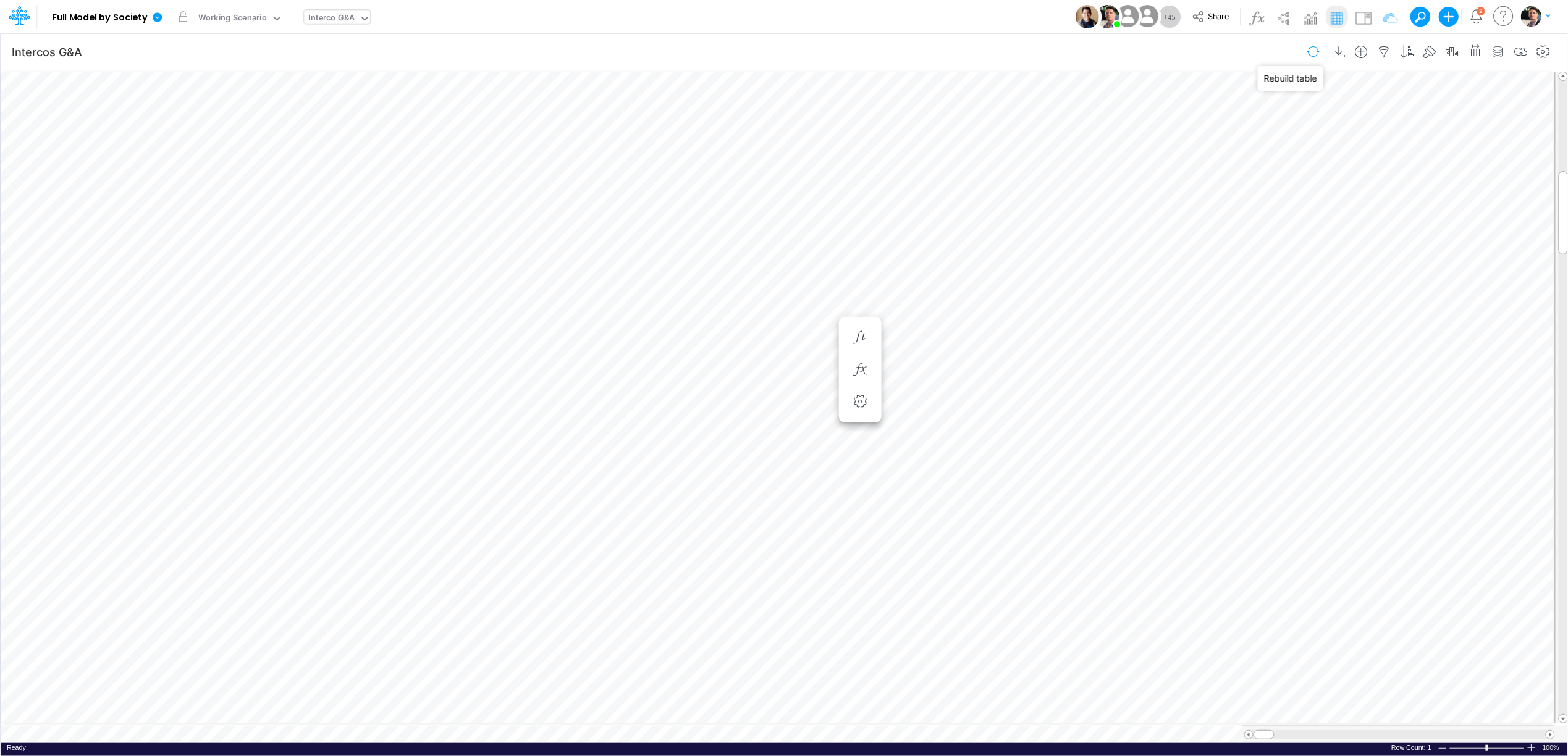
click at [1307, 53] on button "button" at bounding box center [1313, 51] width 29 height 21
click at [157, 16] on icon at bounding box center [157, 17] width 9 height 9
click at [214, 132] on button "View model info" at bounding box center [219, 128] width 132 height 19
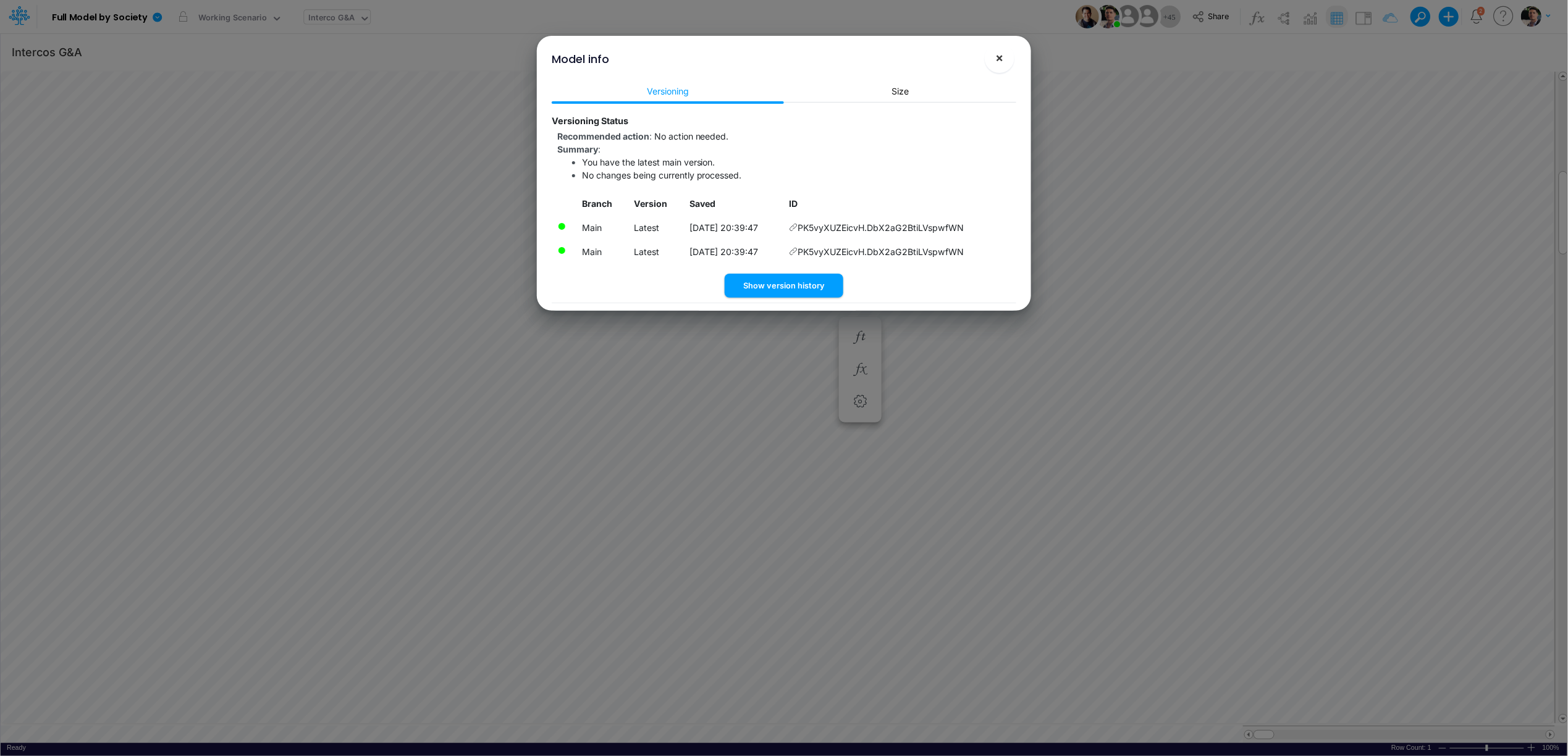
click at [998, 60] on span "×" at bounding box center [1000, 58] width 8 height 15
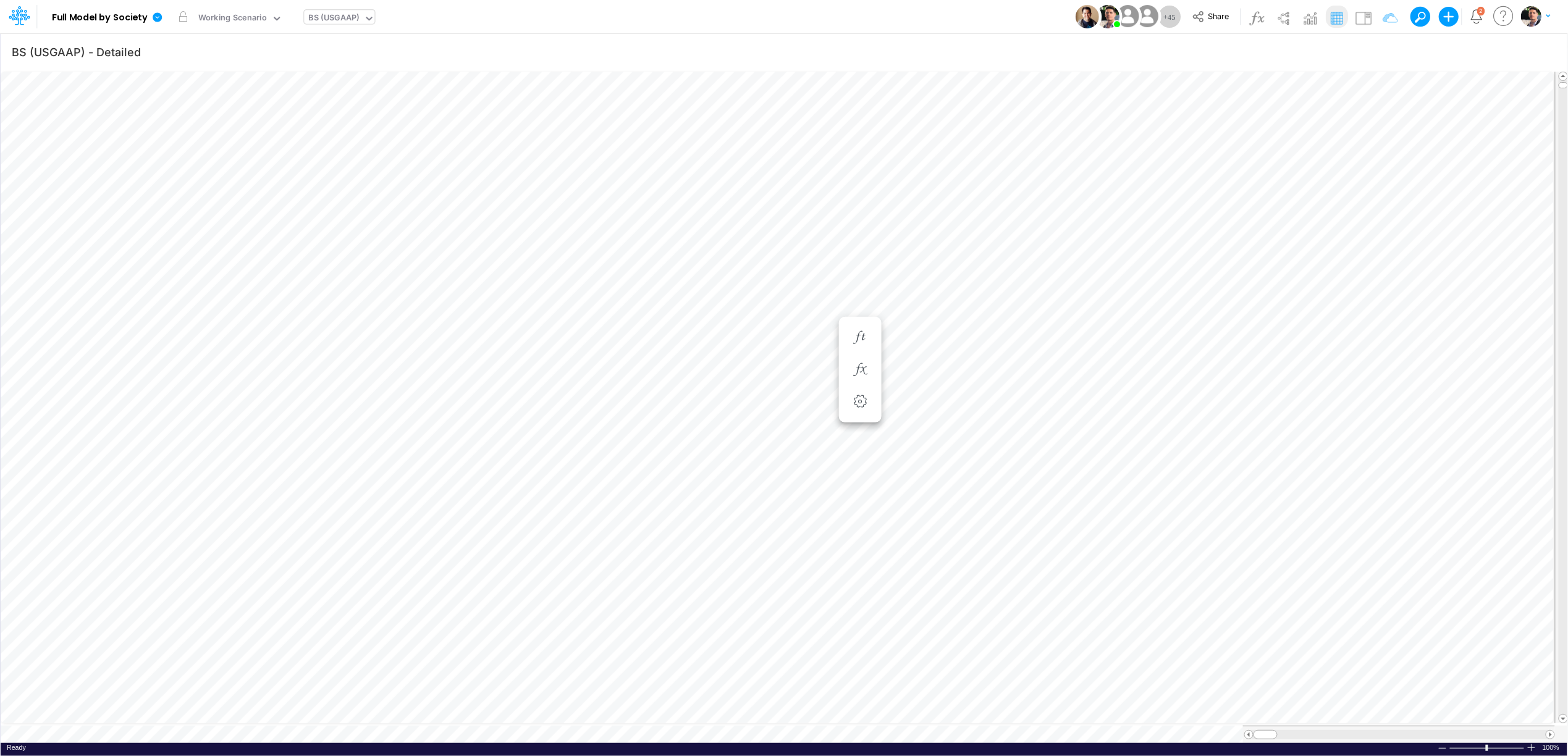
scroll to position [0, 1]
type input "BS (USGAAP) - Detailed"
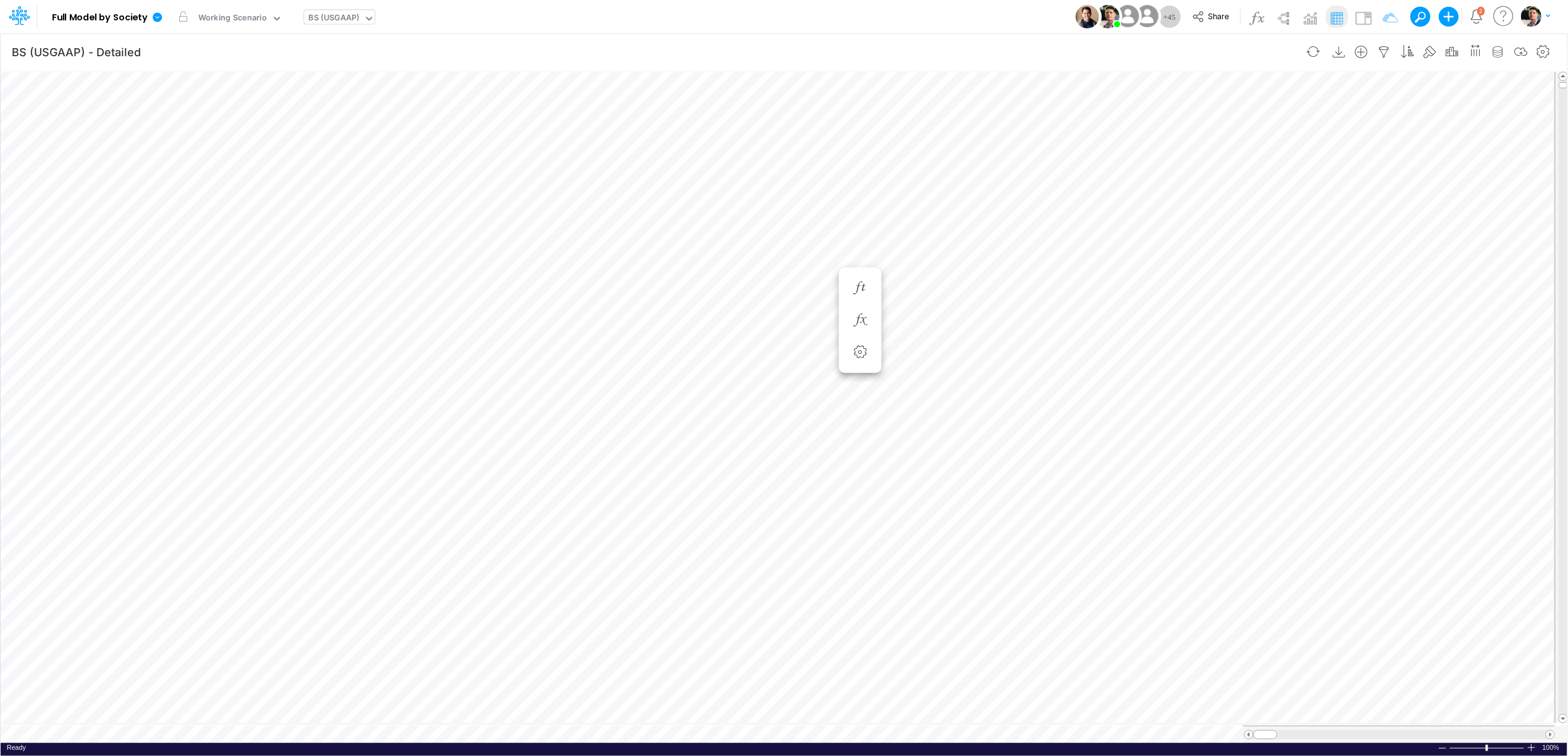
scroll to position [0, 1]
click at [158, 18] on icon at bounding box center [157, 17] width 9 height 9
click at [196, 147] on button "Sync Scenarios" at bounding box center [219, 147] width 132 height 19
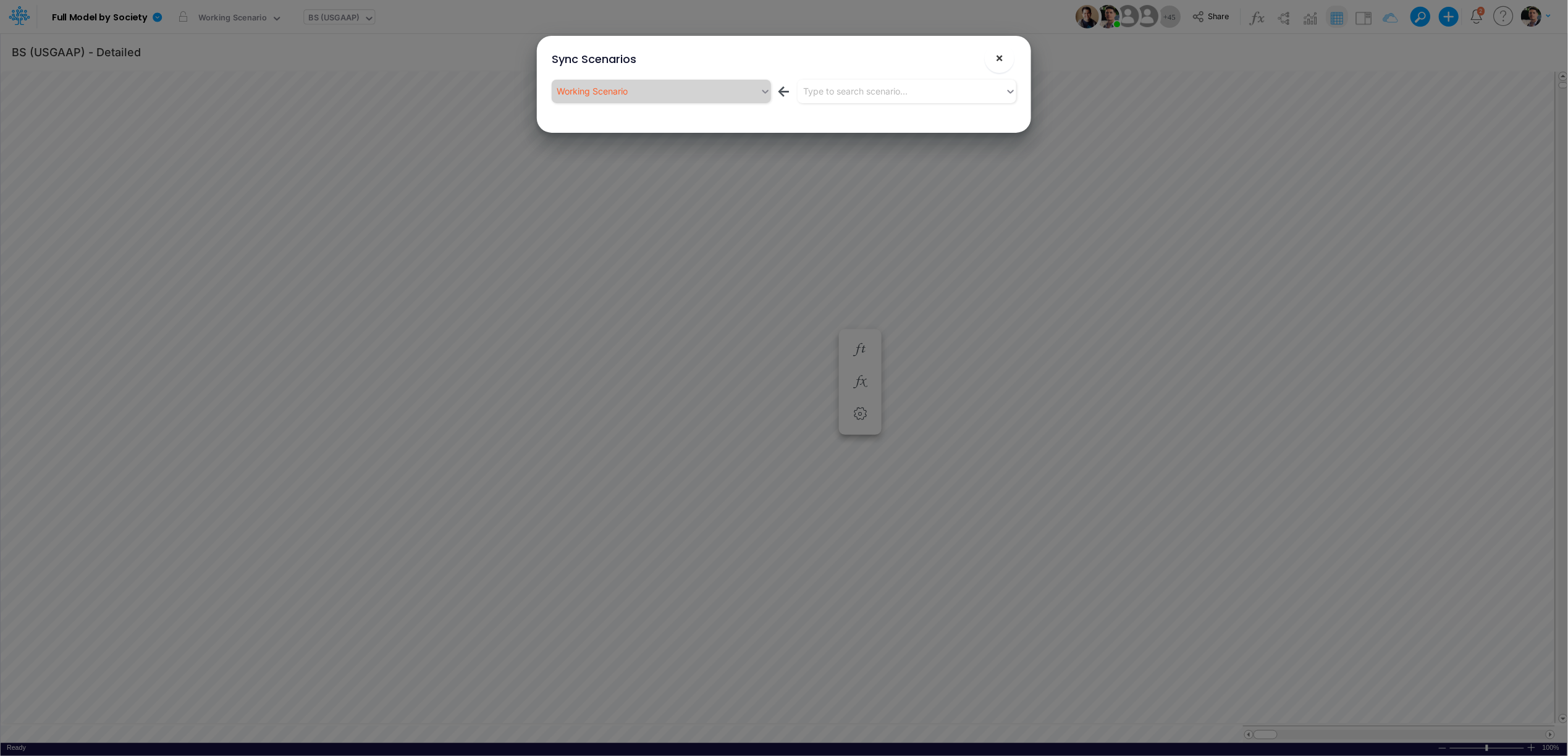
click at [1005, 56] on button "×" at bounding box center [1000, 58] width 29 height 29
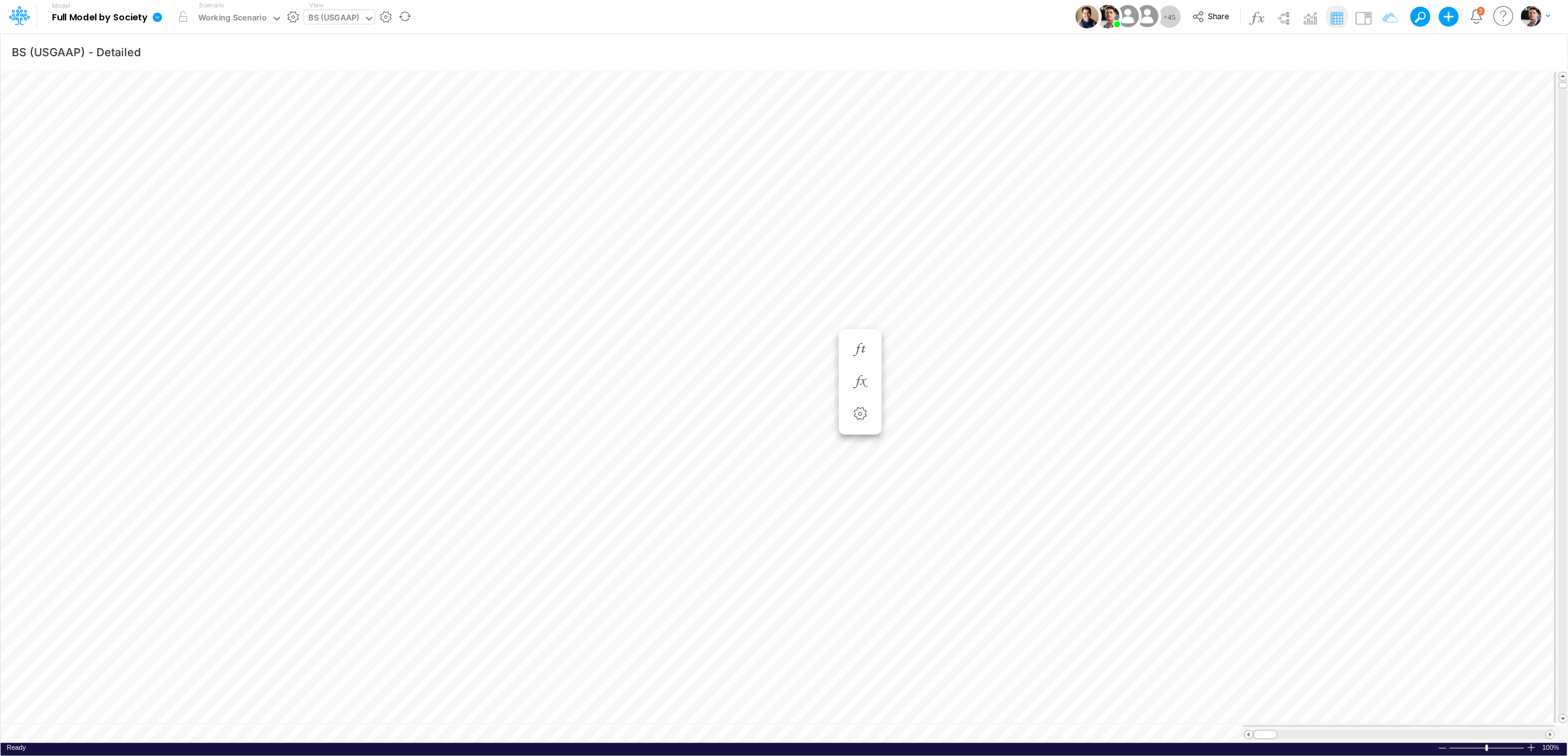
click at [159, 20] on icon at bounding box center [157, 17] width 9 height 9
click at [203, 134] on button "View model info" at bounding box center [219, 128] width 132 height 19
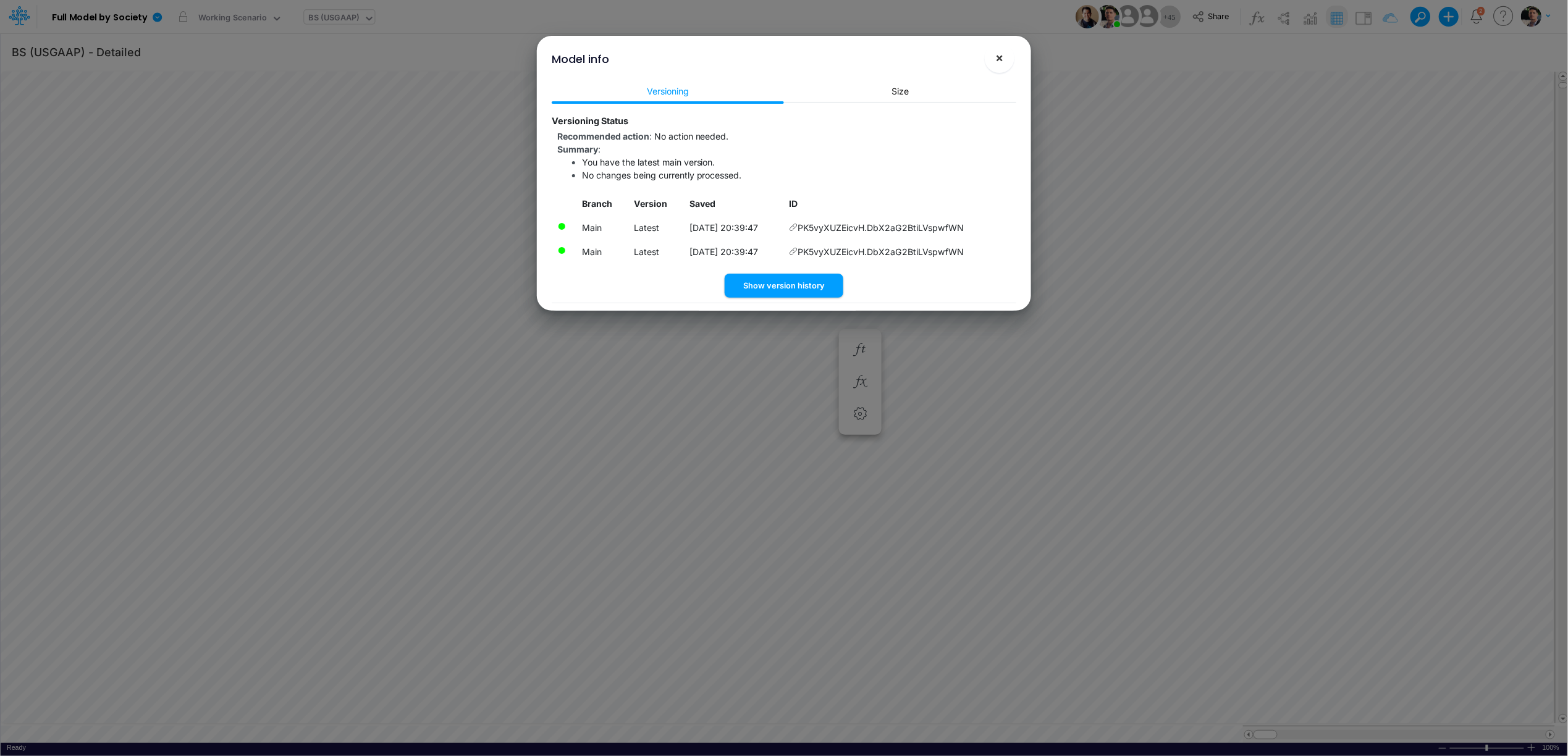
click at [1000, 57] on span "×" at bounding box center [1000, 58] width 8 height 15
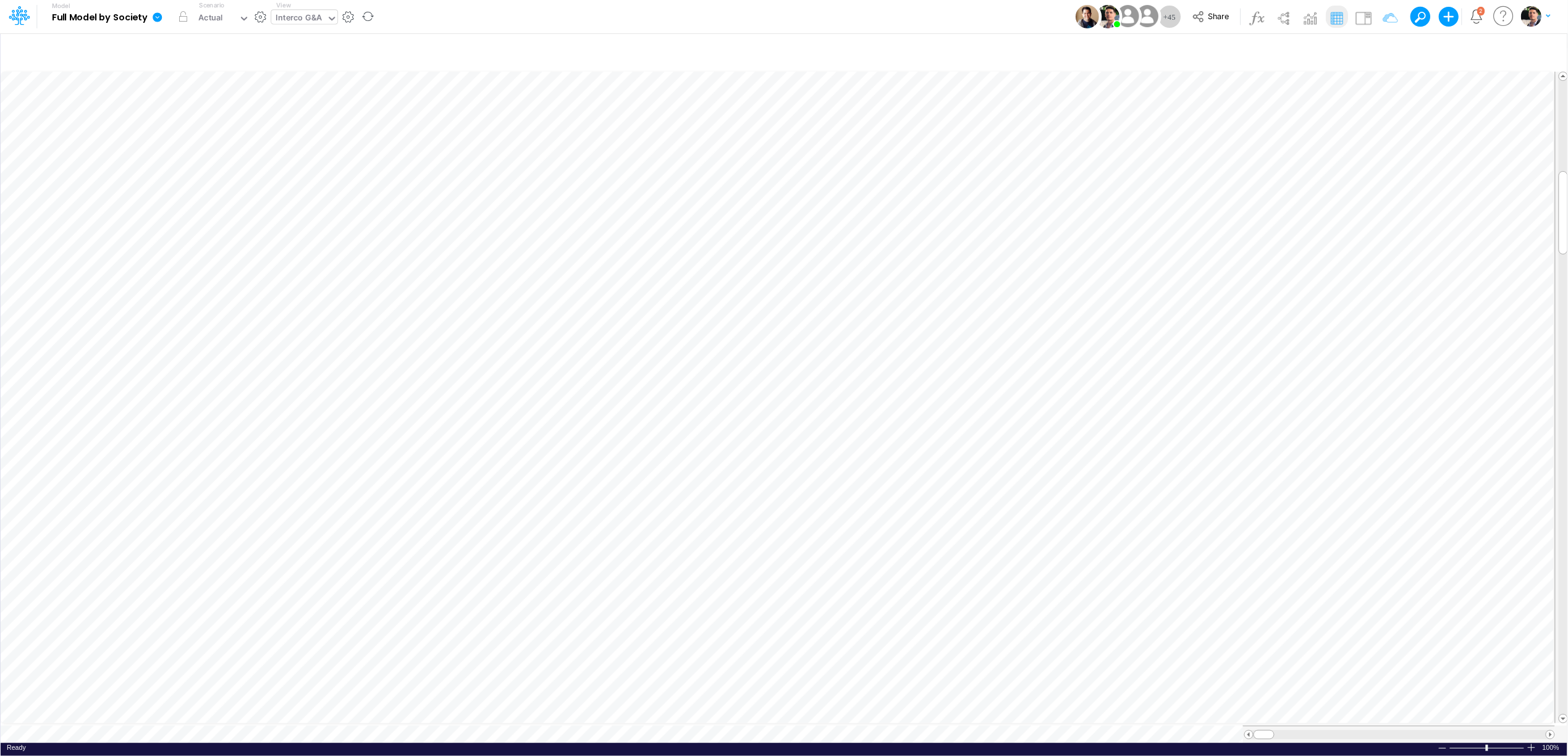
click at [299, 19] on div "Interco G&A" at bounding box center [299, 19] width 46 height 14
type input "usg"
click at [331, 179] on div "BS (USGAAP)" at bounding box center [361, 185] width 180 height 20
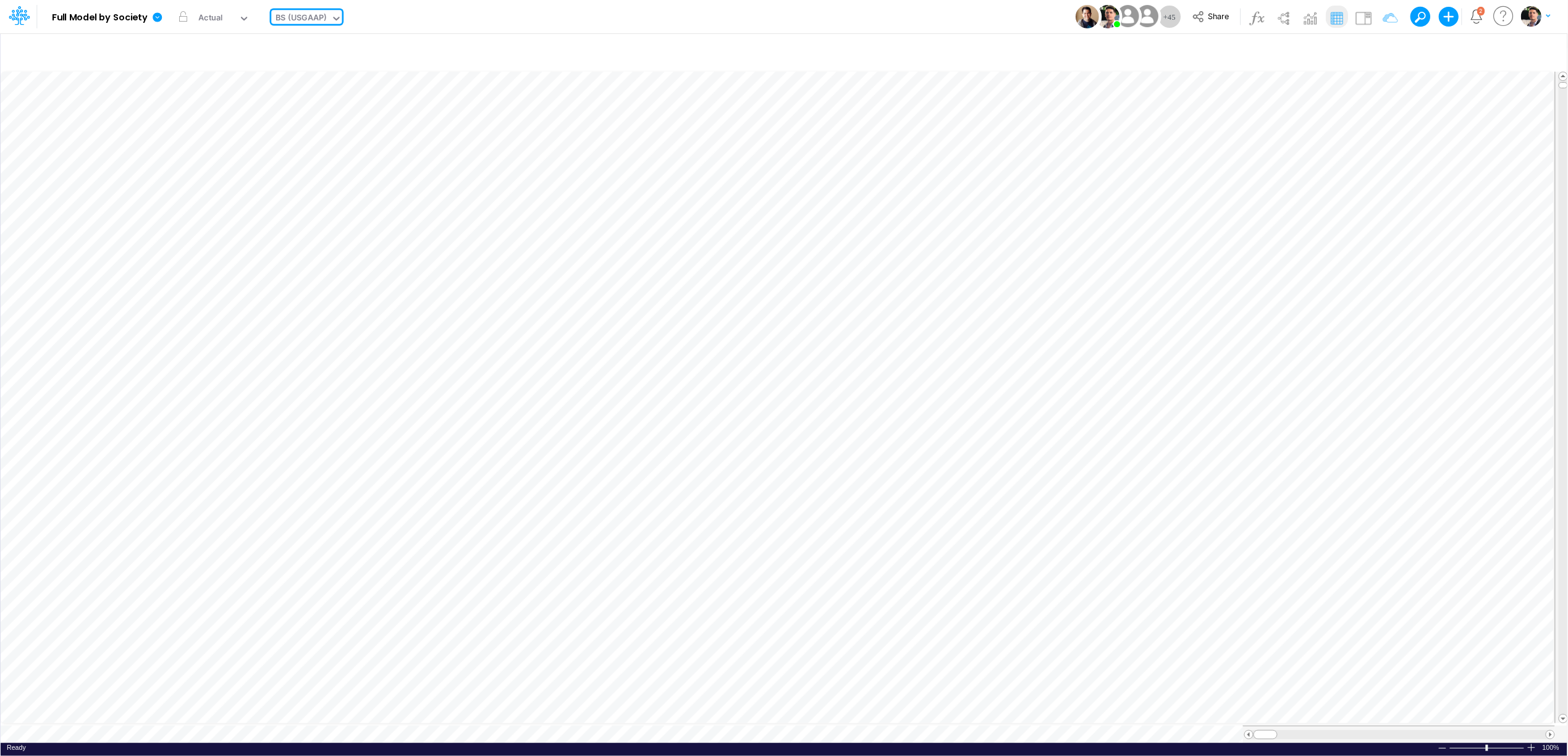
click at [1504, 730] on div at bounding box center [1400, 735] width 292 height 9
click at [157, 23] on link at bounding box center [159, 16] width 24 height 32
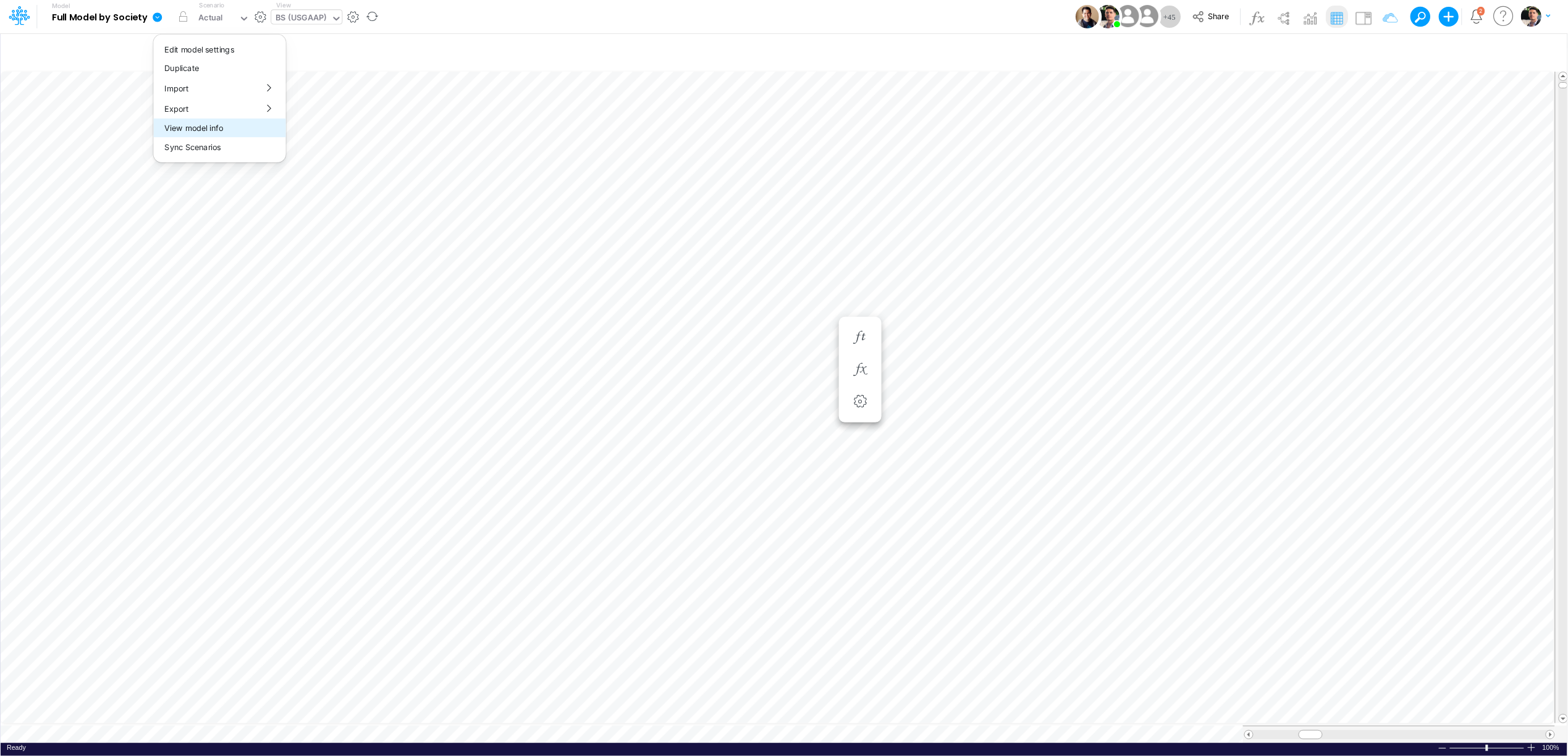
click at [189, 134] on button "View model info" at bounding box center [219, 128] width 132 height 19
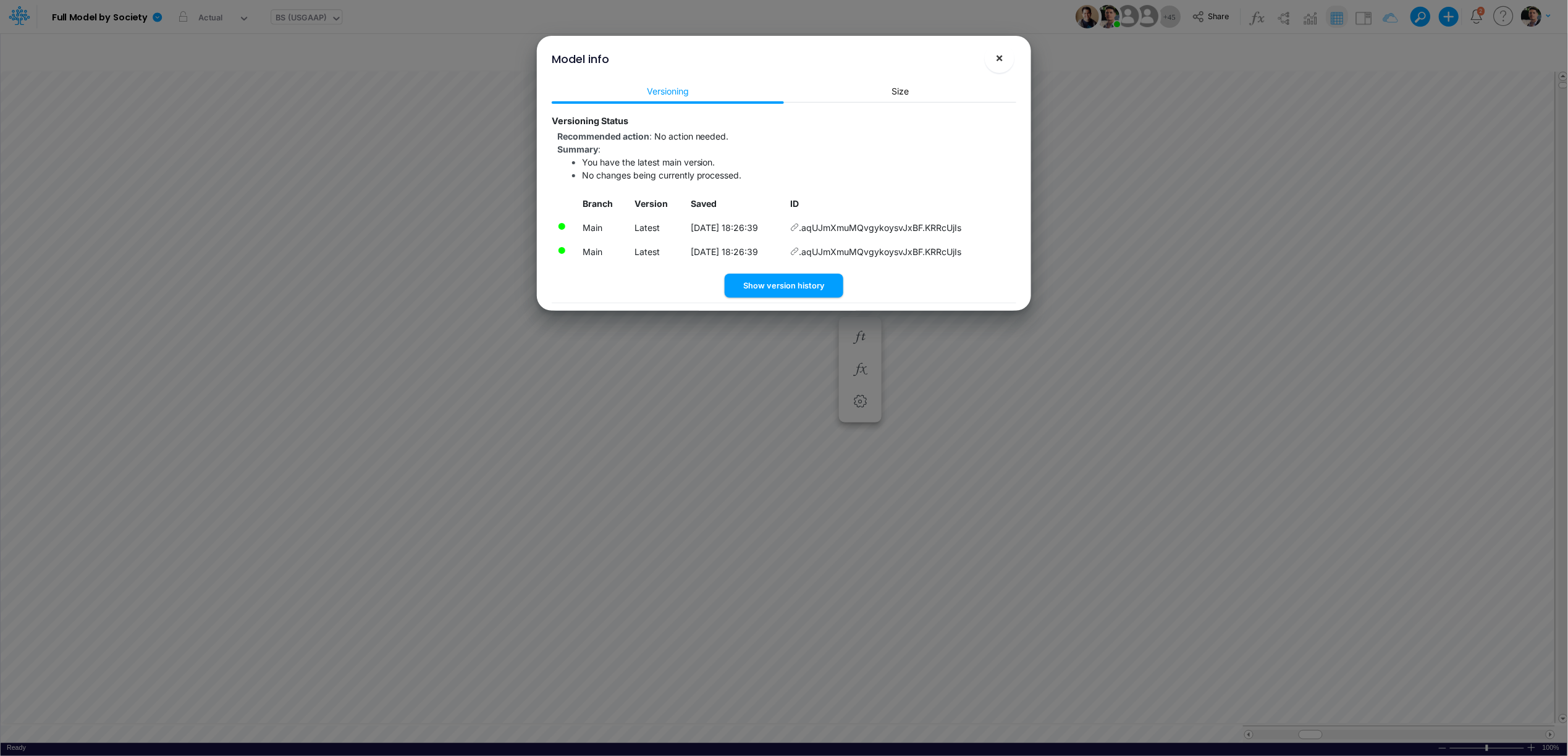
click at [1003, 62] on span "×" at bounding box center [1000, 58] width 8 height 15
